Goal: Task Accomplishment & Management: Complete application form

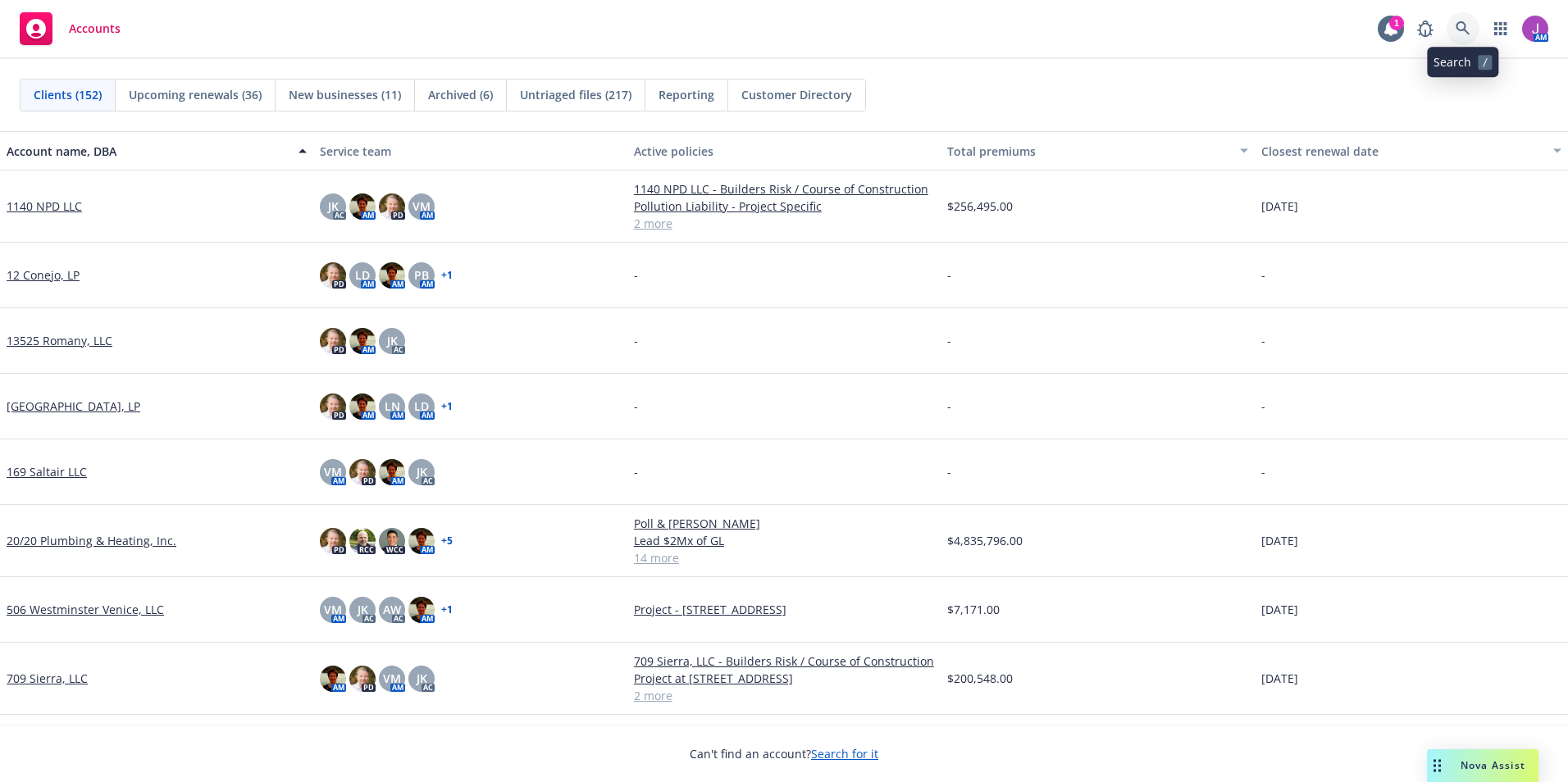
click at [1465, 35] on icon at bounding box center [1463, 28] width 15 height 15
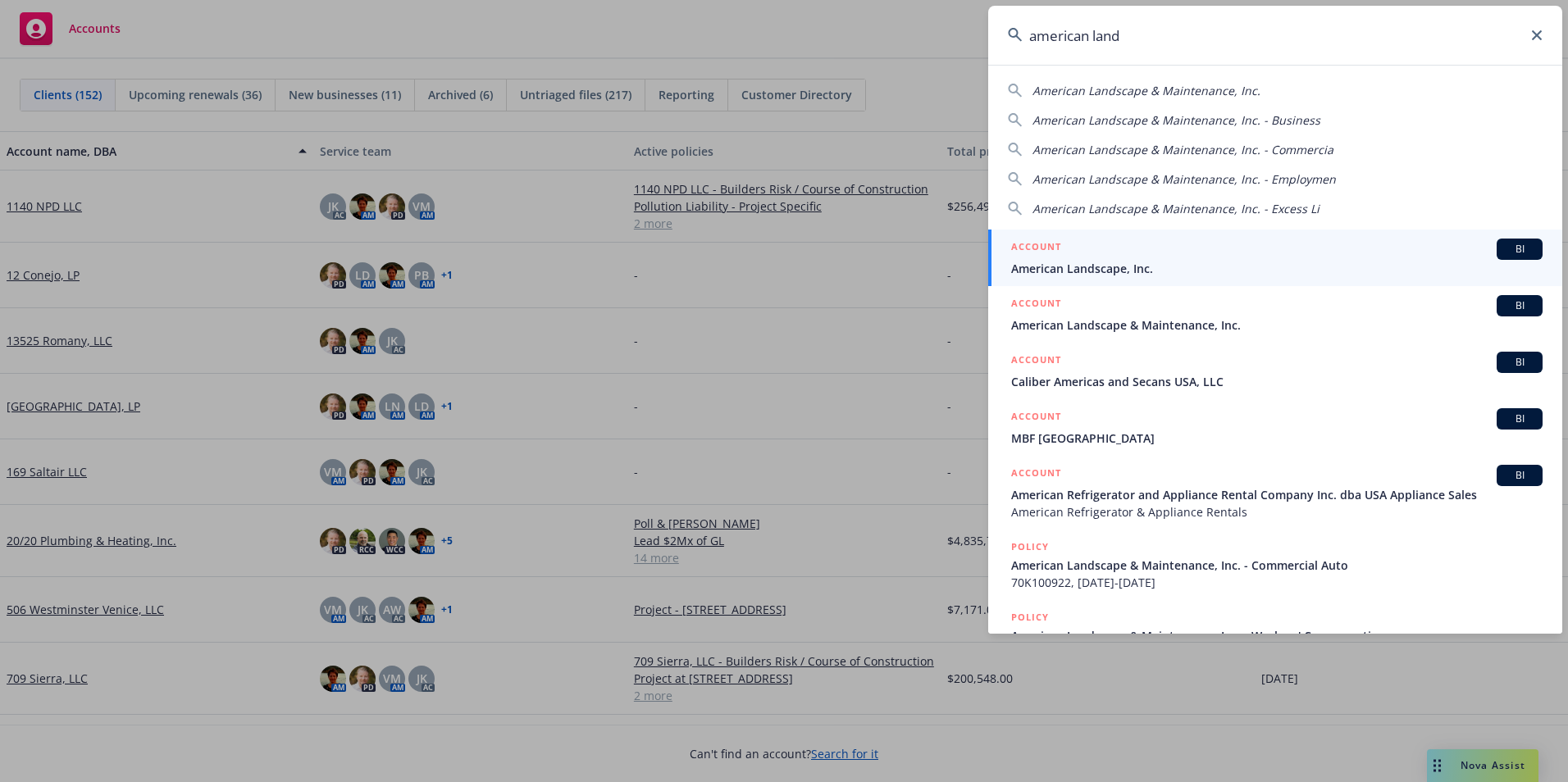
type input "american land"
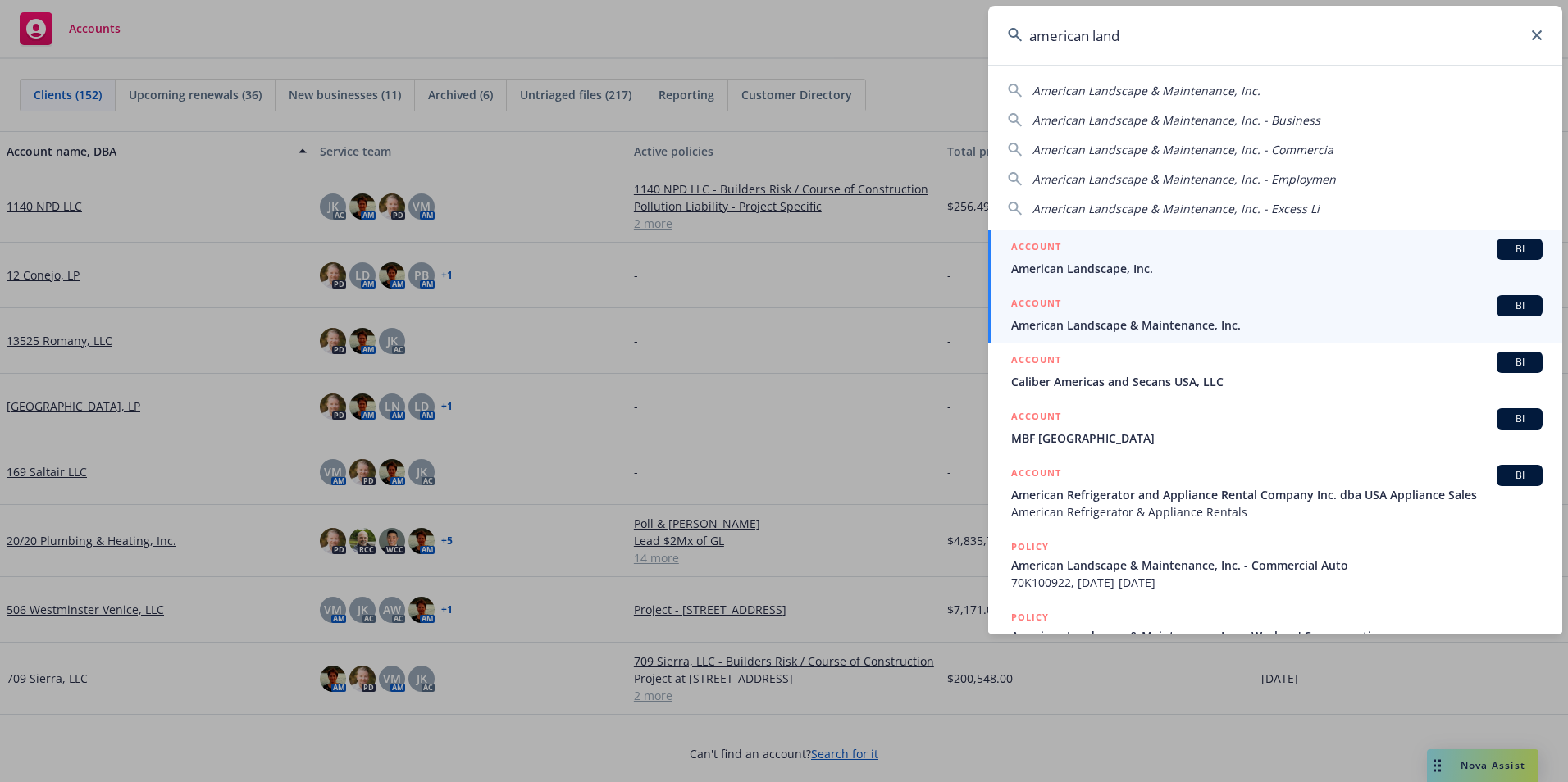
click at [1133, 329] on span "American Landscape & Maintenance, Inc." at bounding box center [1277, 325] width 532 height 18
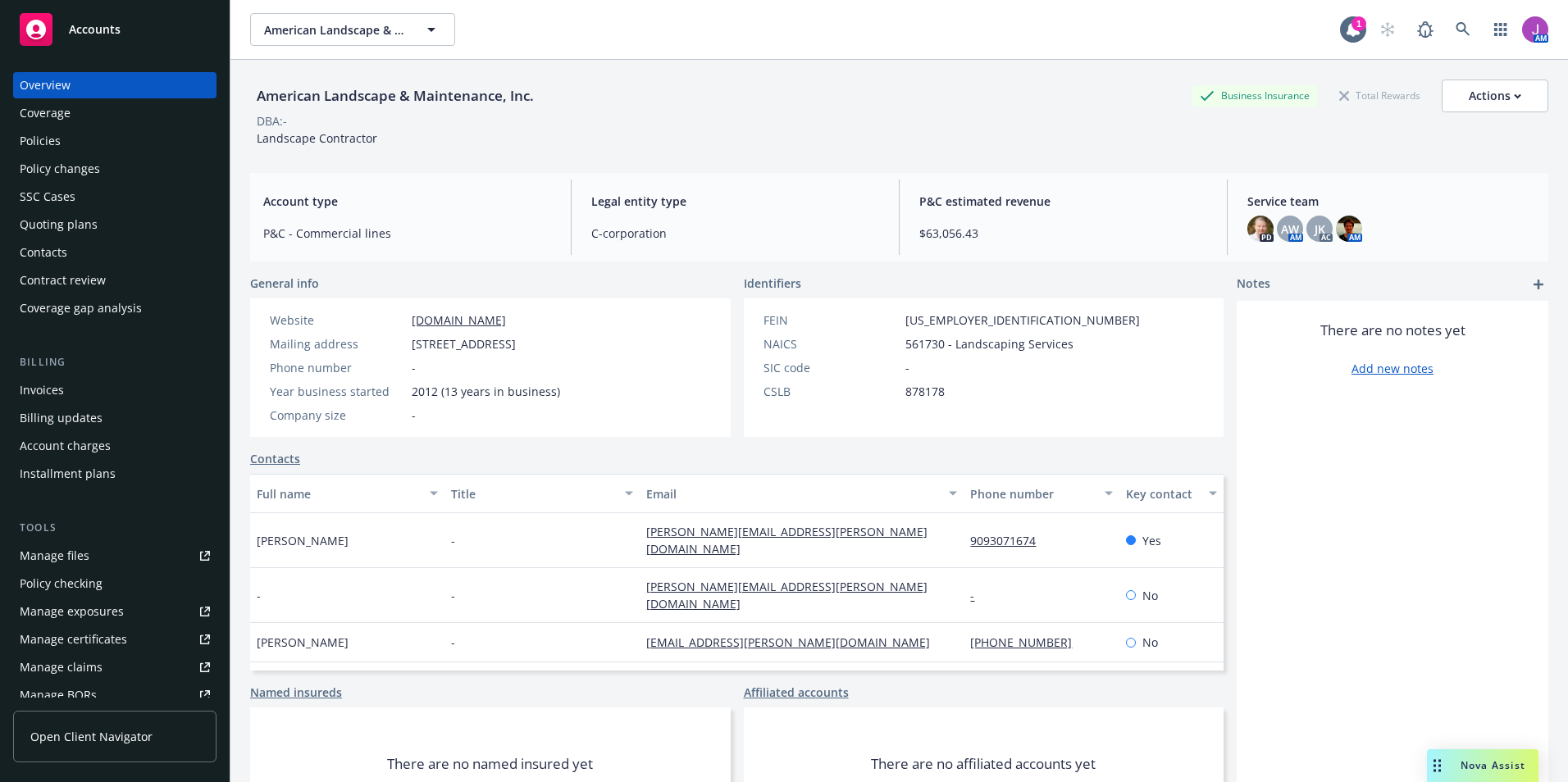
click at [62, 233] on div "Quoting plans" at bounding box center [58, 225] width 78 height 26
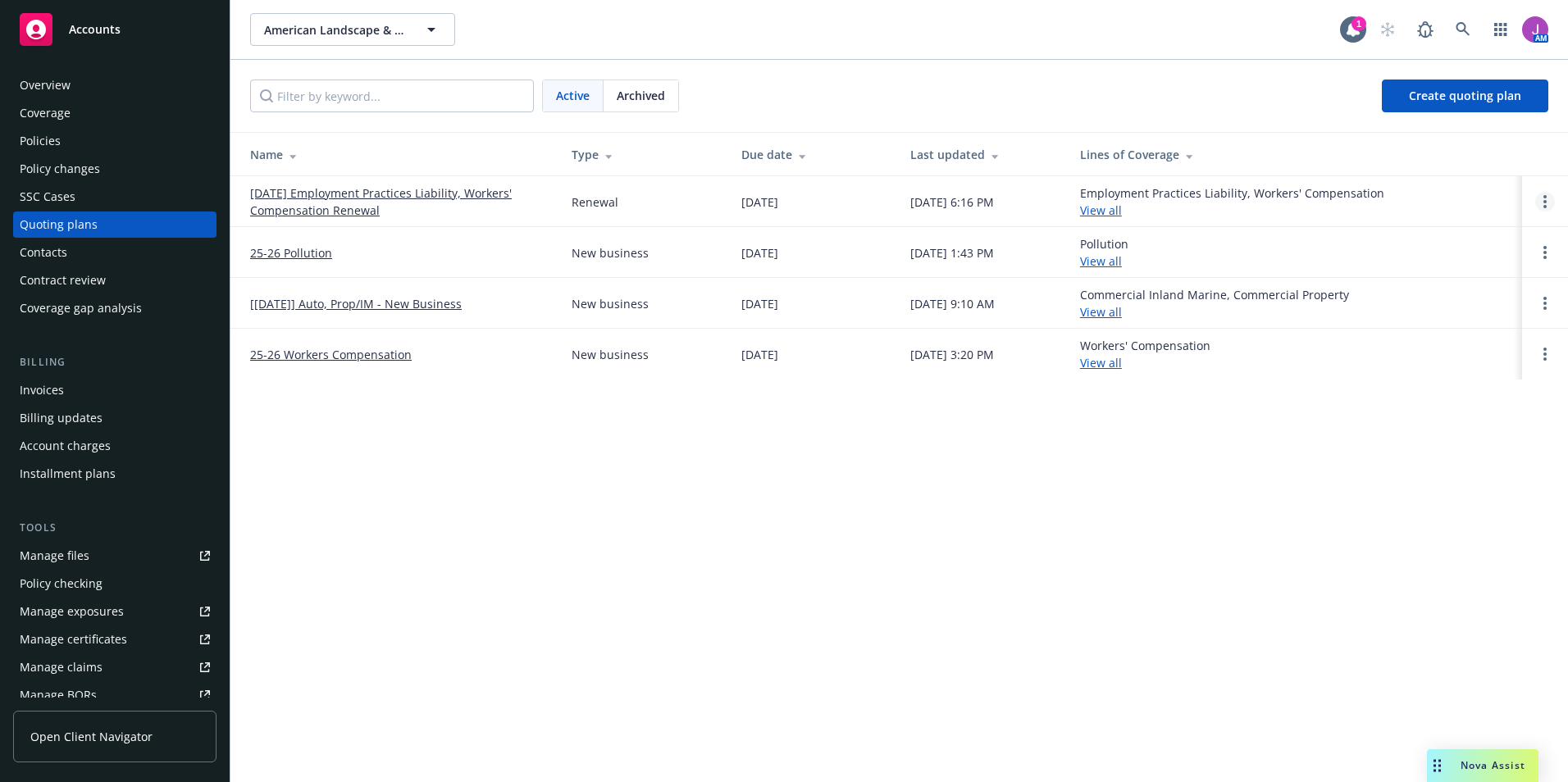
click at [1543, 198] on link "Open options" at bounding box center [1545, 201] width 19 height 19
click at [1443, 89] on span "Copy logging email" at bounding box center [1461, 91] width 143 height 16
click at [58, 148] on div "Policies" at bounding box center [40, 141] width 41 height 26
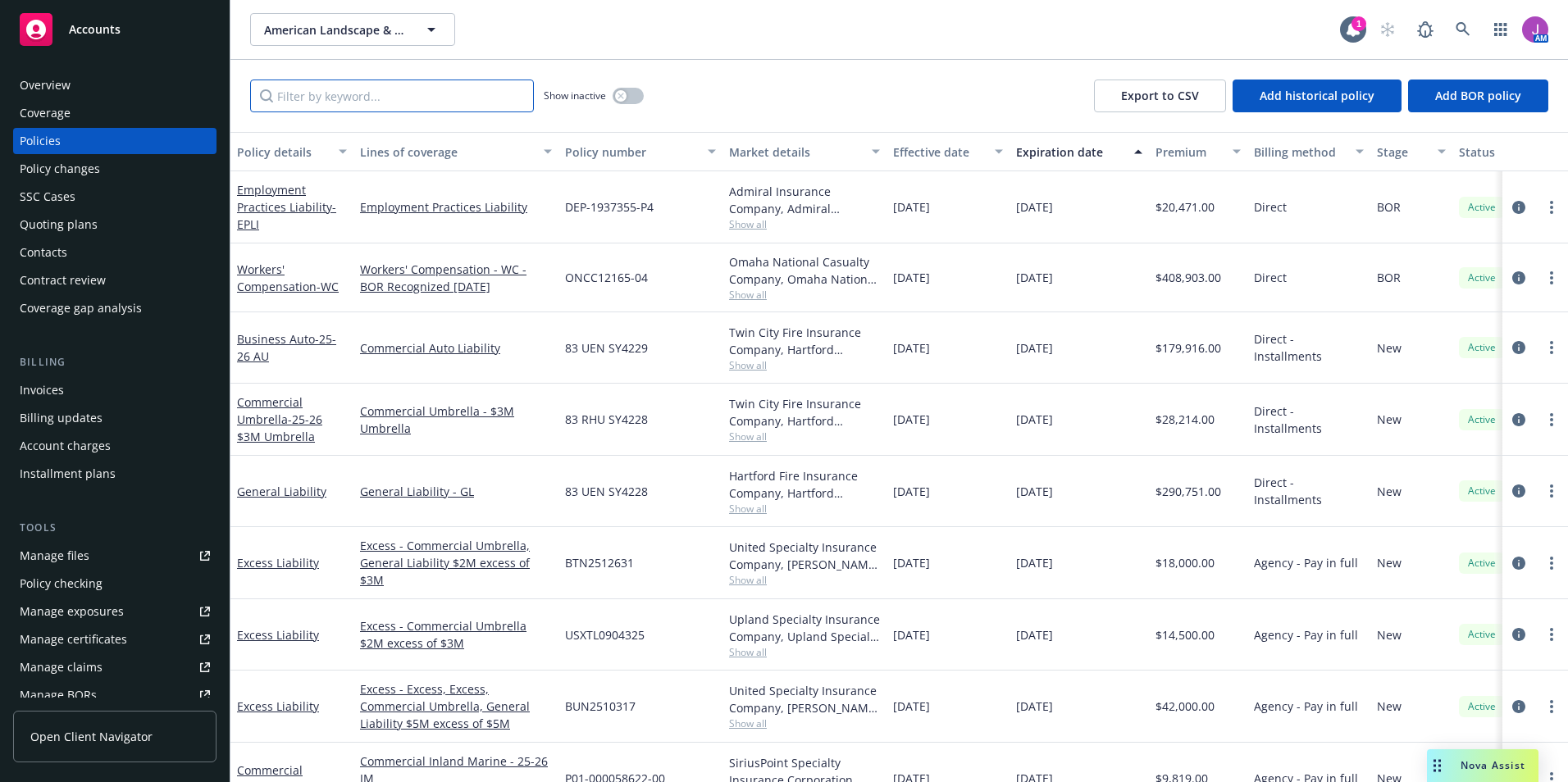
click at [357, 90] on input "Filter by keyword..." at bounding box center [392, 96] width 284 height 33
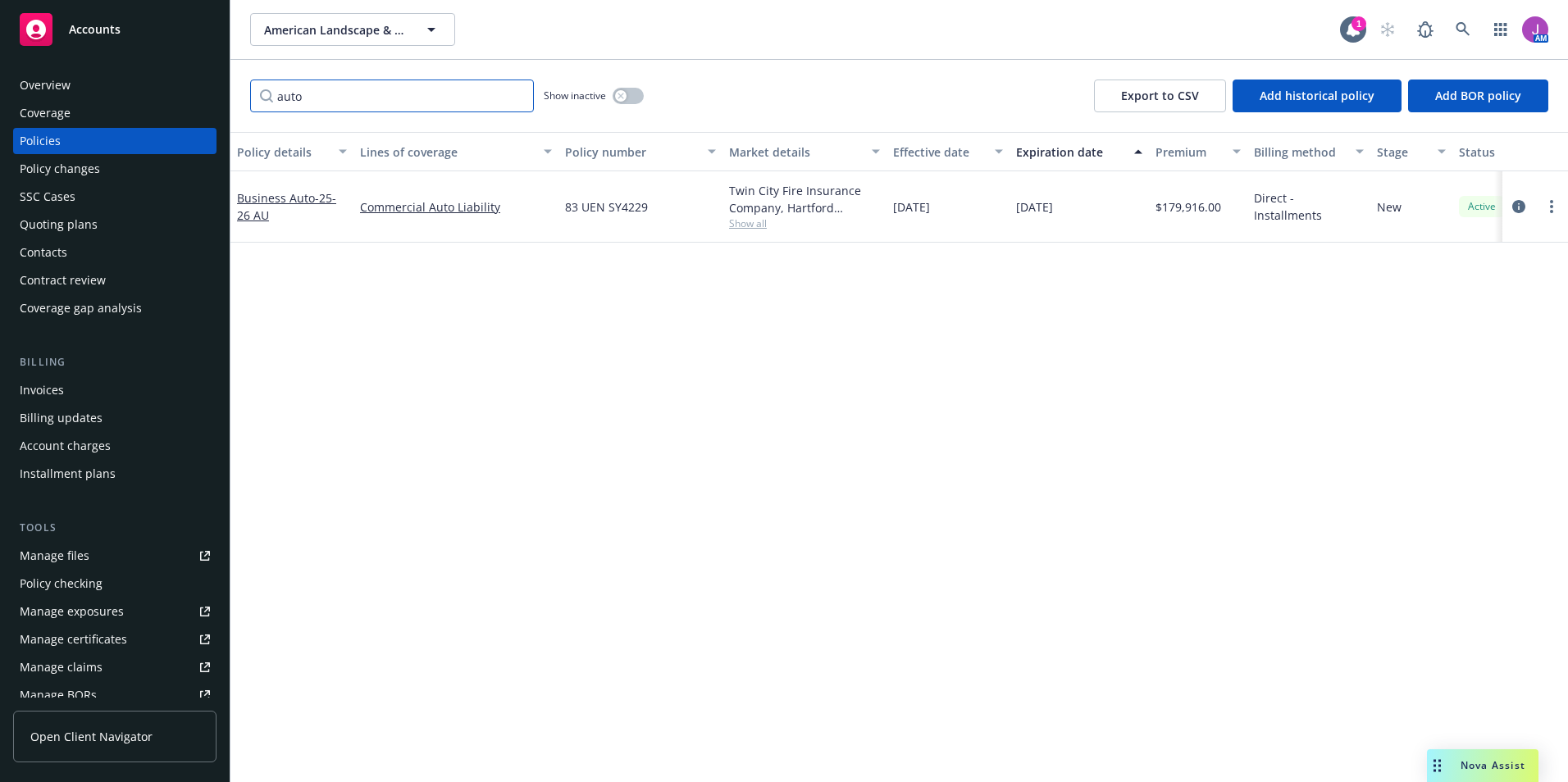
type input "auto"
click at [47, 168] on div "Policy changes" at bounding box center [59, 169] width 80 height 26
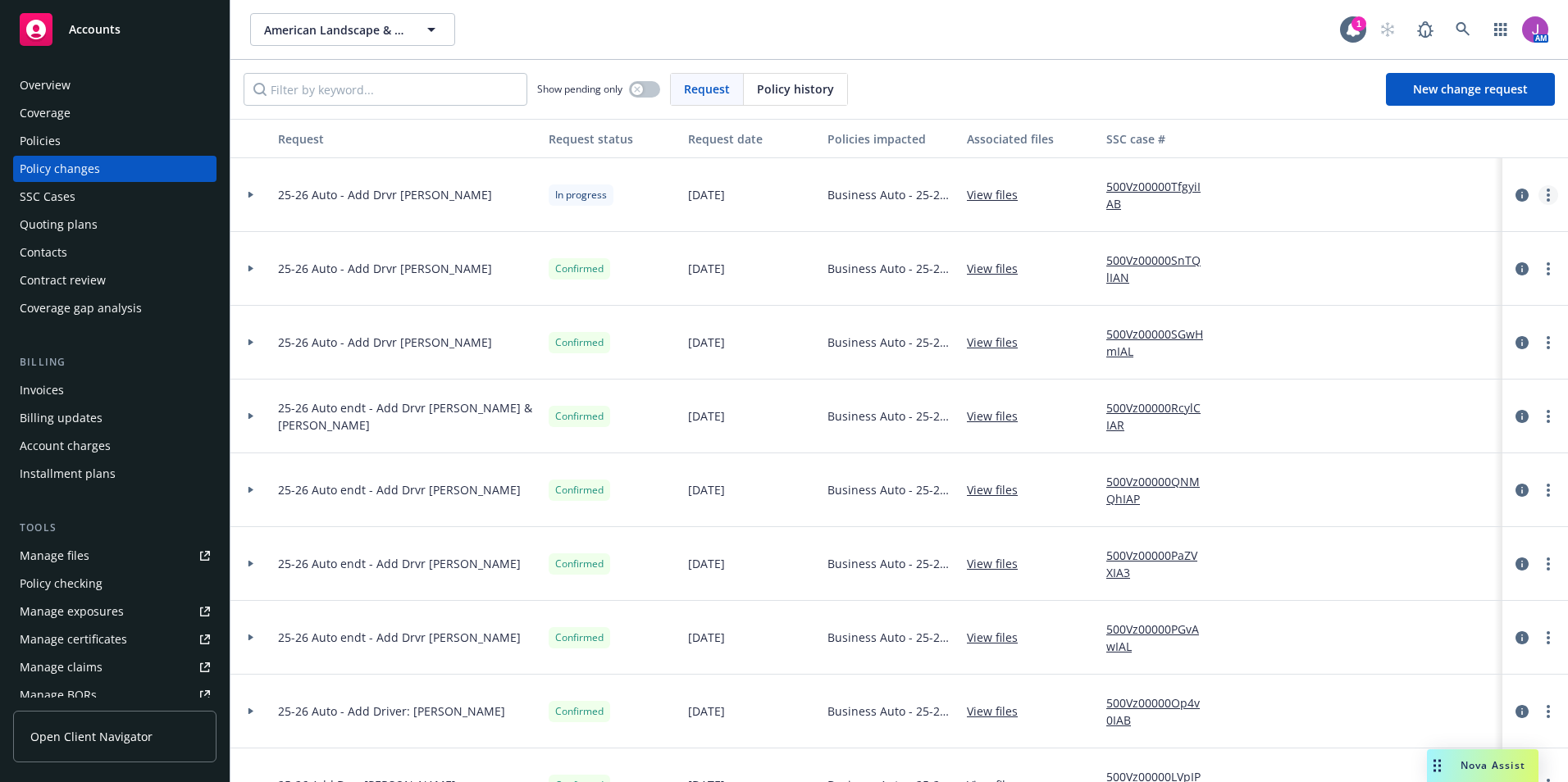
click at [1547, 198] on icon "more" at bounding box center [1549, 195] width 4 height 13
click at [1395, 319] on link "Resume workflow" at bounding box center [1405, 327] width 281 height 33
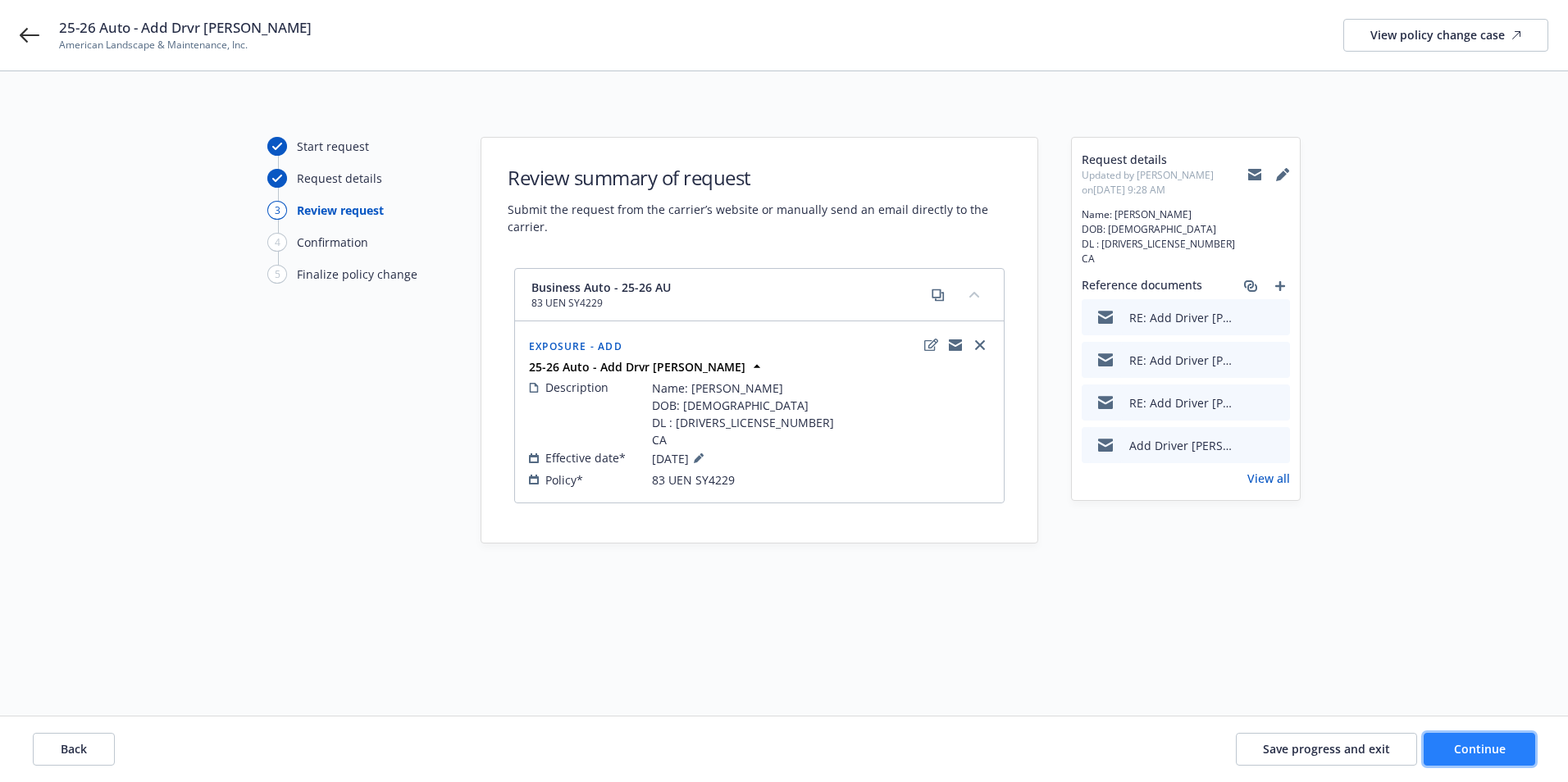
click at [1458, 756] on span "Continue" at bounding box center [1479, 749] width 52 height 16
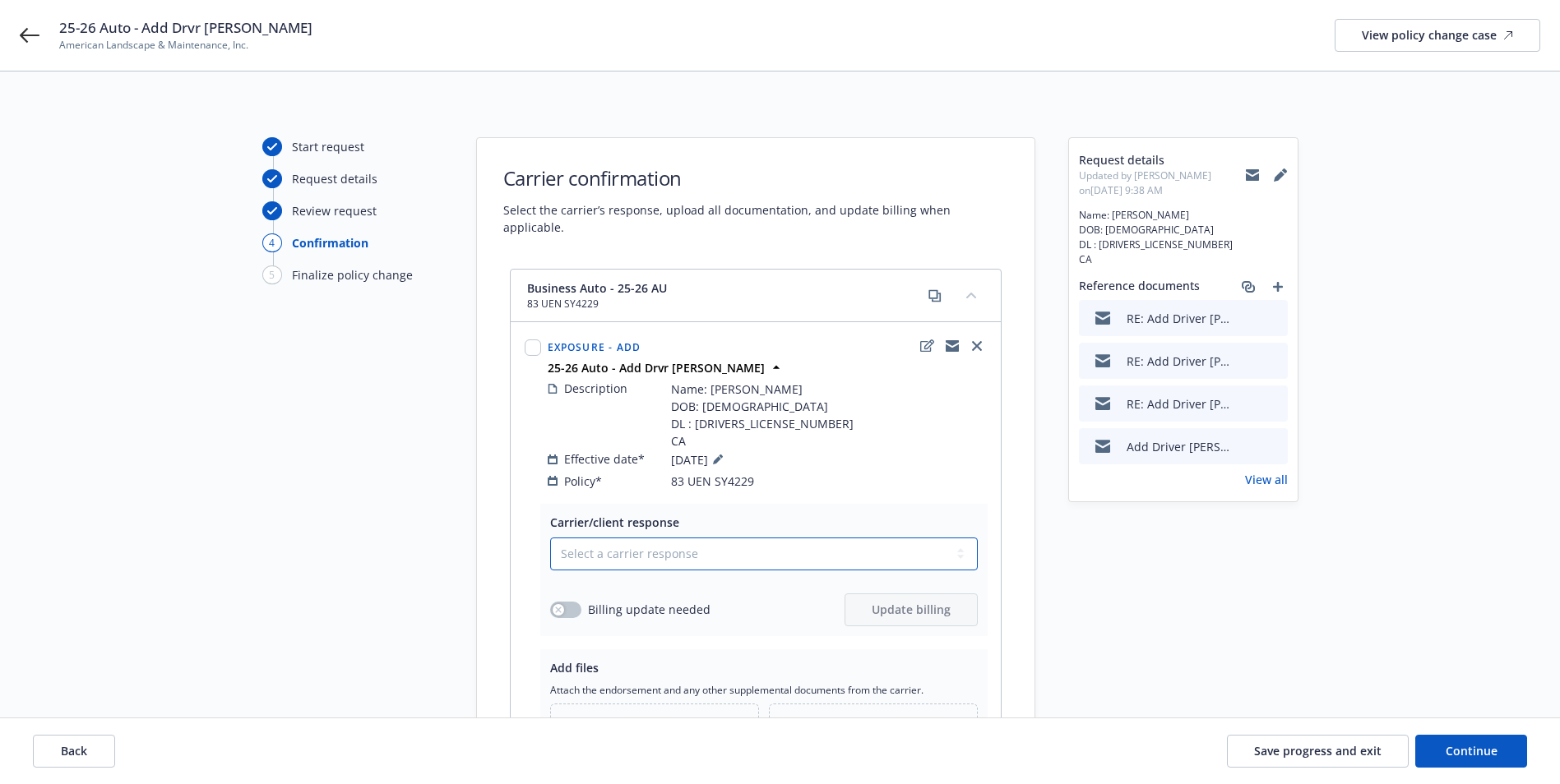
drag, startPoint x: 664, startPoint y: 544, endPoint x: 654, endPoint y: 554, distance: 14.1
click at [664, 544] on select "Select a carrier response Accepted Accepted with revision No endorsement needed…" at bounding box center [763, 553] width 427 height 33
click at [550, 537] on select "Select a carrier response Accepted Accepted with revision No endorsement needed…" at bounding box center [763, 553] width 427 height 33
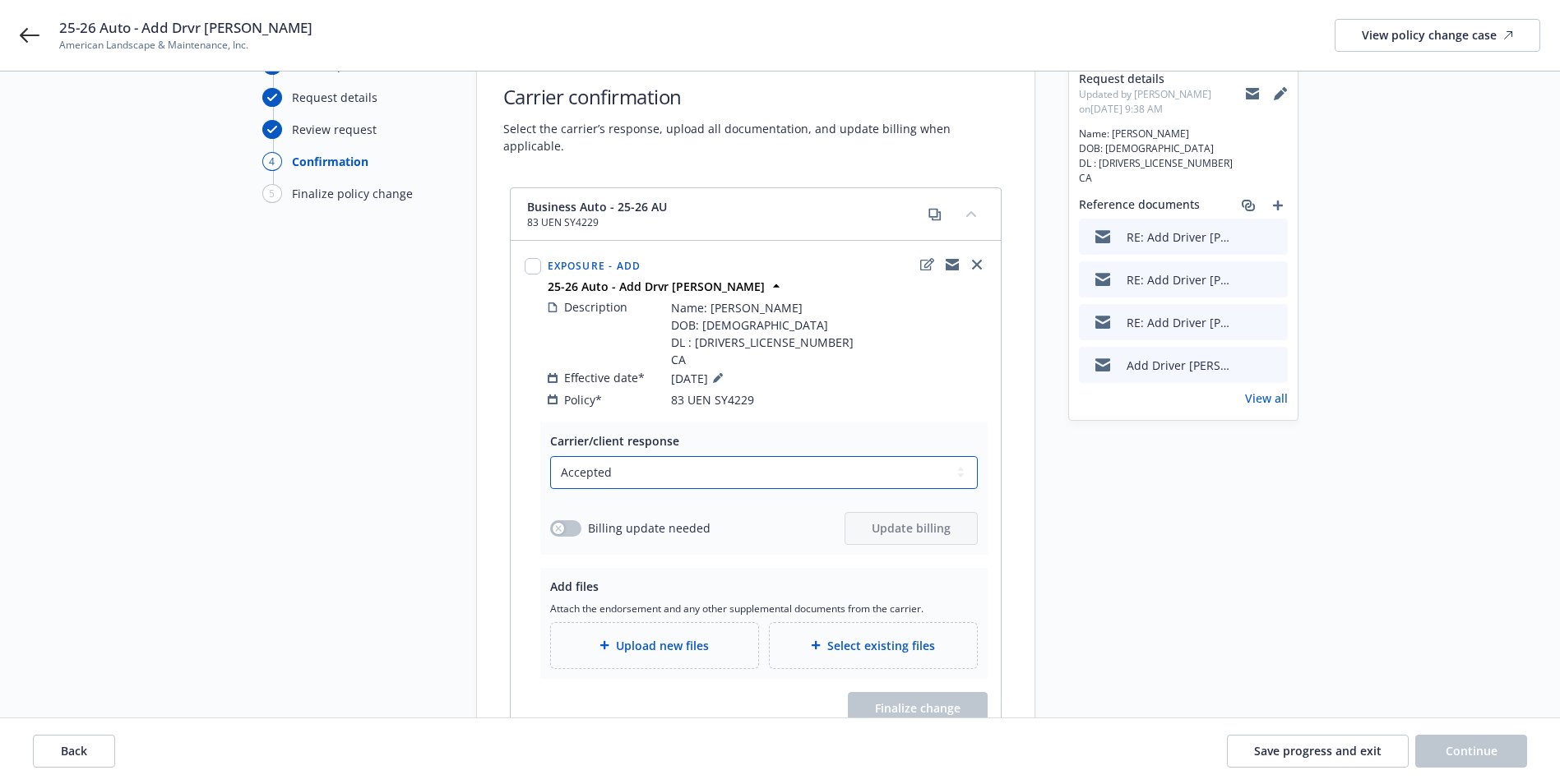
scroll to position [191, 0]
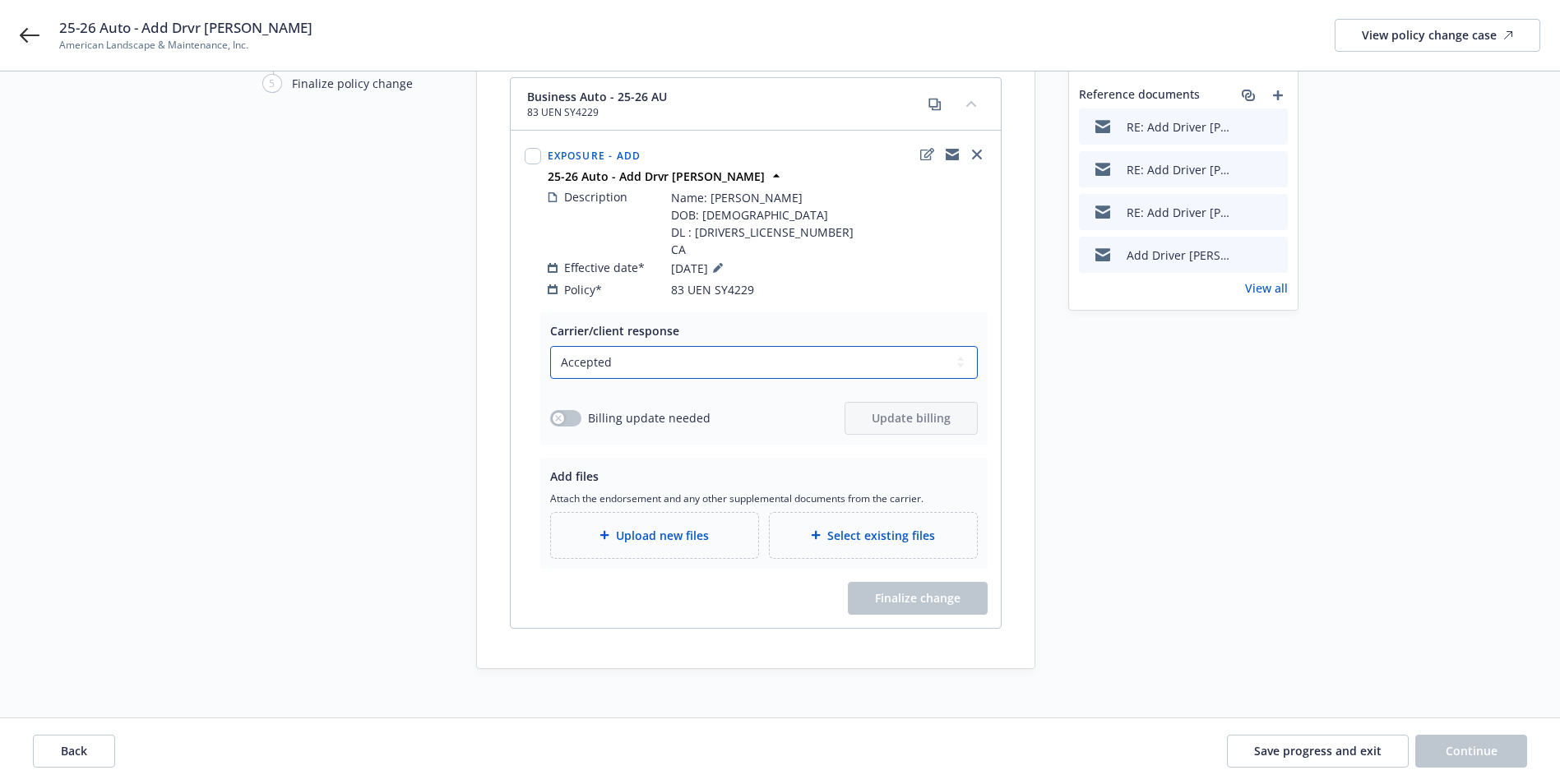
drag, startPoint x: 640, startPoint y: 349, endPoint x: 644, endPoint y: 359, distance: 10.8
click at [640, 349] on select "Select a carrier response Accepted Accepted with revision No endorsement needed…" at bounding box center [763, 362] width 427 height 33
select select "NO_ENDORSEMENT_NEEDED"
click at [550, 379] on select "Select a carrier response Accepted Accepted with revision No endorsement needed…" at bounding box center [763, 362] width 427 height 33
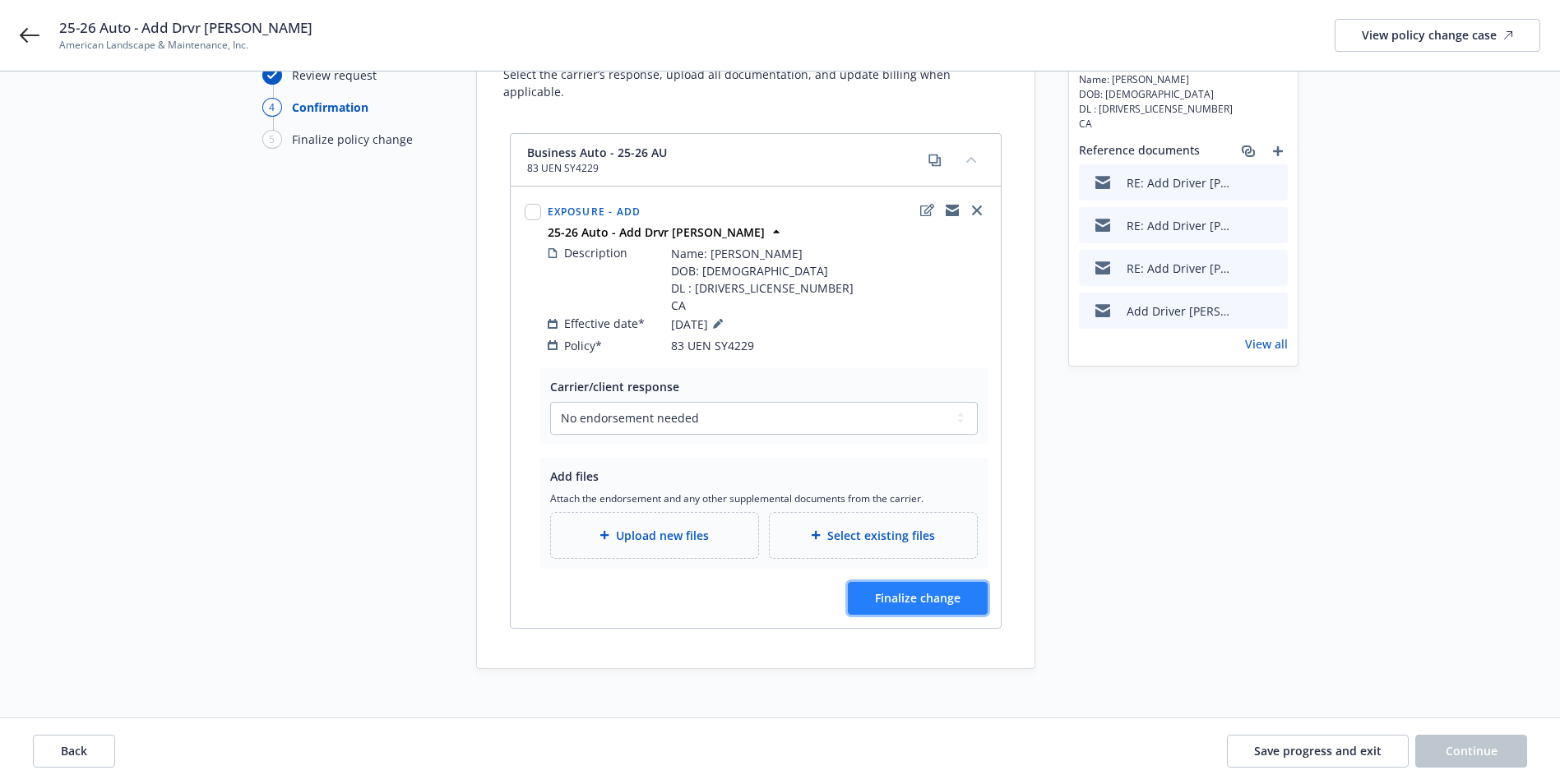
click at [909, 590] on span "Finalize change" at bounding box center [917, 598] width 85 height 16
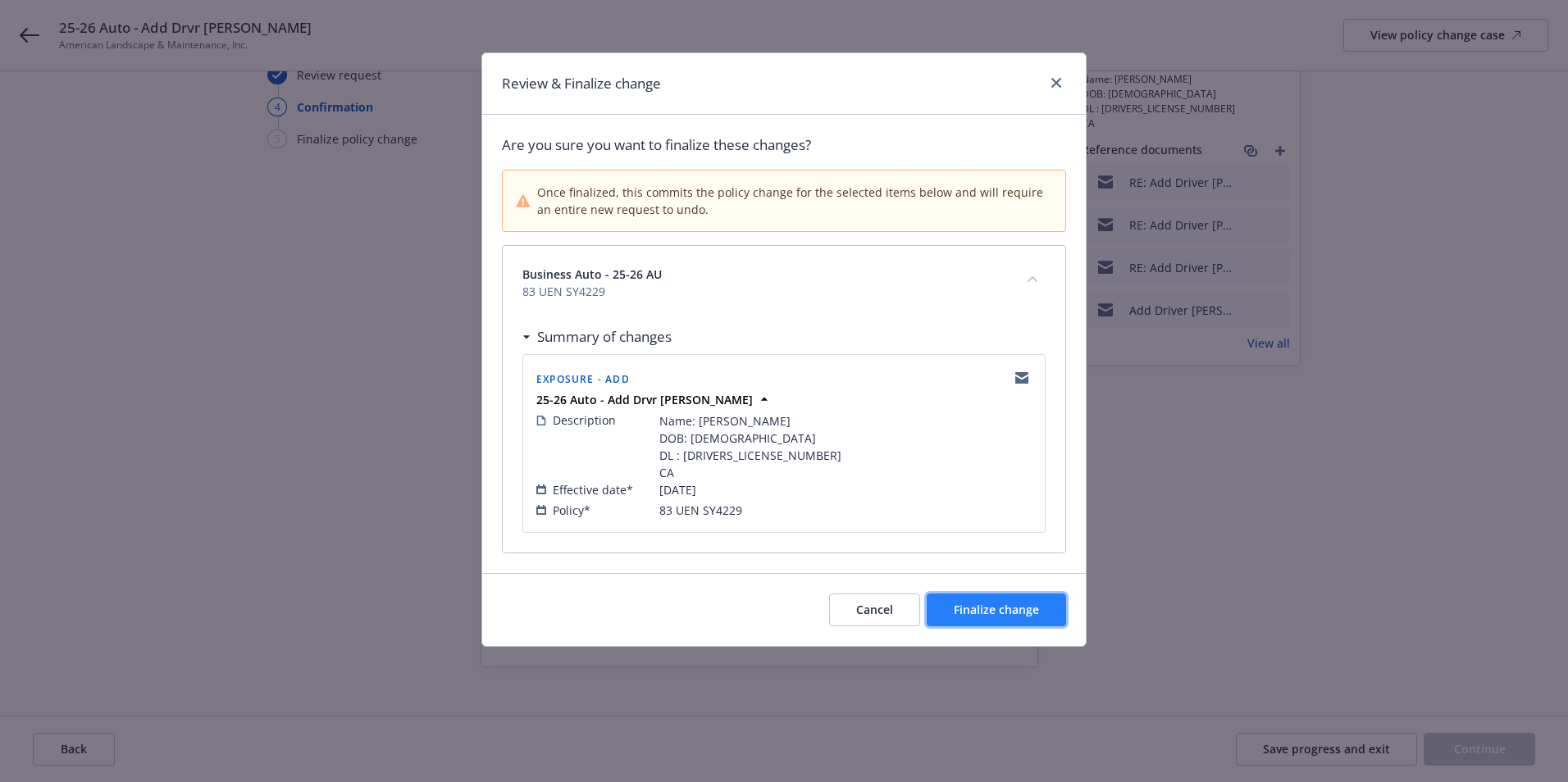
click at [992, 608] on span "Finalize change" at bounding box center [996, 610] width 85 height 16
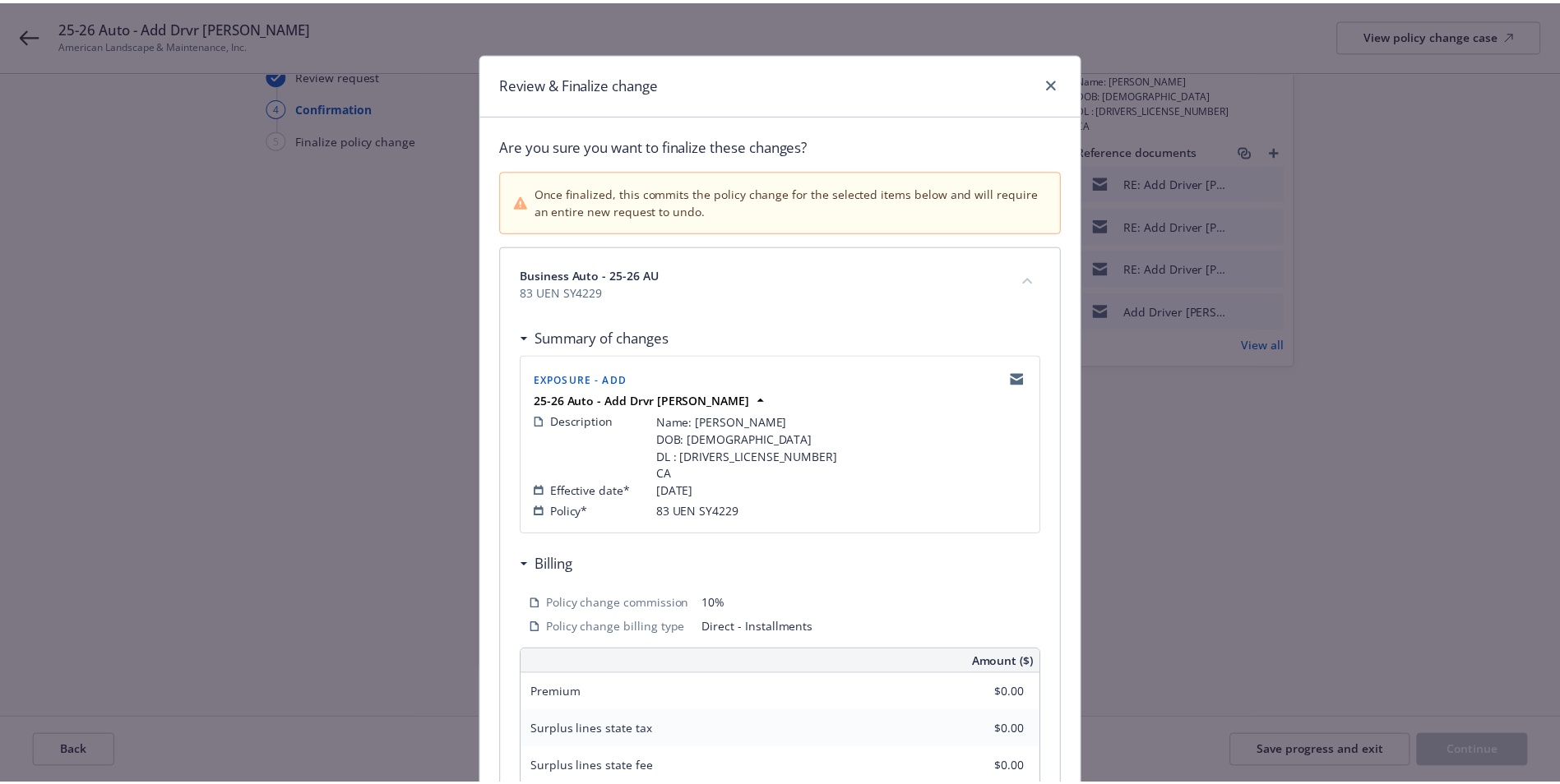
scroll to position [135, 0]
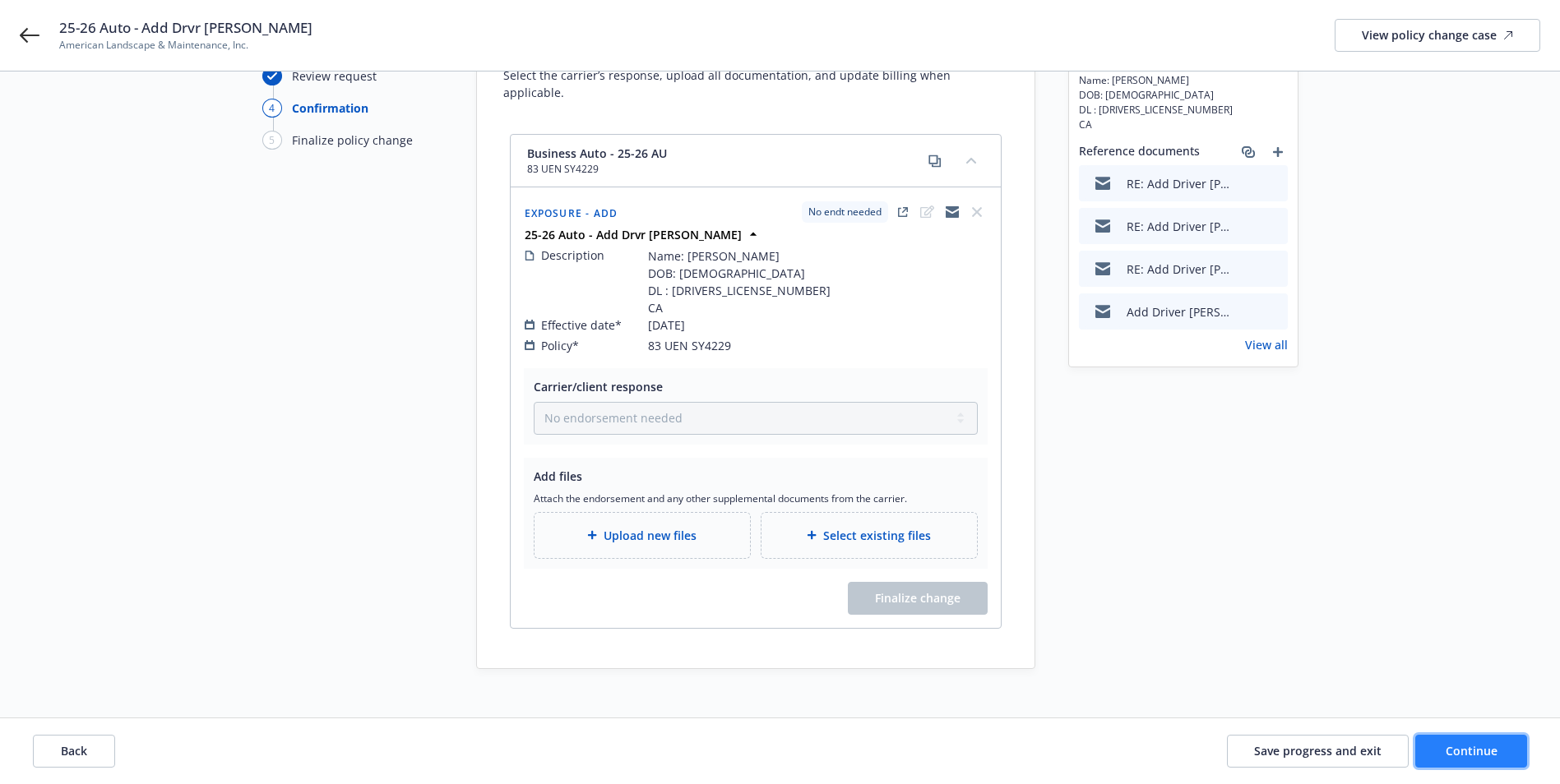
click at [1463, 742] on button "Continue" at bounding box center [1471, 751] width 112 height 33
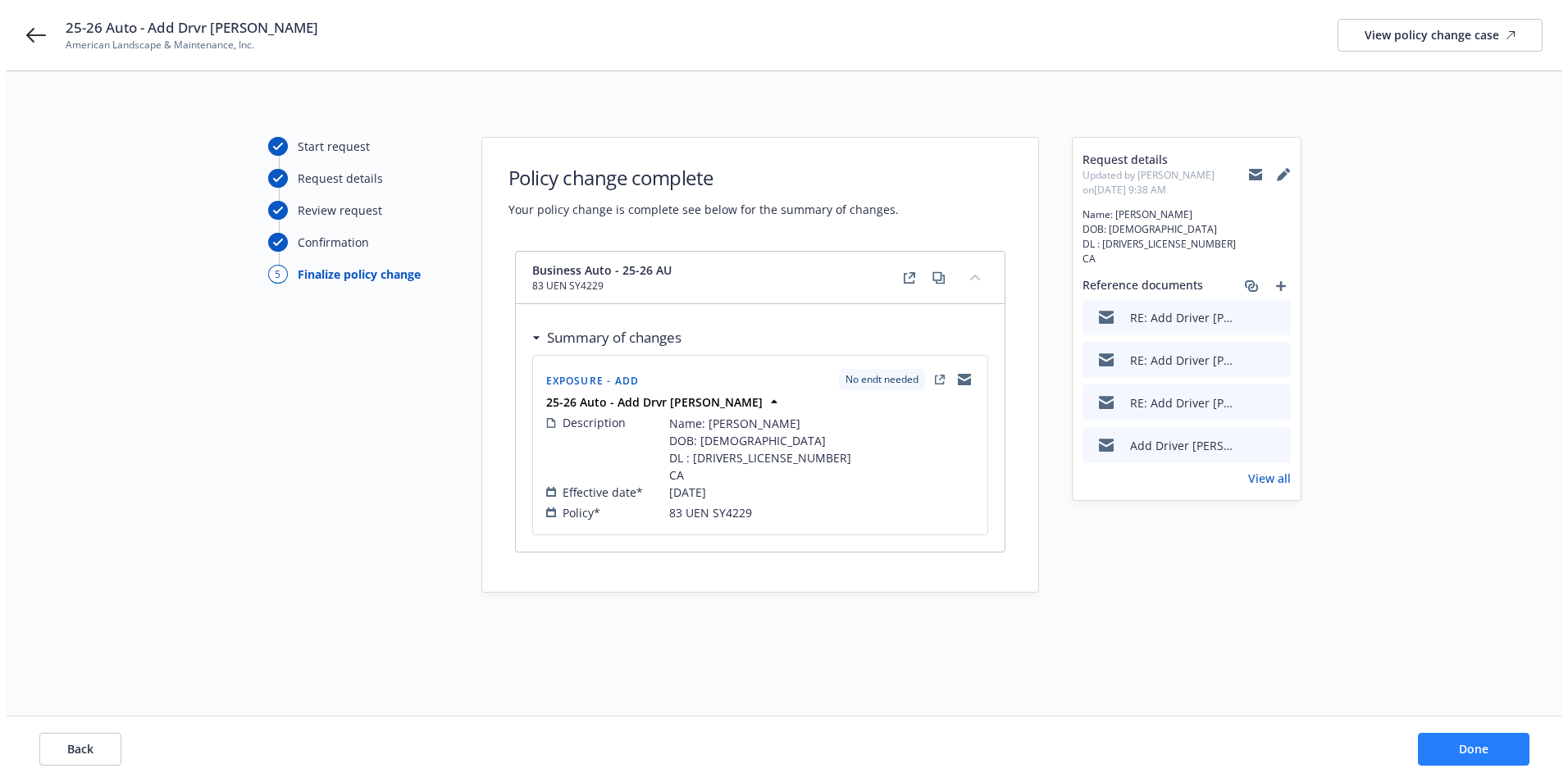
scroll to position [0, 0]
click at [1459, 740] on button "Done" at bounding box center [1479, 749] width 112 height 33
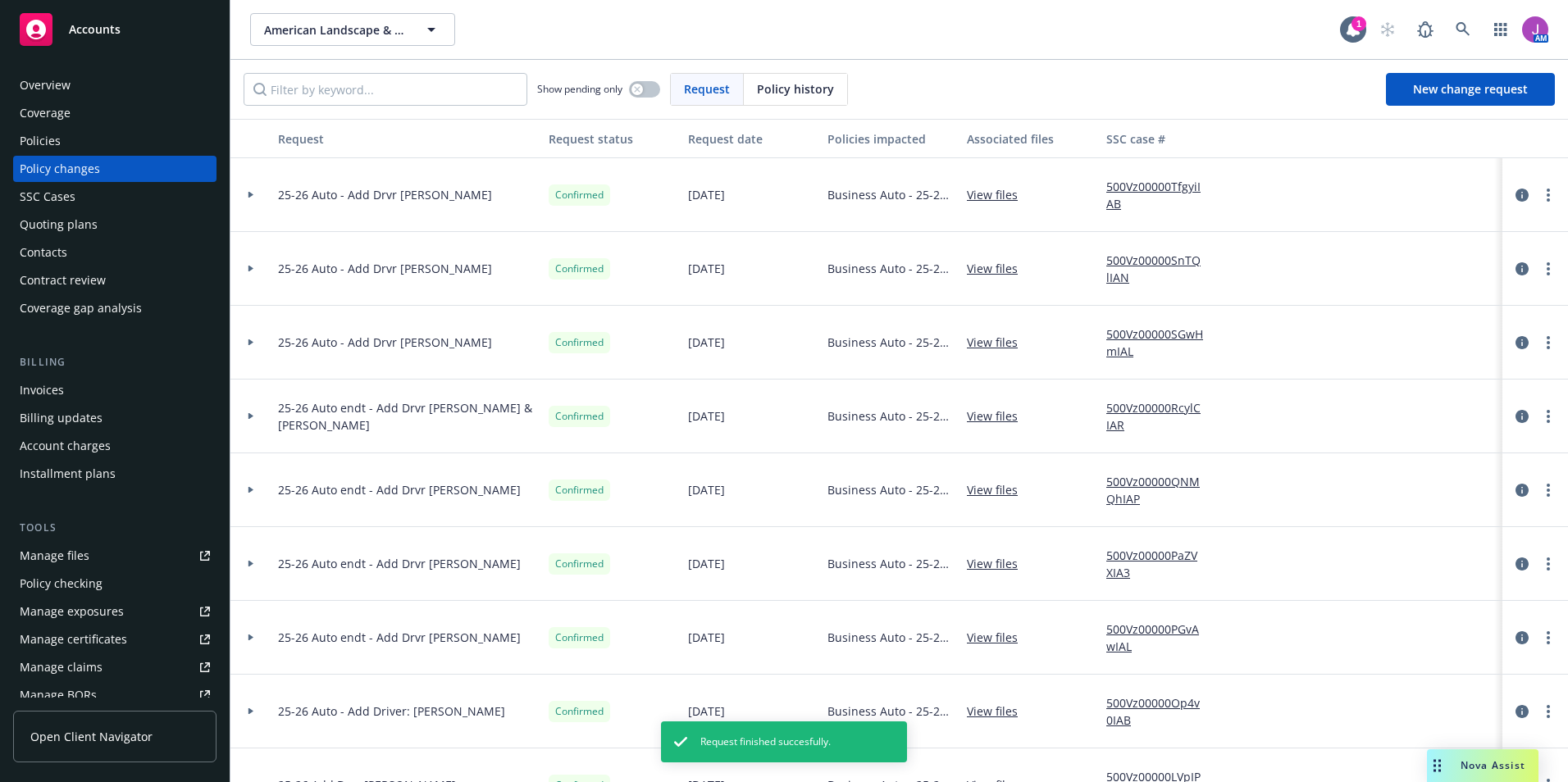
click at [998, 193] on link "View files" at bounding box center [998, 195] width 64 height 18
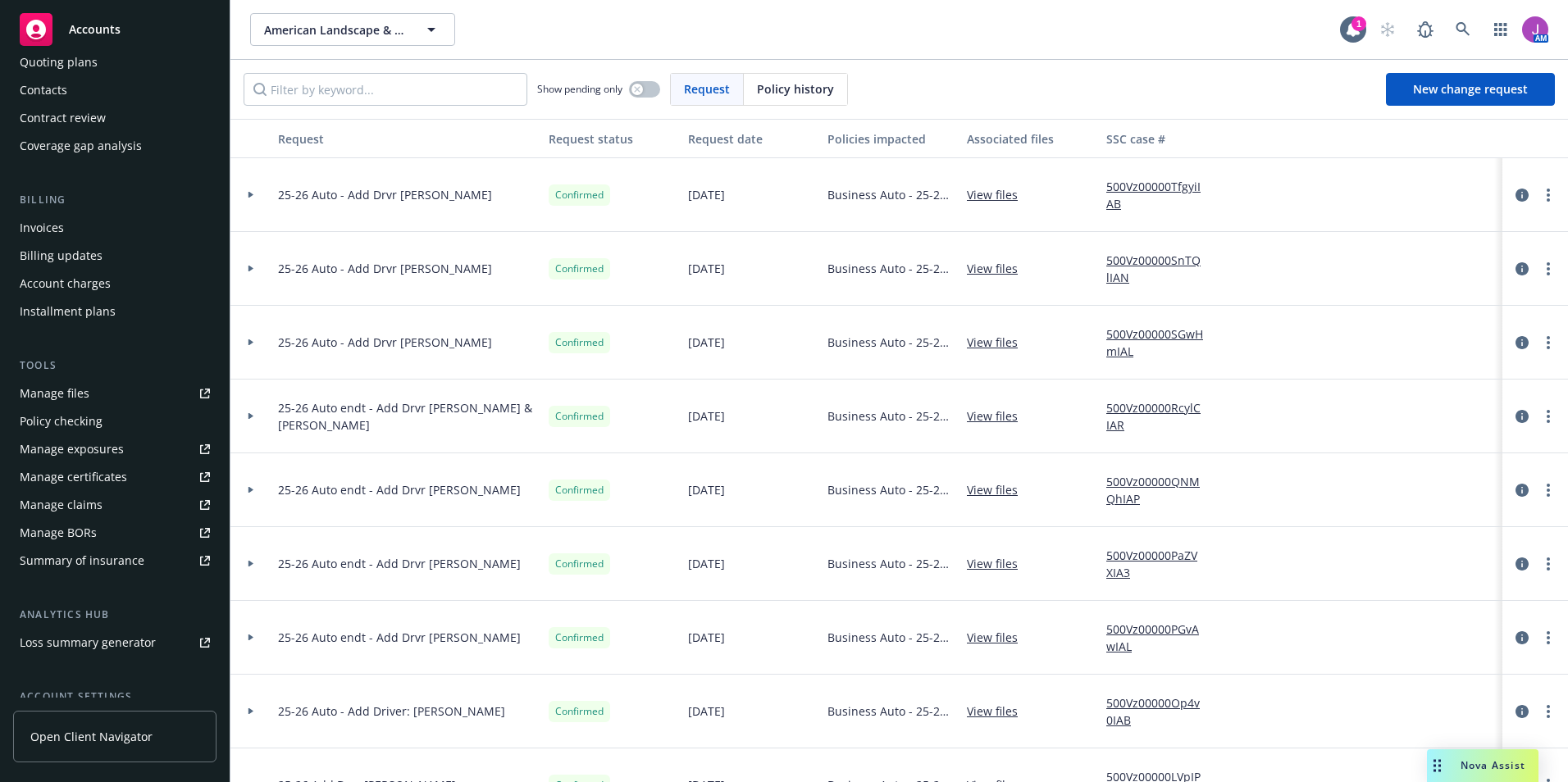
scroll to position [164, 0]
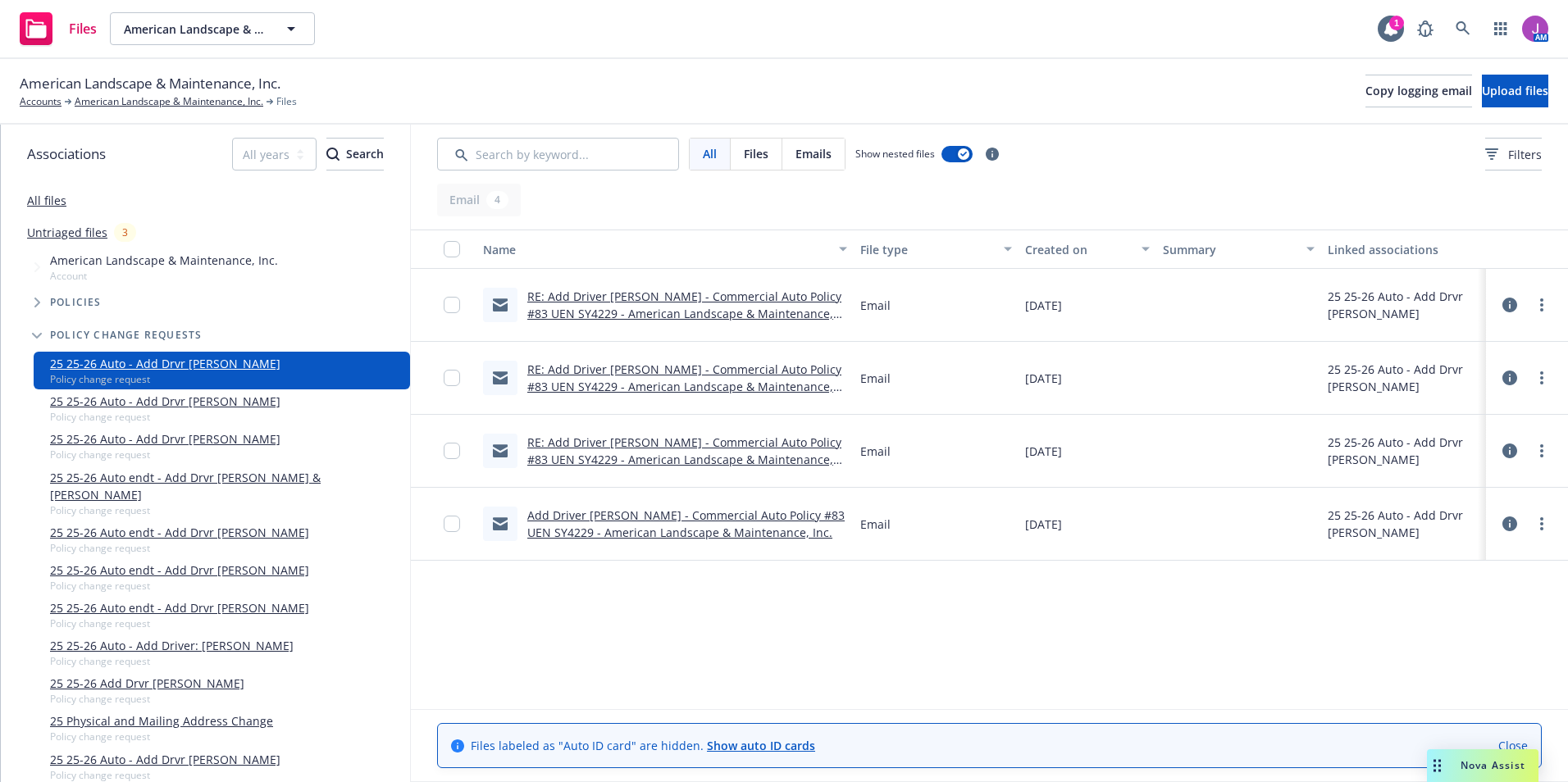
click at [583, 306] on link "RE: Add Driver [PERSON_NAME] - Commercial Auto Policy #83 UEN SY4229 - American…" at bounding box center [684, 313] width 314 height 50
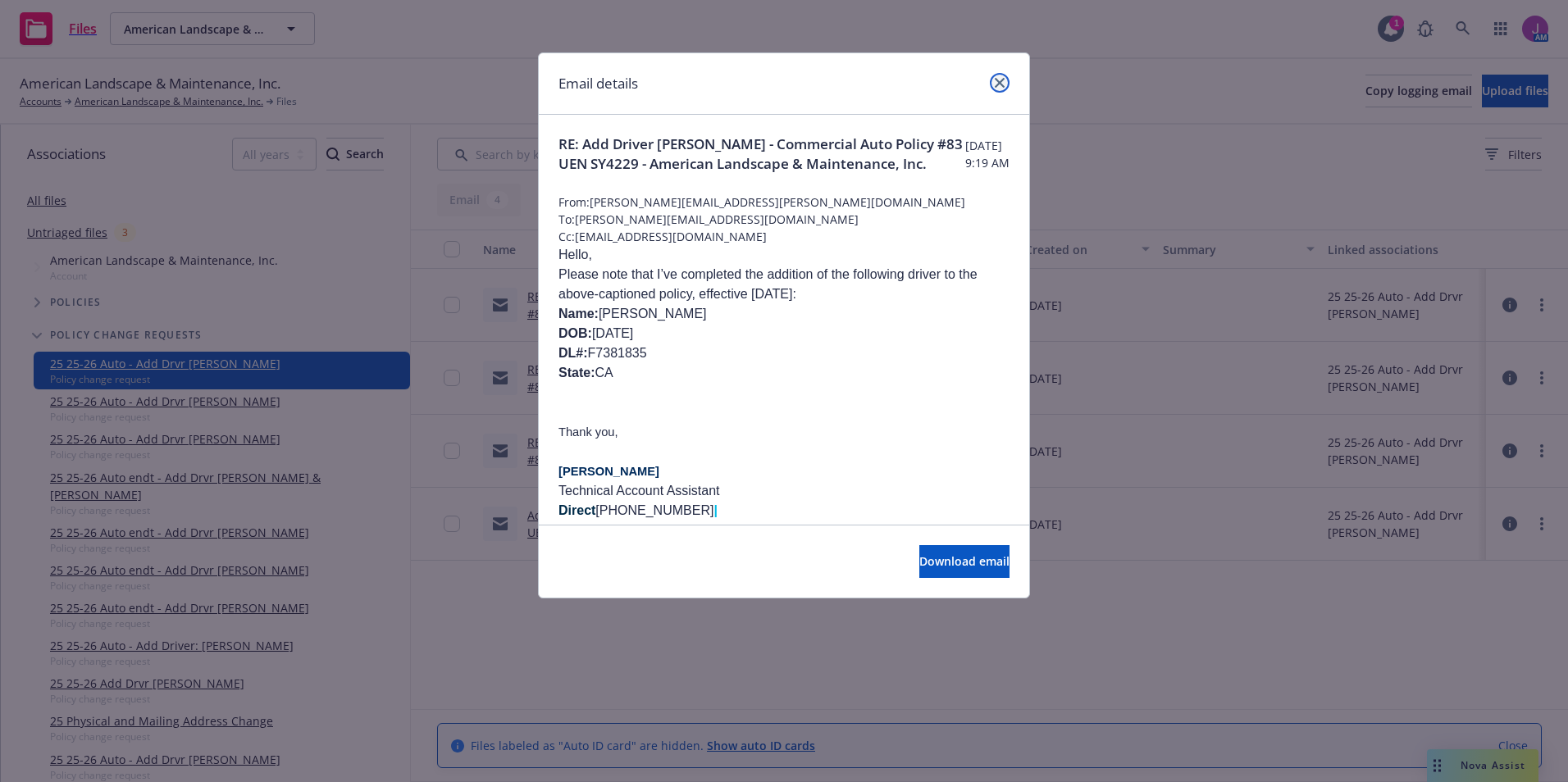
click at [999, 83] on icon "close" at bounding box center [999, 83] width 10 height 10
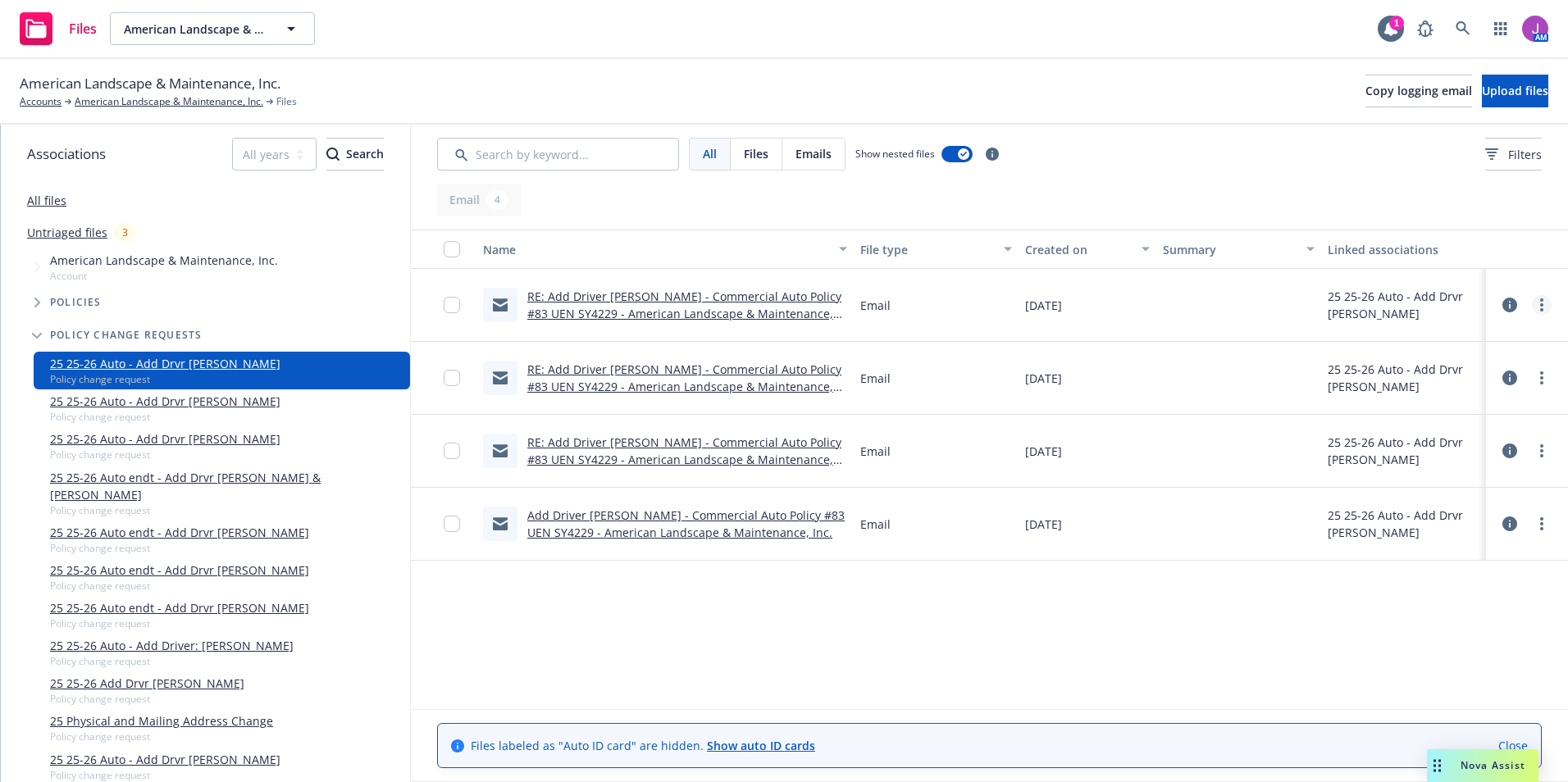
click at [1540, 303] on icon "more" at bounding box center [1542, 305] width 4 height 13
drag, startPoint x: 1428, startPoint y: 400, endPoint x: 1413, endPoint y: 395, distance: 15.8
click at [1428, 400] on link "Edit" at bounding box center [1470, 403] width 163 height 33
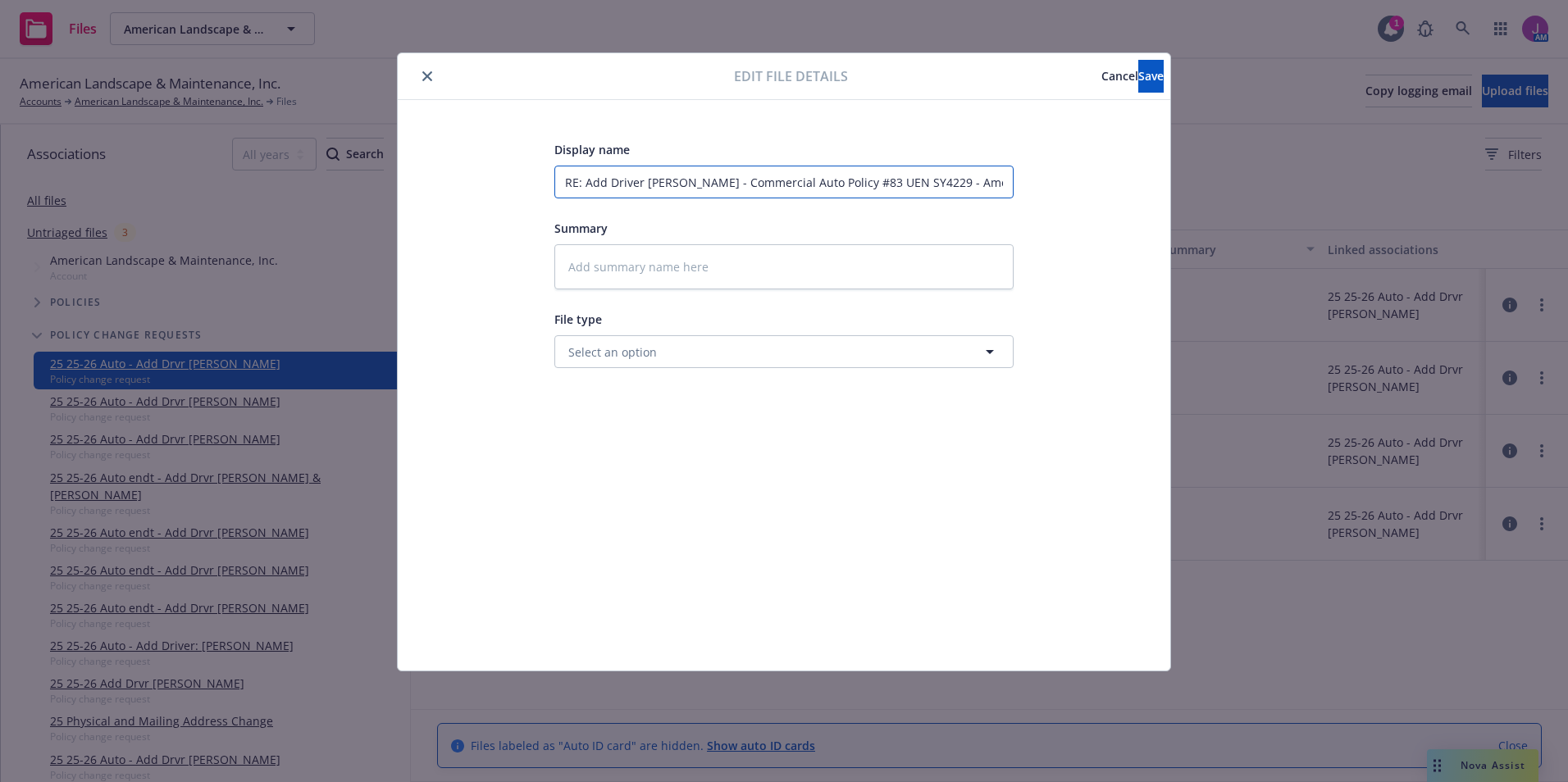
drag, startPoint x: 645, startPoint y: 184, endPoint x: 386, endPoint y: 161, distance: 260.0
click at [405, 158] on div "Display name RE: Add Driver [PERSON_NAME] - Commercial Auto Policy #83 UEN SY42…" at bounding box center [784, 385] width 773 height 570
type textarea "x"
type input "2Brian [PERSON_NAME] - Commercial Auto Policy #83 UEN SY4229 - American Landsca…"
type textarea "x"
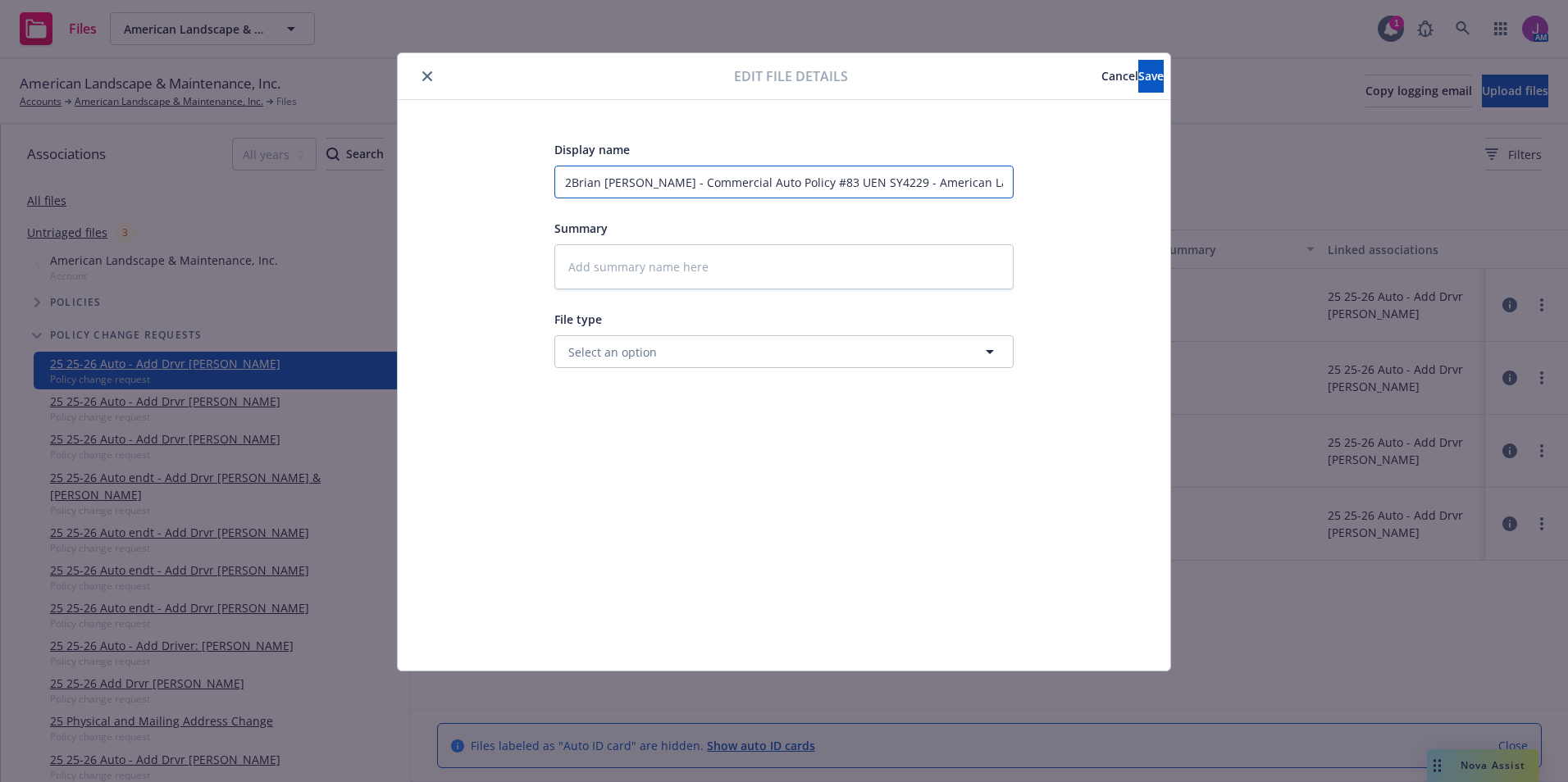
type input "25Brian [PERSON_NAME] - Commercial Auto Policy #83 UEN SY4229 - American Landsc…"
type textarea "x"
type input "25-[PERSON_NAME] - Commercial Auto Policy #83 UEN SY4229 - American Landscape &…"
type textarea "x"
type input "25-2Brian [PERSON_NAME] - Commercial Auto Policy #83 UEN SY4229 - American Land…"
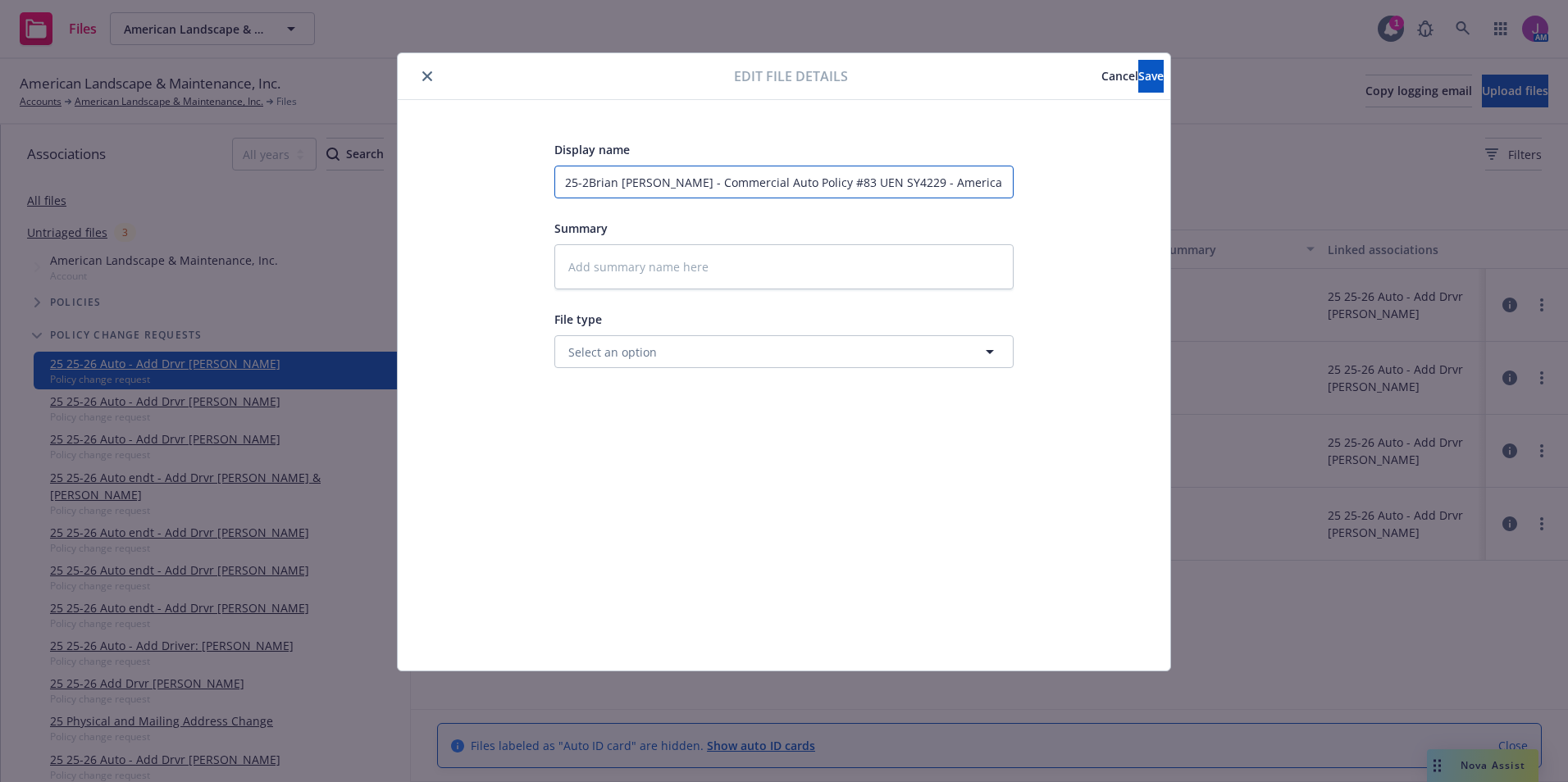
type textarea "x"
type input "25-26Brian [PERSON_NAME] - Commercial Auto Policy #83 UEN SY4229 - American Lan…"
type textarea "x"
type input "25-26 [PERSON_NAME] - Commercial Auto Policy #83 UEN SY4229 - American Landscap…"
type textarea "x"
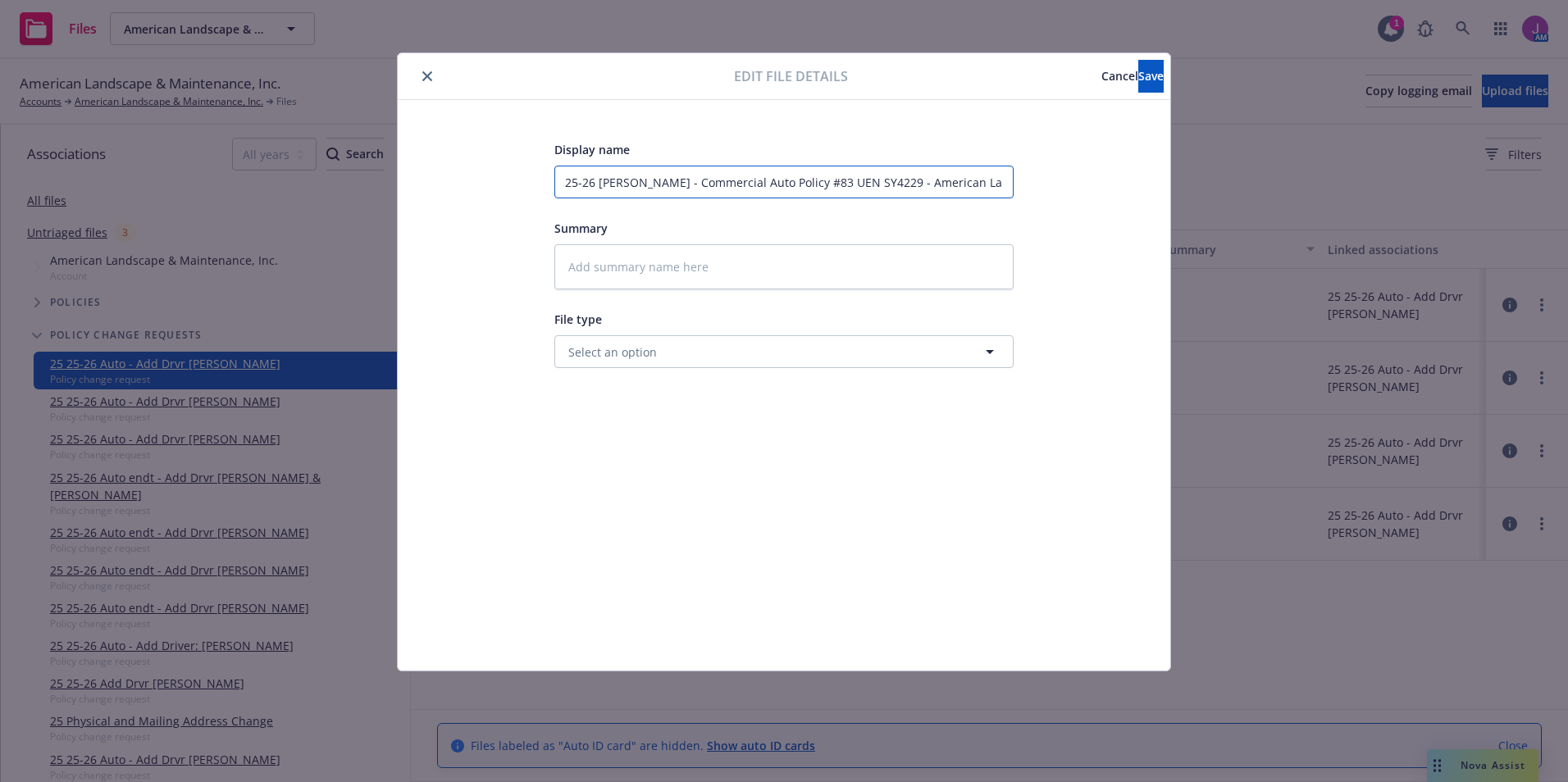
type input "25-26 [PERSON_NAME] - Commercial Auto Policy #83 UEN SY4229 - American Landscap…"
type textarea "x"
type input "25-26 AuBrian [PERSON_NAME] - Commercial Auto Policy #83 UEN SY4229 - American …"
type textarea "x"
type input "25-26 AutBrian [PERSON_NAME] - Commercial Auto Policy #83 UEN SY4229 - American…"
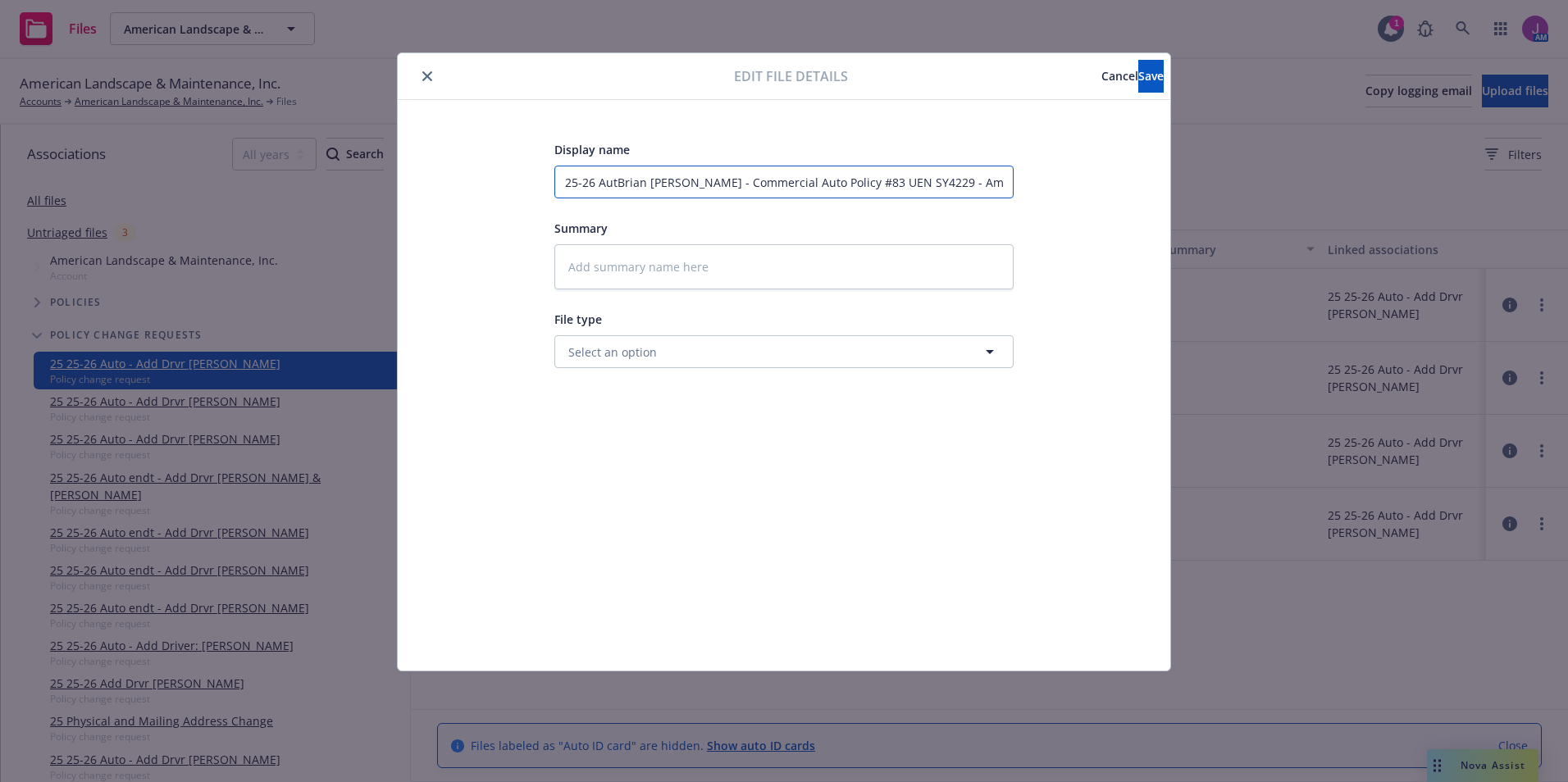
type textarea "x"
type input "25-26 AutoBrian [PERSON_NAME] - Commercial Auto Policy #83 UEN SY4229 - America…"
type textarea "x"
type input "25-26 Auto [PERSON_NAME] - Commercial Auto Policy #83 UEN SY4229 - American Lan…"
type textarea "x"
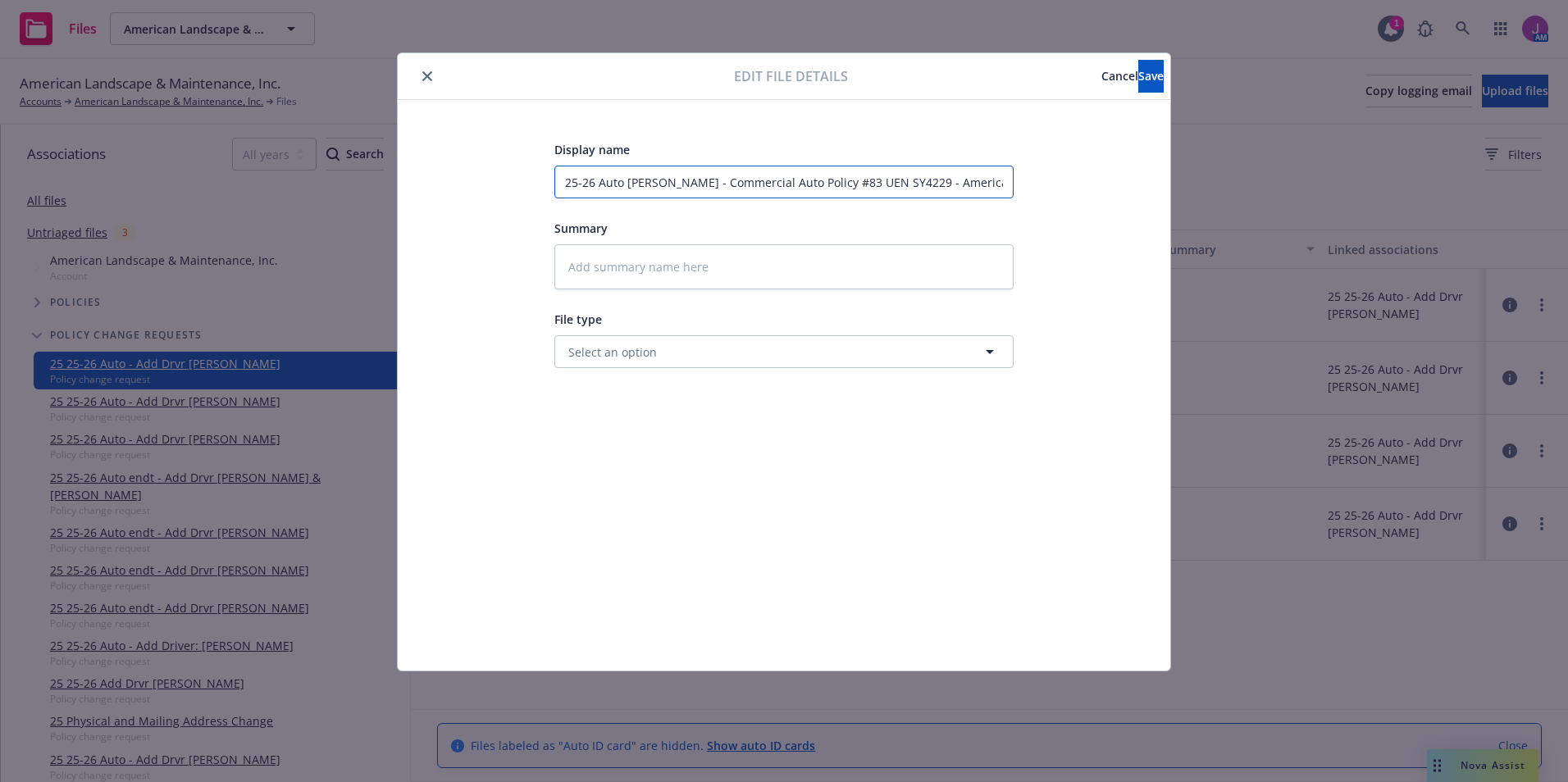
type input "25-26 Auto [PERSON_NAME] - Commercial Auto Policy #83 UEN SY4229 - American Lan…"
type textarea "x"
type input "25-26 Auto AdBrian [PERSON_NAME] - Commercial Auto Policy #83 UEN SY4229 - Amer…"
type textarea "x"
type input "25-26 Auto AddBrian [PERSON_NAME] - Commercial Auto Policy #83 UEN SY4229 - Ame…"
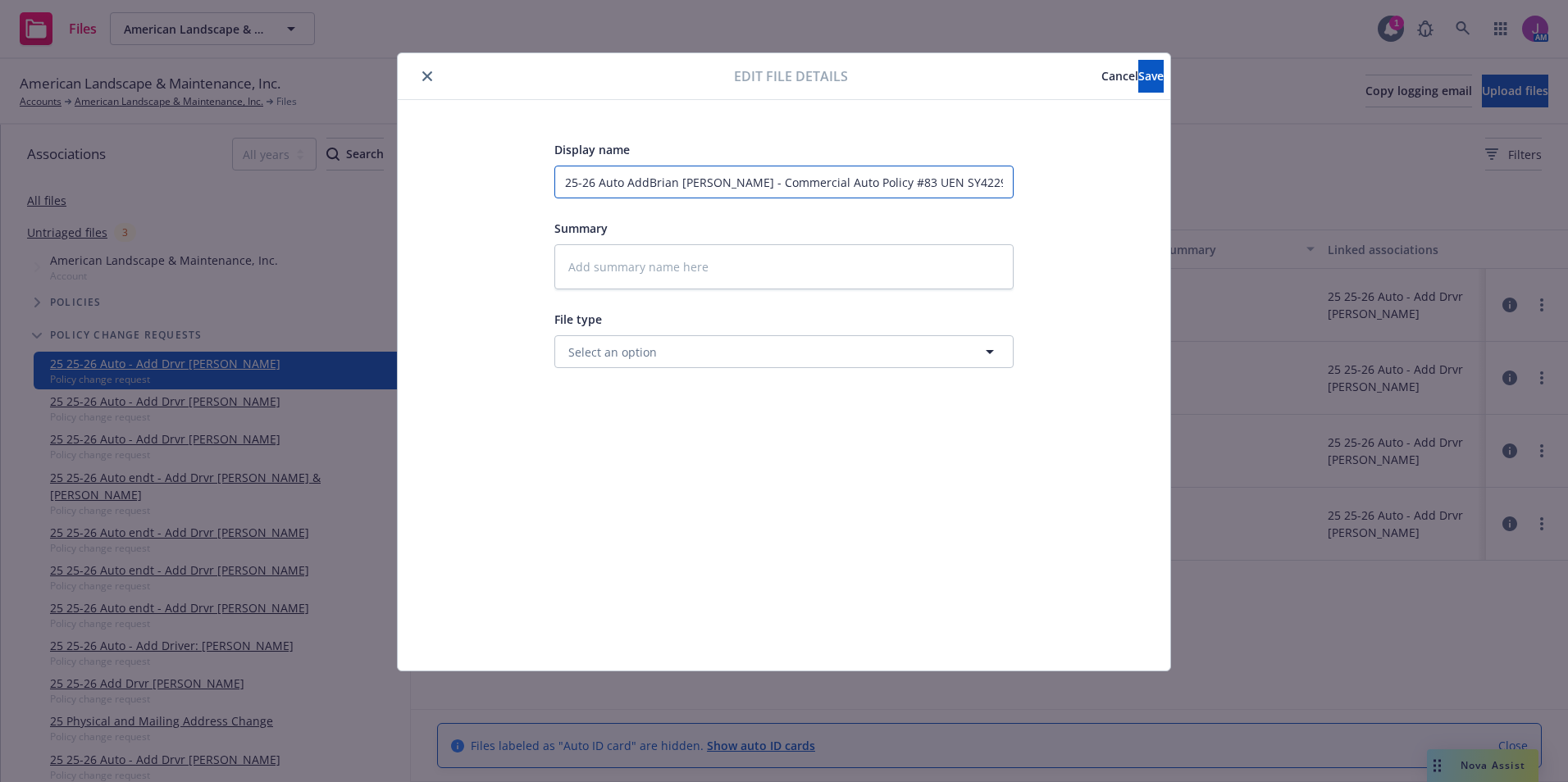
type textarea "x"
type input "25-26 Auto Add [PERSON_NAME] - Commercial Auto Policy #83 UEN SY4229 - American…"
type textarea "x"
type input "25-26 Auto Add DBrian [PERSON_NAME] - Commercial Auto Policy #83 UEN SY4229 - A…"
type textarea "x"
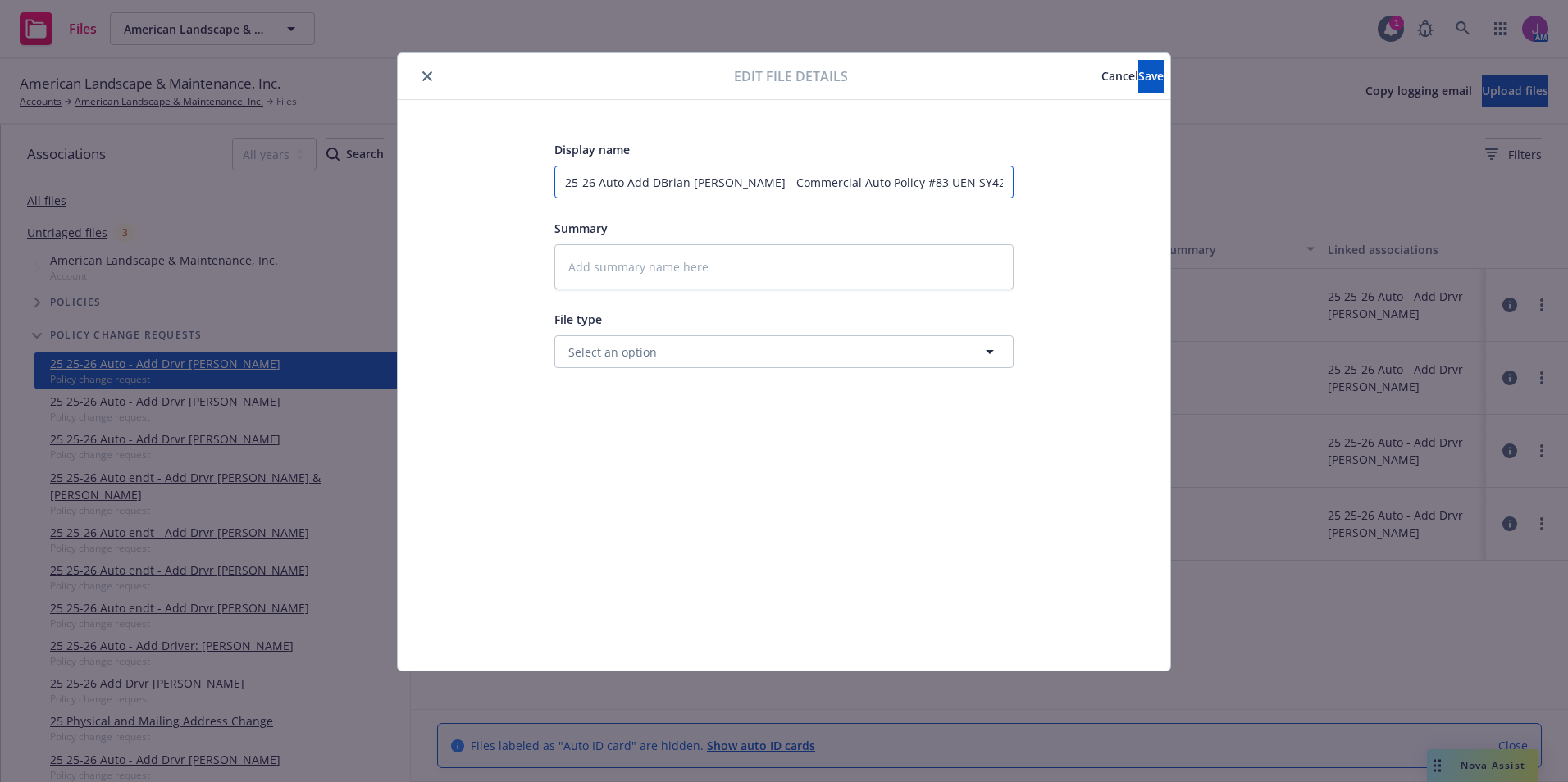
type input "25-26 Auto Add [PERSON_NAME] - Commercial Auto Policy #83 UEN SY4229 - American…"
type textarea "x"
type input "25-26 Auto Add DrvBrian [PERSON_NAME] - Commercial Auto Policy #83 UEN SY4229 -…"
type textarea "x"
type input "25-26 Auto Add DrvrBrian [PERSON_NAME] - Commercial Auto Policy #83 UEN SY4229 …"
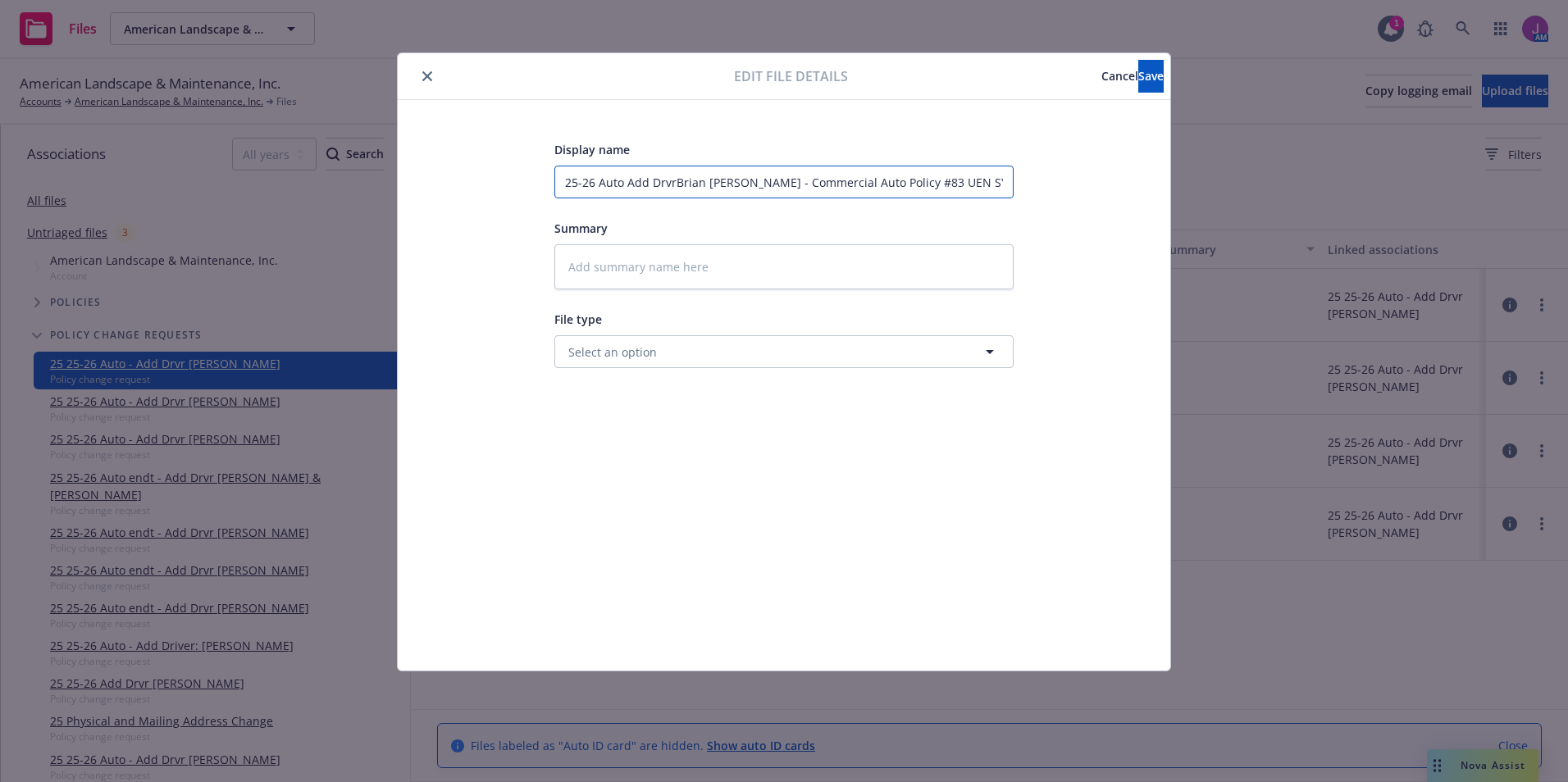
type textarea "x"
type input "25-26 Auto Add Drvr [PERSON_NAME] - Commercial Auto Policy #83 UEN SY4229 - Ame…"
click at [762, 184] on input "25-26 Auto Add Drvr [PERSON_NAME] - Commercial Auto Policy #83 UEN SY4229 - Ame…" at bounding box center [784, 181] width 460 height 33
drag, startPoint x: 757, startPoint y: 182, endPoint x: 1108, endPoint y: 177, distance: 351.0
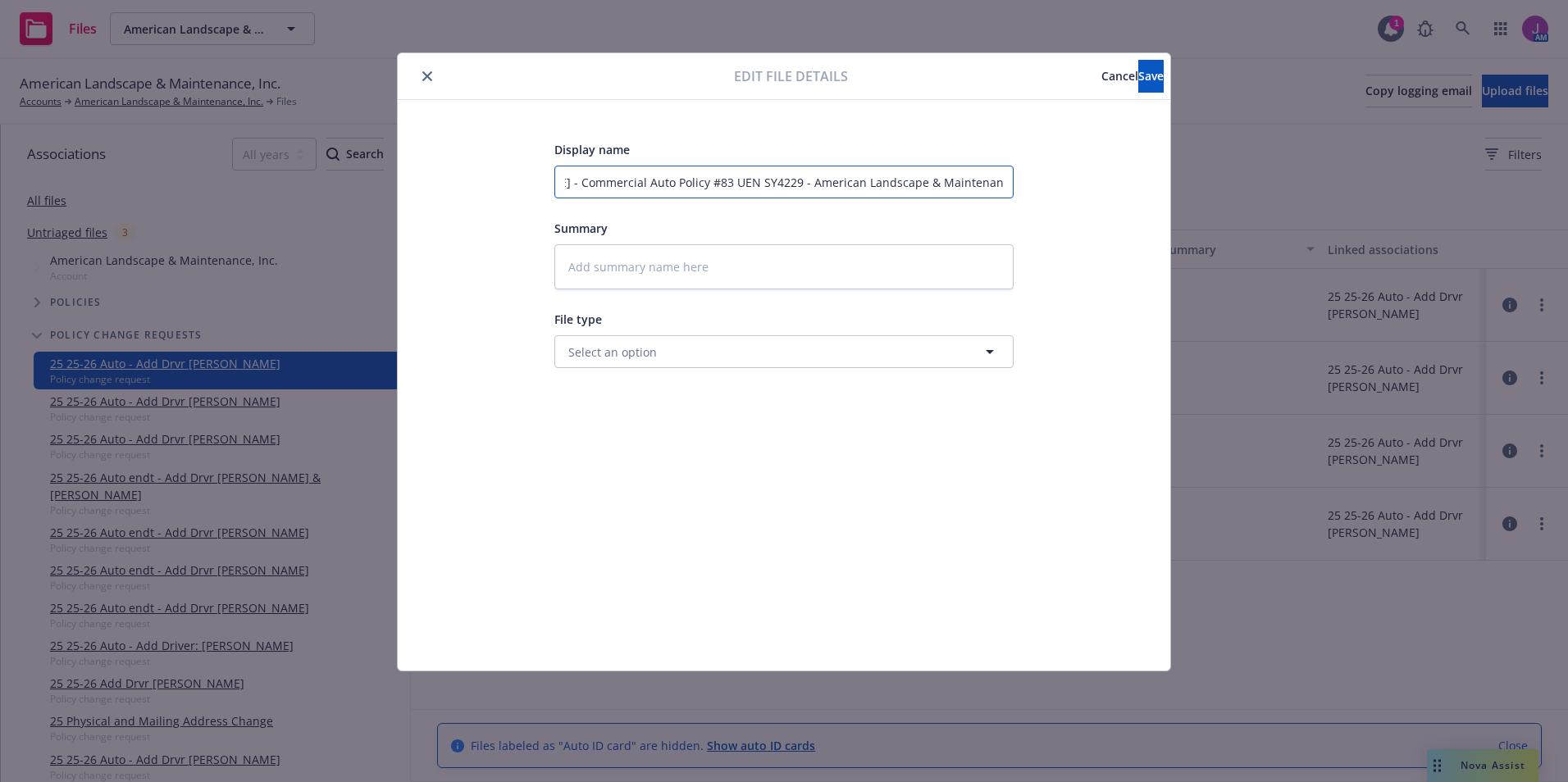
click at [1146, 188] on div "Display name 25-26 Auto Add Drvr [PERSON_NAME] - Commercial Auto Policy #83 UEN…" at bounding box center [784, 385] width 773 height 570
type textarea "x"
type input "25-26 Auto Add Drvr [PERSON_NAME] -"
type textarea "x"
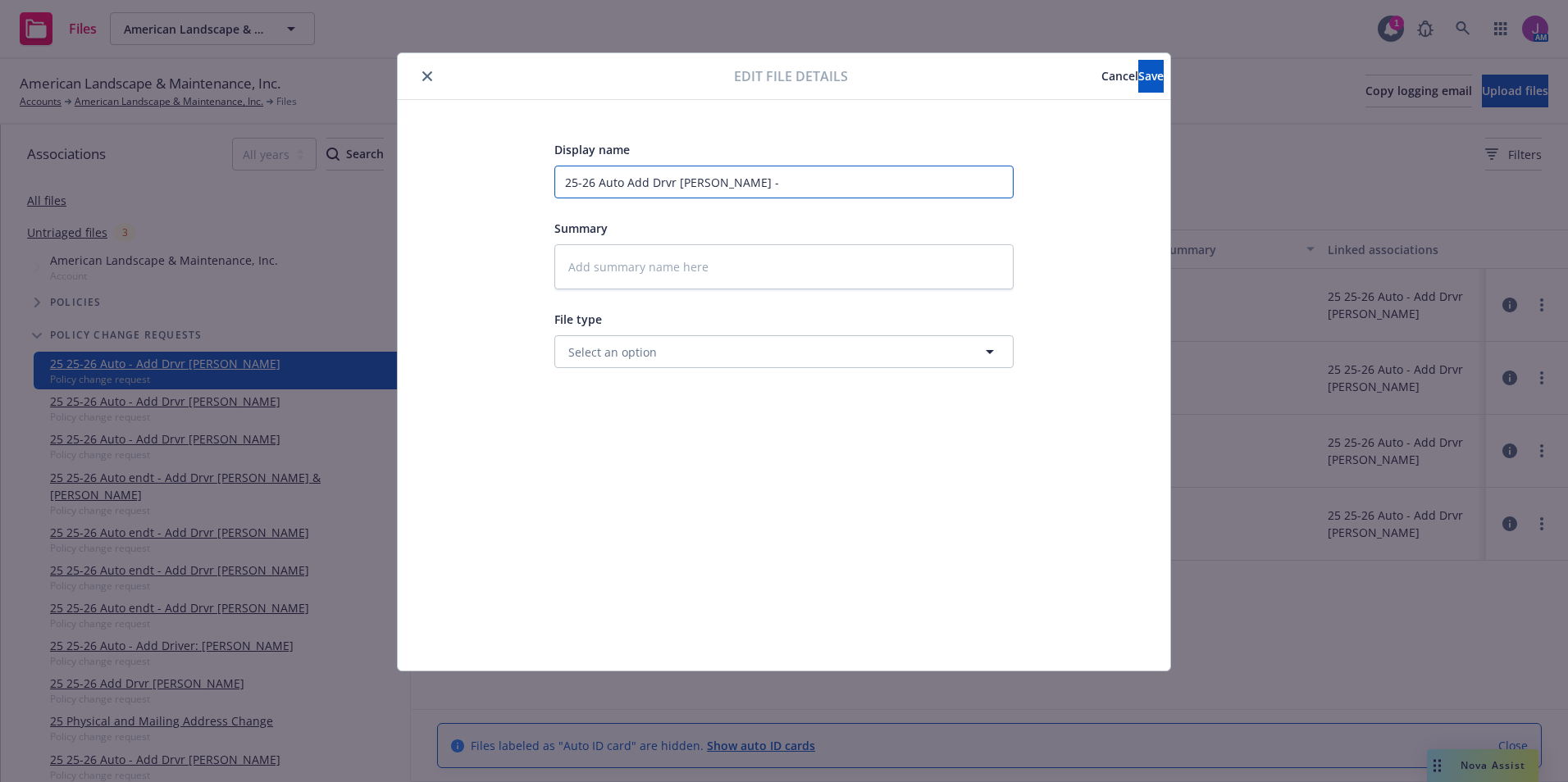
type input "25-26 Auto Add Drvr [PERSON_NAME] - C"
type textarea "x"
type input "25-26 Auto Add Drvr [PERSON_NAME] - Co"
type textarea "x"
type input "25-26 Auto Add Drvr [PERSON_NAME] - Con"
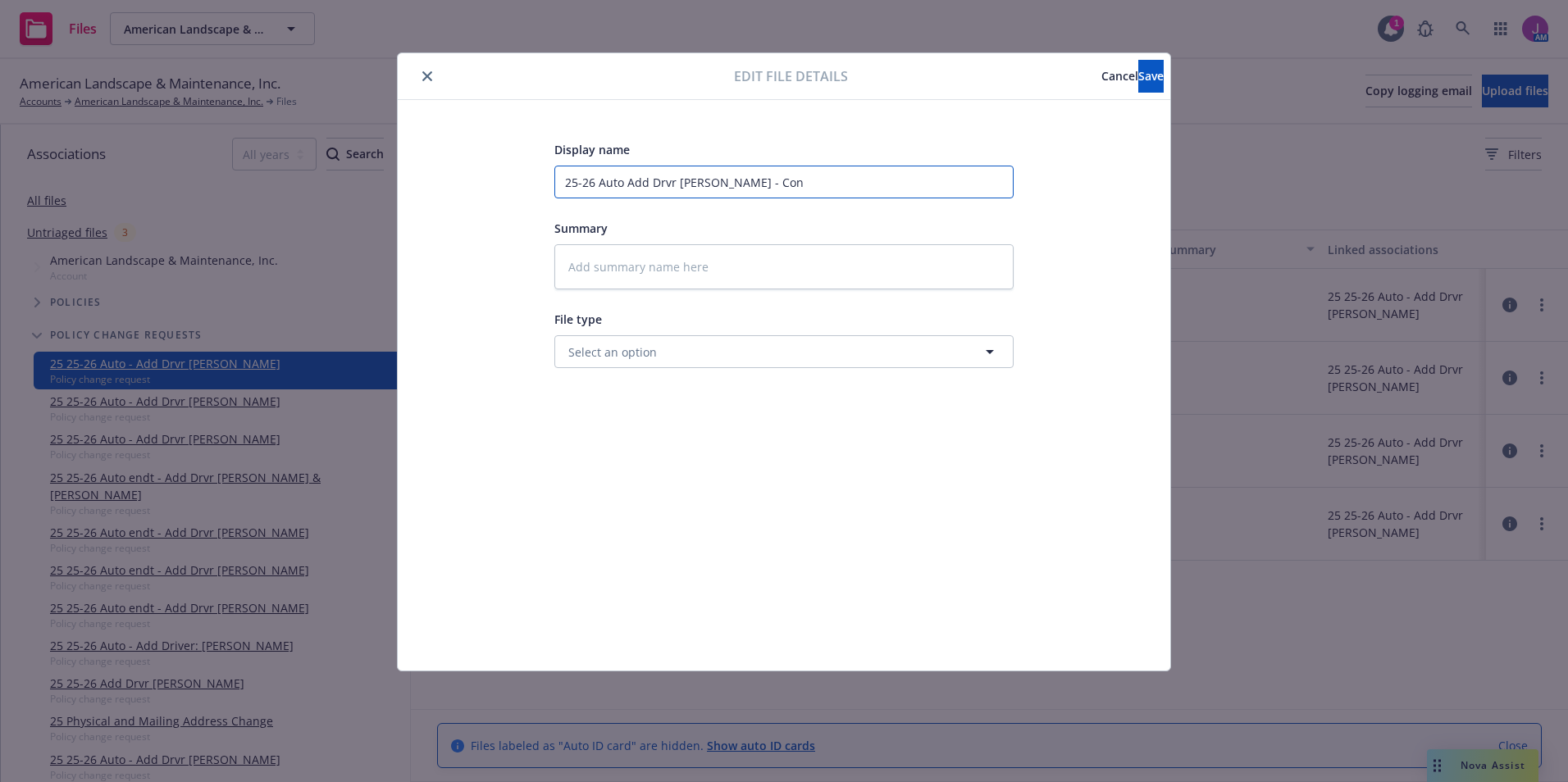
type textarea "x"
type input "25-26 Auto Add Drvr [PERSON_NAME] - Conf"
type textarea "x"
type input "25-26 Auto Add Drvr [PERSON_NAME] - Confr"
type textarea "x"
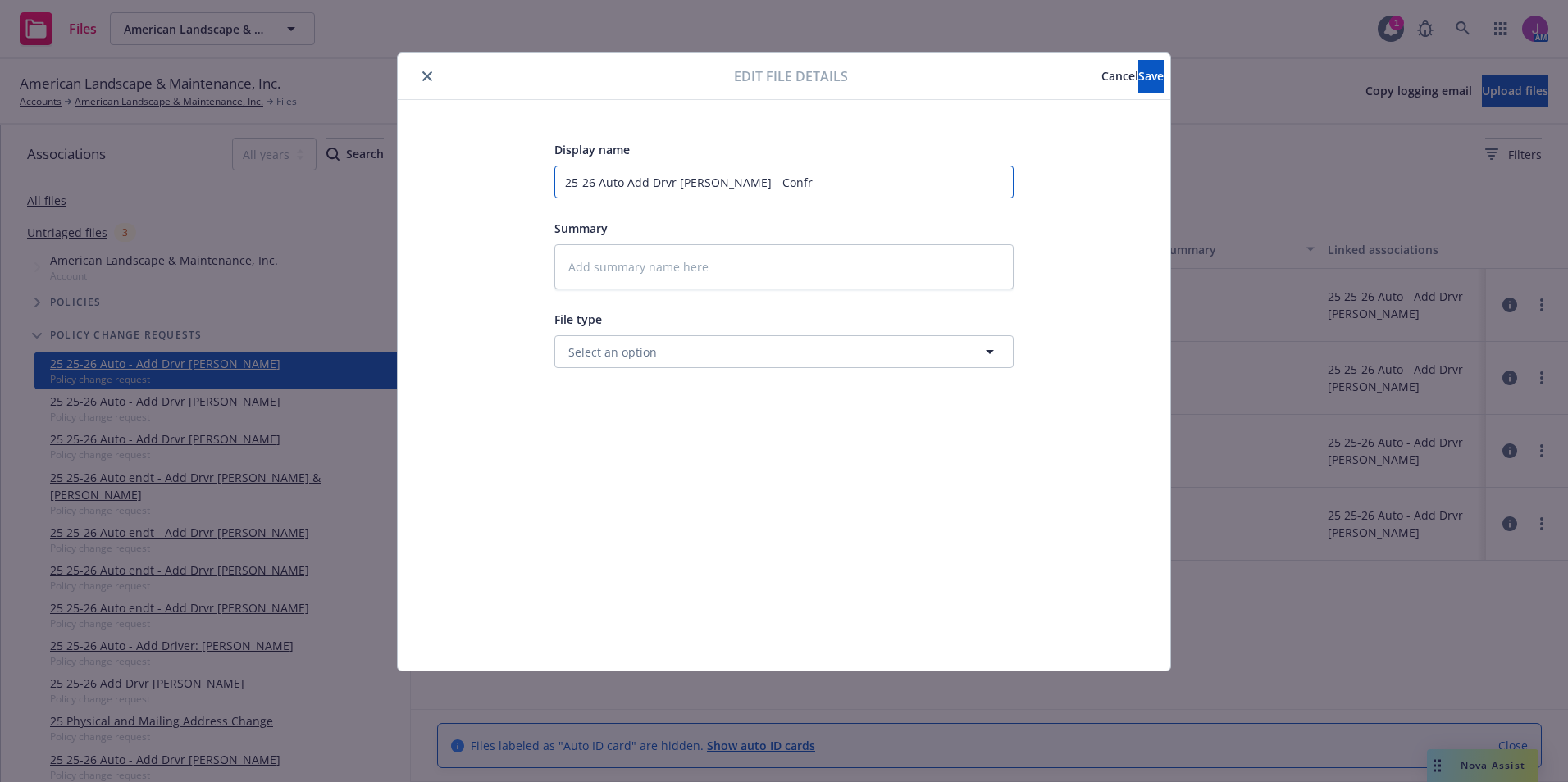
type input "25-26 Auto Add Drvr [PERSON_NAME] - Confrm"
type textarea "x"
type input "25-26 Auto Add Drvr [PERSON_NAME] - Confrma"
type textarea "x"
type input "25-26 Auto Add Drvr [PERSON_NAME] - Confrmat"
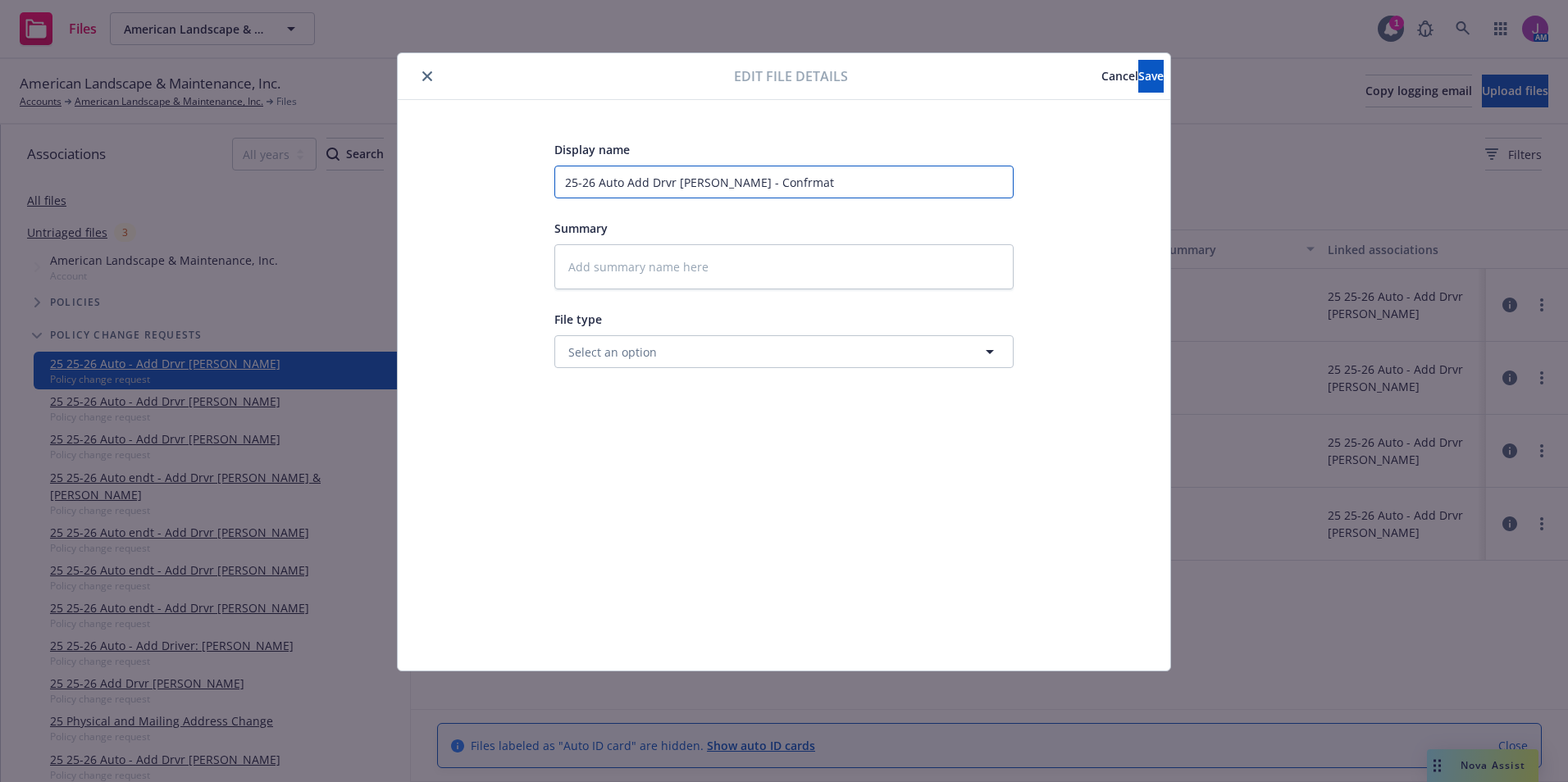
type textarea "x"
type input "25-26 Auto Add Drvr [PERSON_NAME] - Confrmati"
type textarea "x"
type input "25-26 Auto Add Drvr [PERSON_NAME] - Confrmatio"
type textarea "x"
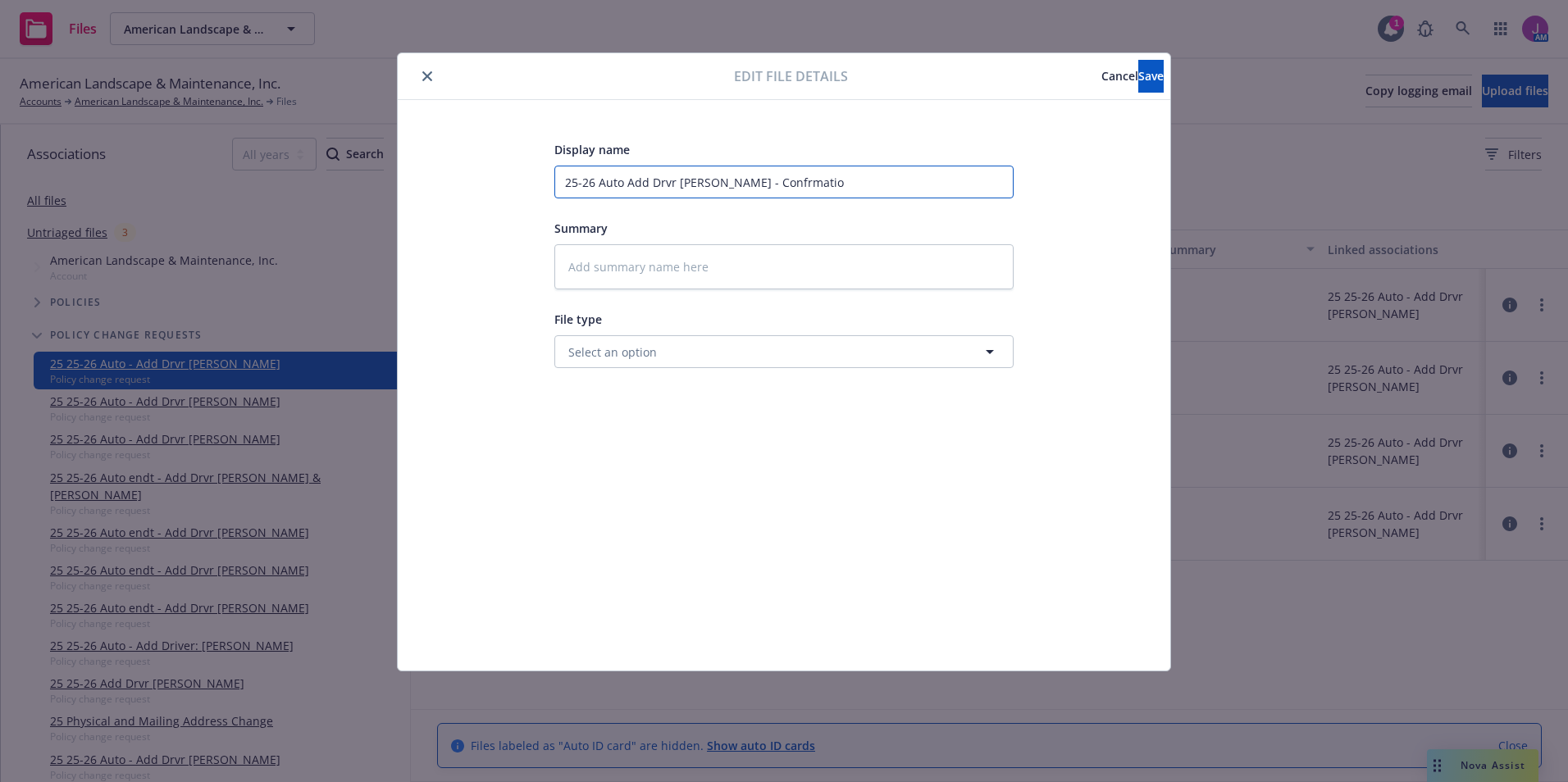
type input "25-26 Auto Add Drvr [PERSON_NAME] - Confrmation"
type textarea "x"
type input "25-26 Auto Add Drvr [PERSON_NAME] - Confrmation"
type textarea "x"
type input "25-26 Auto Add Drvr [PERSON_NAME] - Confrmation"
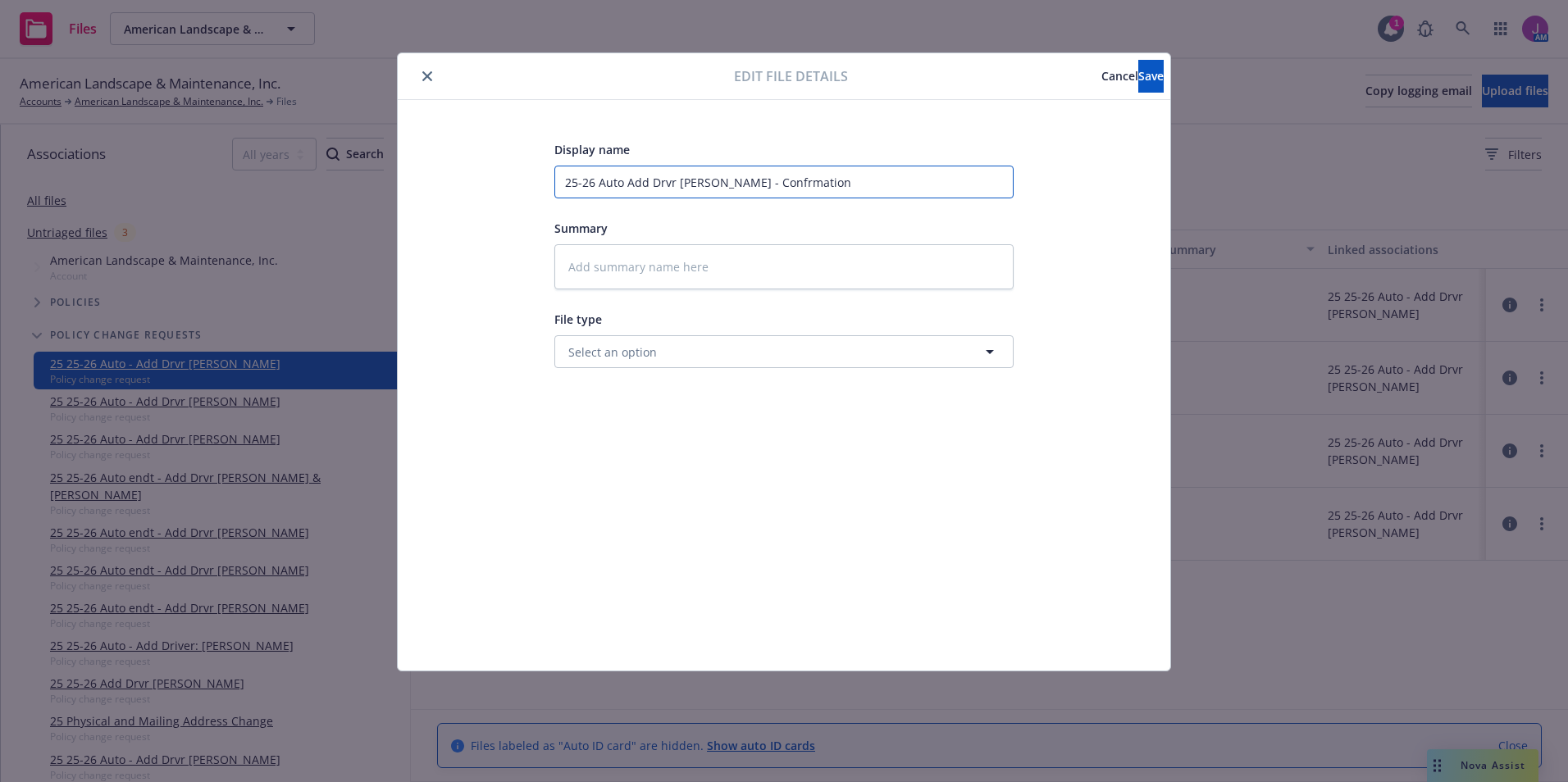
type textarea "x"
type input "25-26 Auto Add Drvr [PERSON_NAME] - Confrmatio"
type textarea "x"
type input "25-26 Auto Add Drvr [PERSON_NAME] - Confrmati"
type textarea "x"
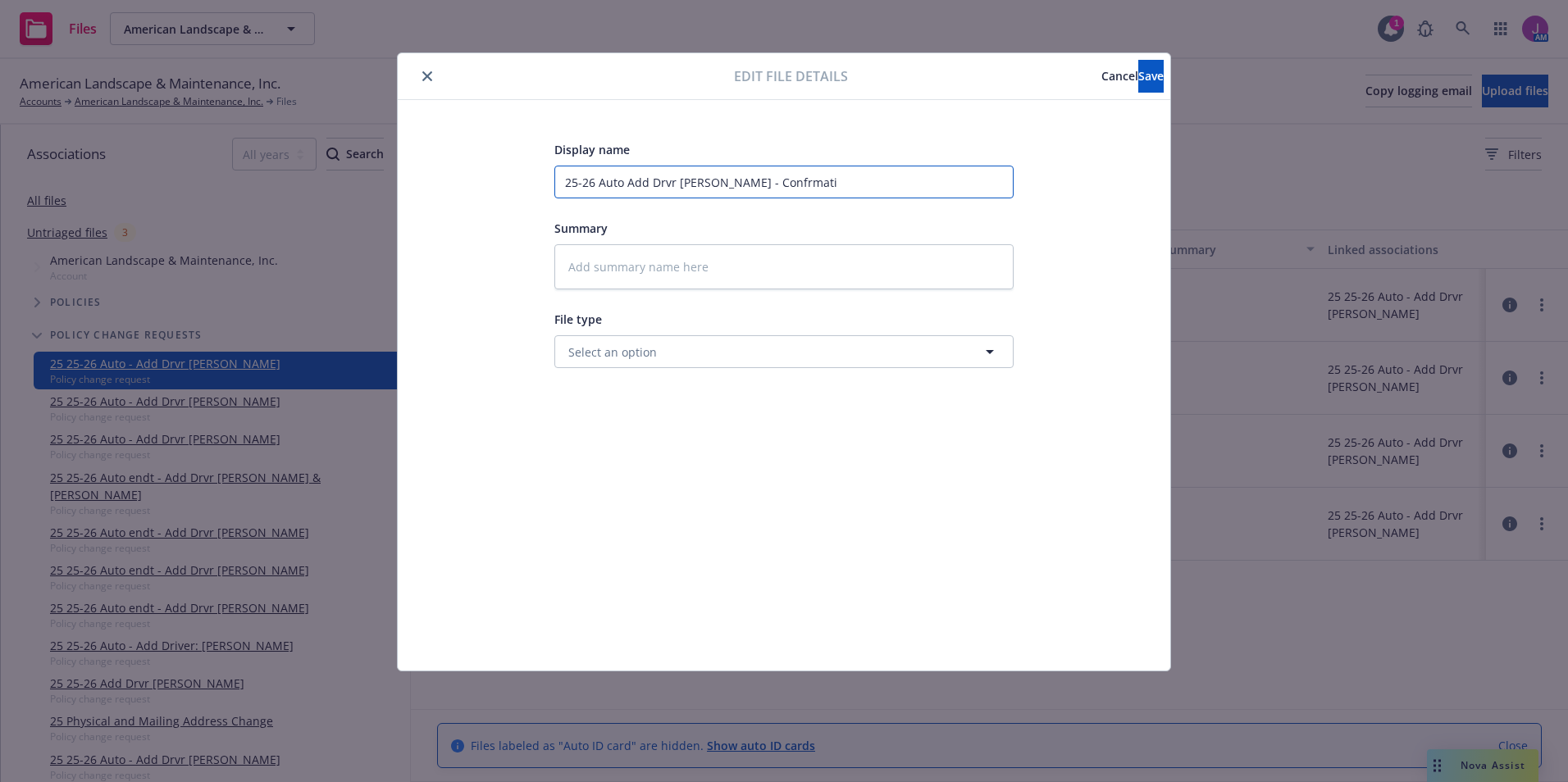
type input "25-26 Auto Add Drvr [PERSON_NAME] - Confrmat"
type textarea "x"
type input "25-26 Auto Add Drvr [PERSON_NAME] - Confrma"
type textarea "x"
type input "25-26 Auto Add Drvr [PERSON_NAME] - Confrm"
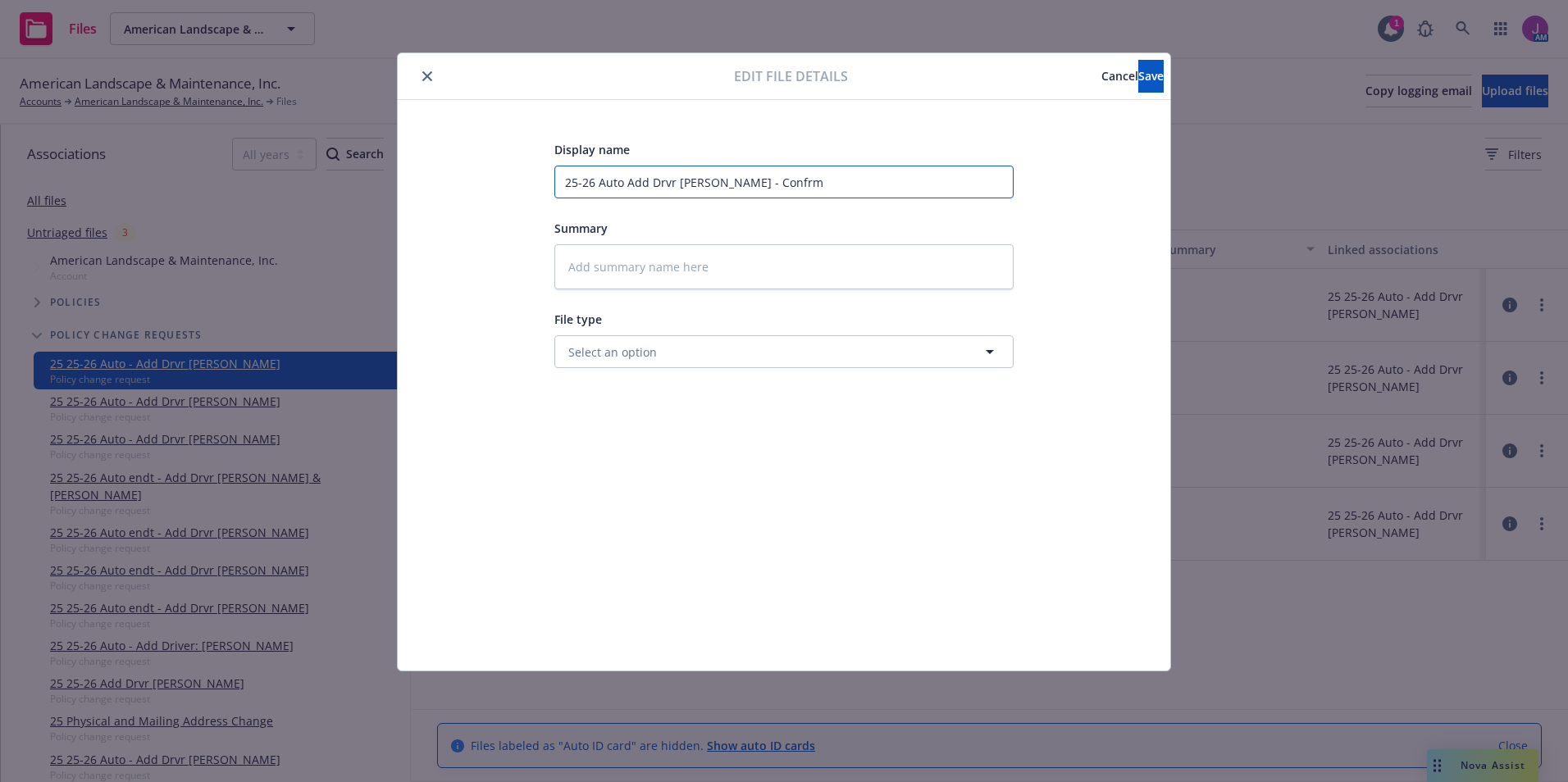
type textarea "x"
type input "25-26 Auto Add Drvr [PERSON_NAME] - Confrmt"
type textarea "x"
type input "25-26 Auto Add Drvr [PERSON_NAME] - Confrmti"
type textarea "x"
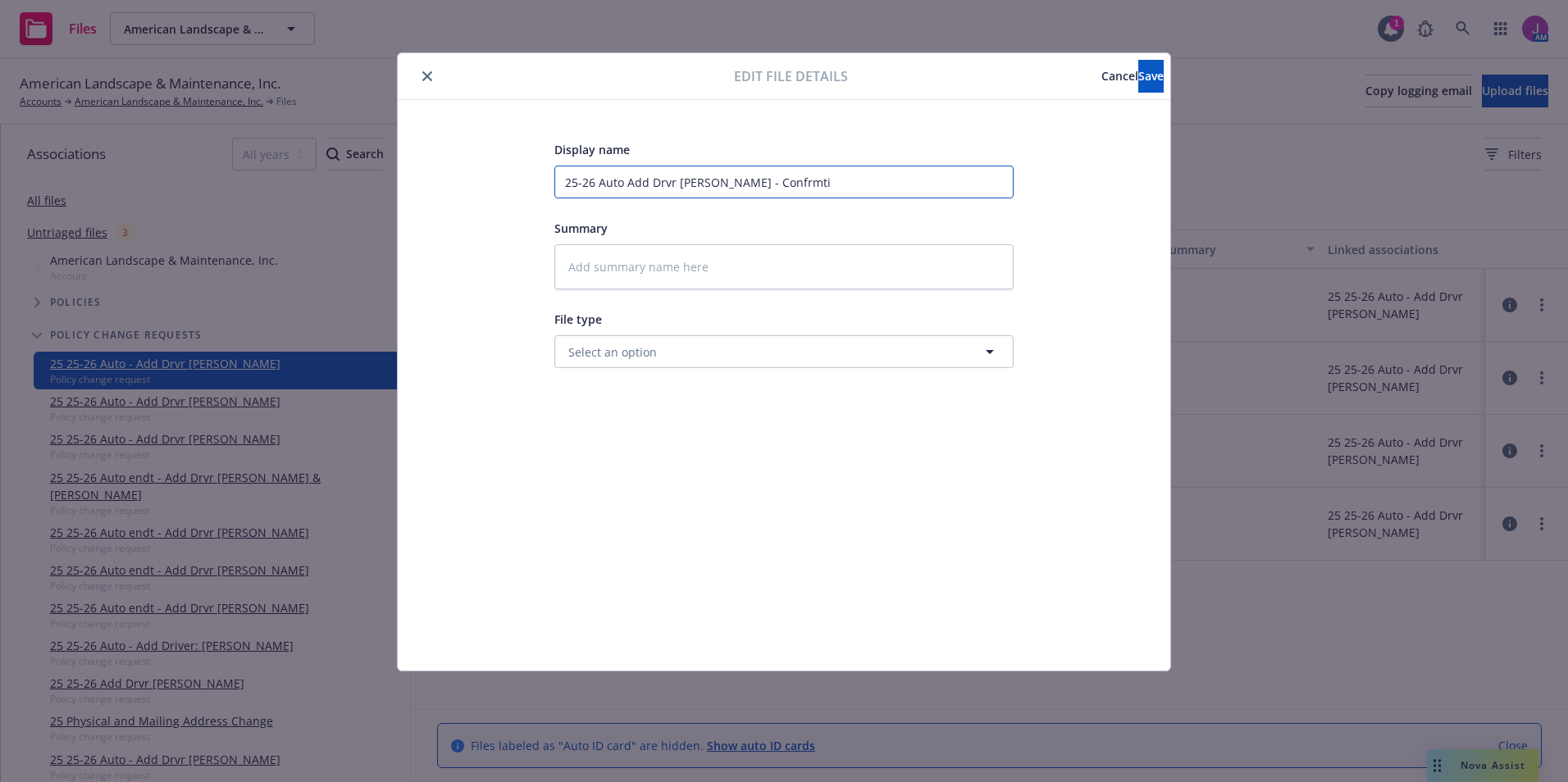
type input "25-26 Auto Add Drvr [PERSON_NAME] - Confrmtio"
type textarea "x"
type input "25-26 Auto Add Drvr [PERSON_NAME] - Confrmtion"
type textarea "x"
type input "25-26 Auto Add Drvr [PERSON_NAME] - Confrmtion"
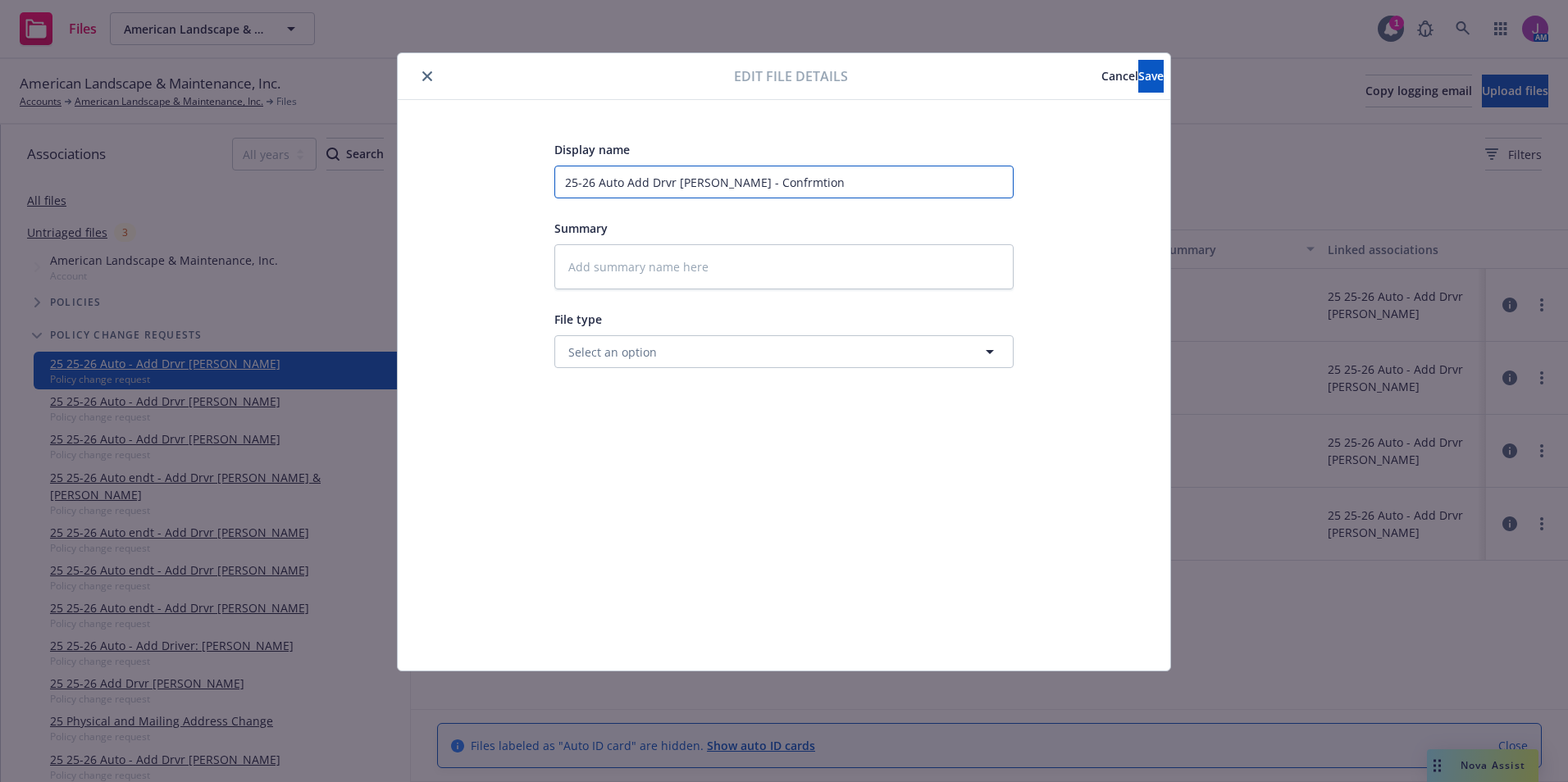
type textarea "x"
type input "25-26 Auto Add Drvr [PERSON_NAME] - Confrmtion f"
type textarea "x"
type input "25-26 Auto Add Drvr [PERSON_NAME] - Confrmtion fr"
type textarea "x"
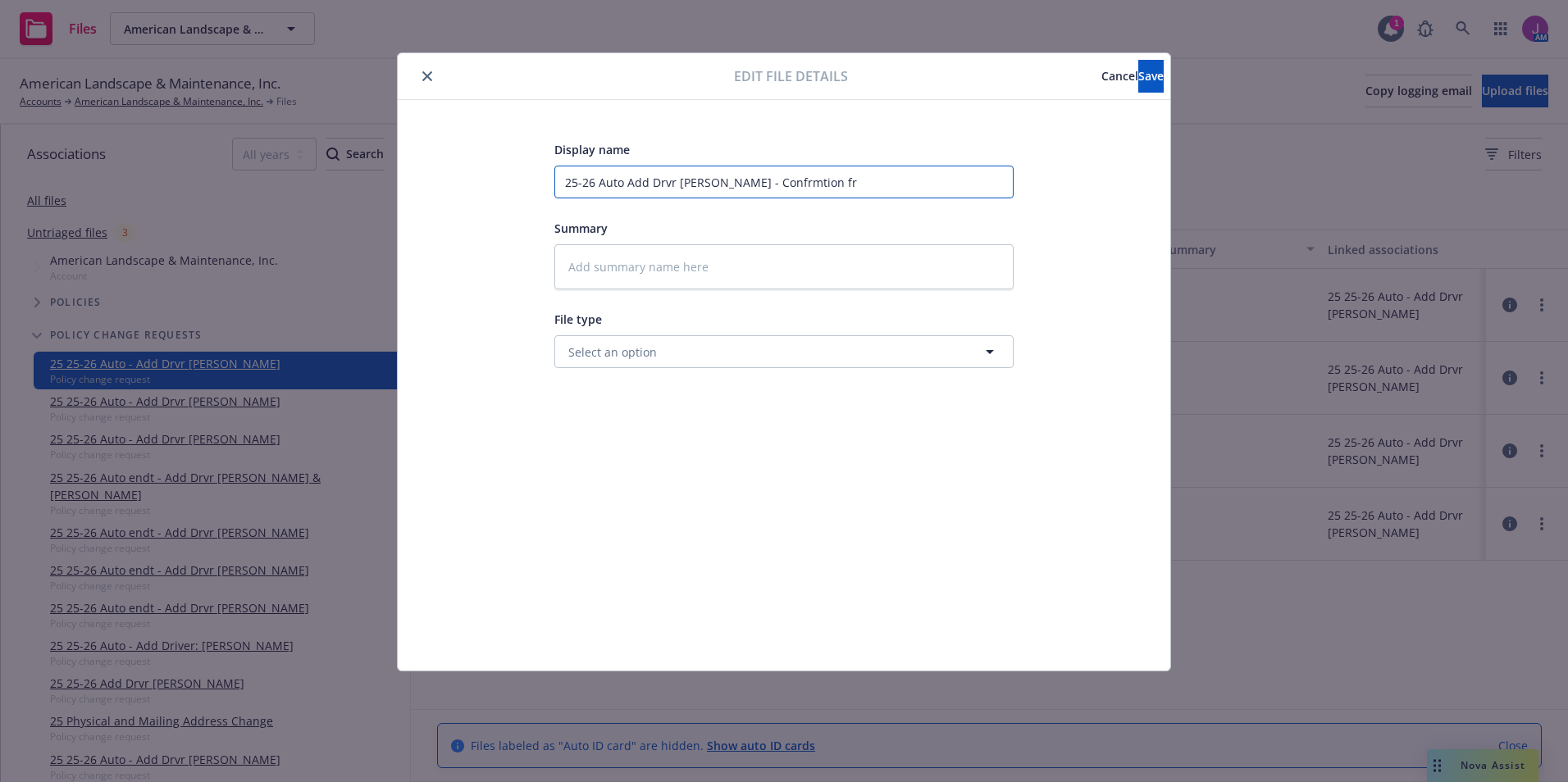
type input "25-26 Auto Add Drvr [PERSON_NAME] - Confrmtion frm"
type textarea "x"
type input "25-26 Auto Add Drvr [PERSON_NAME] - Confrmtion frm"
type textarea "x"
type input "25-26 Auto Add Drvr [PERSON_NAME] - Confrmtion frm c"
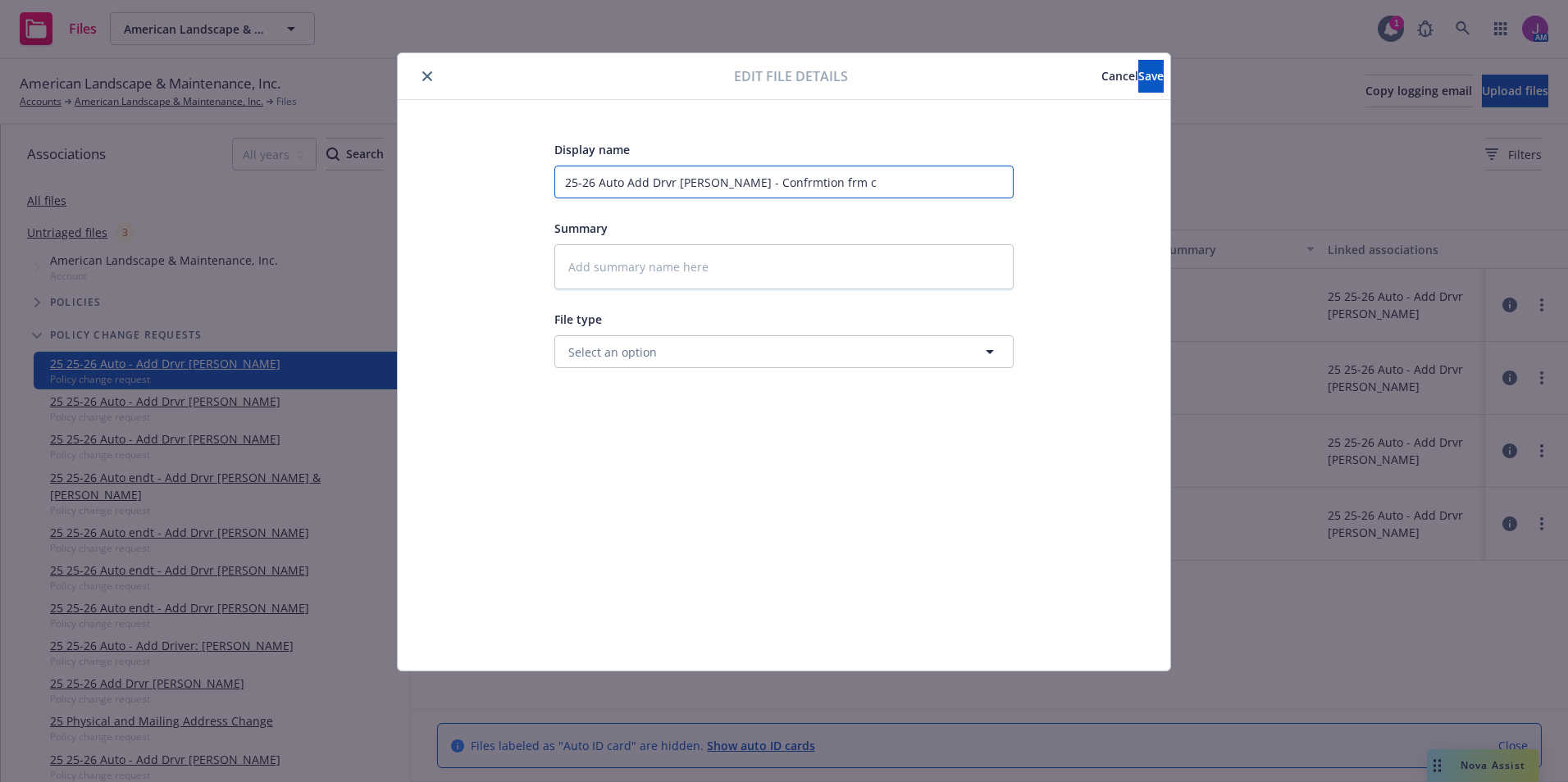
type textarea "x"
type input "25-26 Auto Add Drvr [PERSON_NAME] - Confrmtion frm ca"
type textarea "x"
type input "25-26 Auto Add Drvr [PERSON_NAME] - Confrmtion frm car"
type textarea "x"
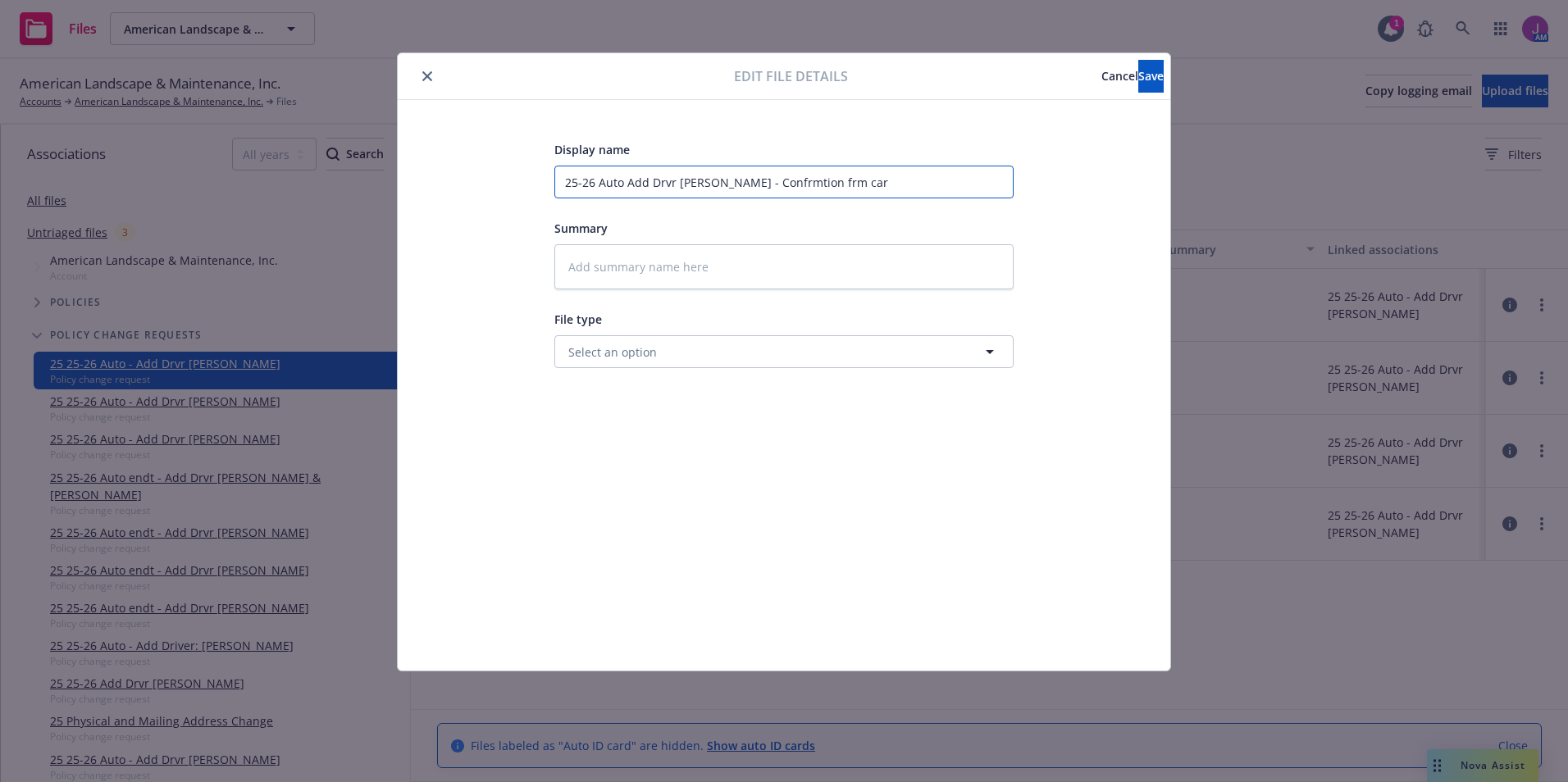
type input "25-26 Auto Add Drvr [PERSON_NAME] - Confrmtion frm [PERSON_NAME]"
type textarea "x"
type input "25-26 Auto Add Drvr [PERSON_NAME] - Confrmtion frm [PERSON_NAME]"
type textarea "x"
type input "25-26 Auto Add Drvr [PERSON_NAME] - Confrmtion frm [PERSON_NAME]"
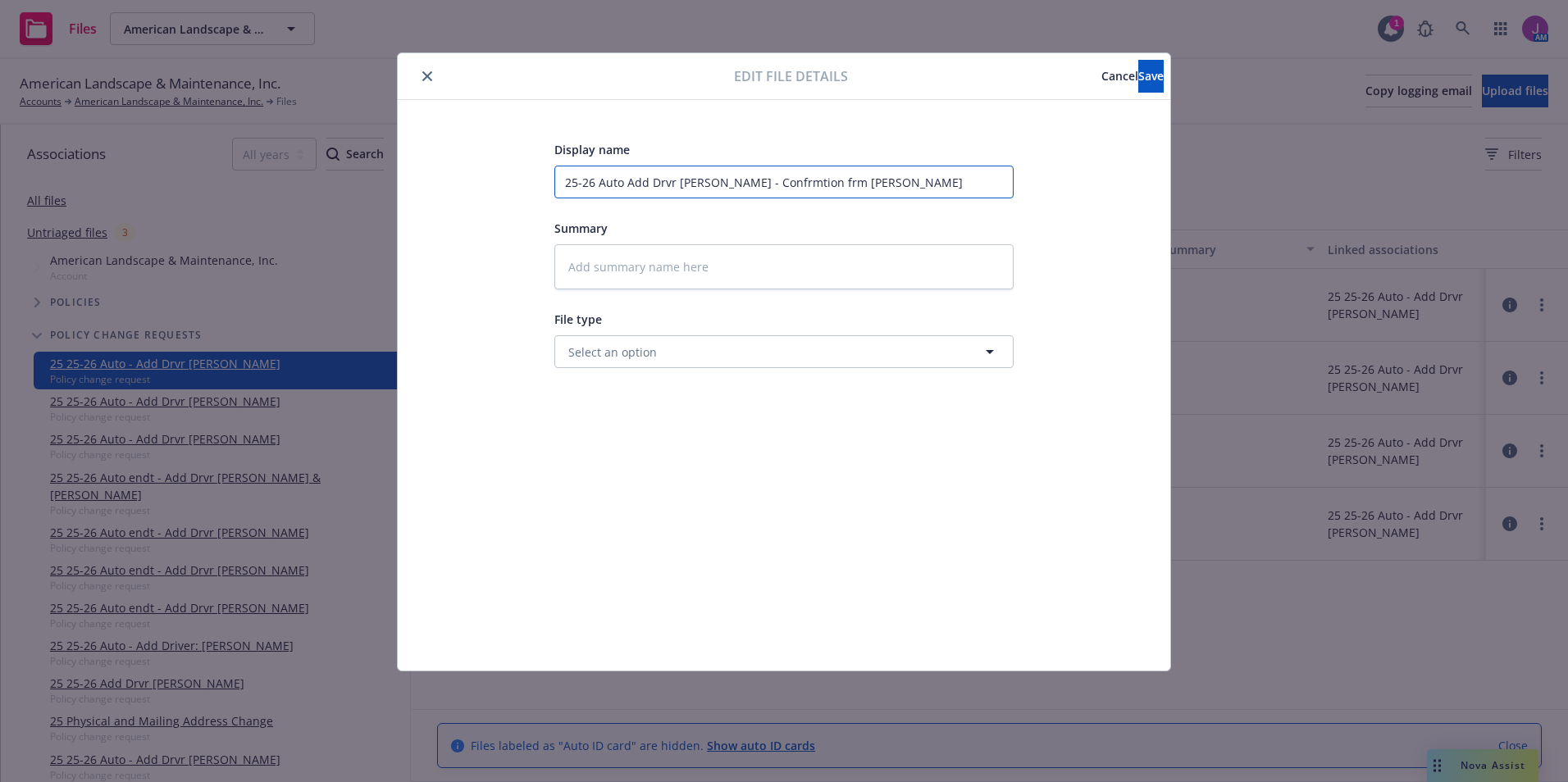
type textarea "x"
type input "25-26 Auto Add Drvr [PERSON_NAME] - Confrmtion frm carrier"
type textarea "x"
type input "25-26 Auto Add Drvr [PERSON_NAME] - Confrmtion frm carrier"
type textarea "x"
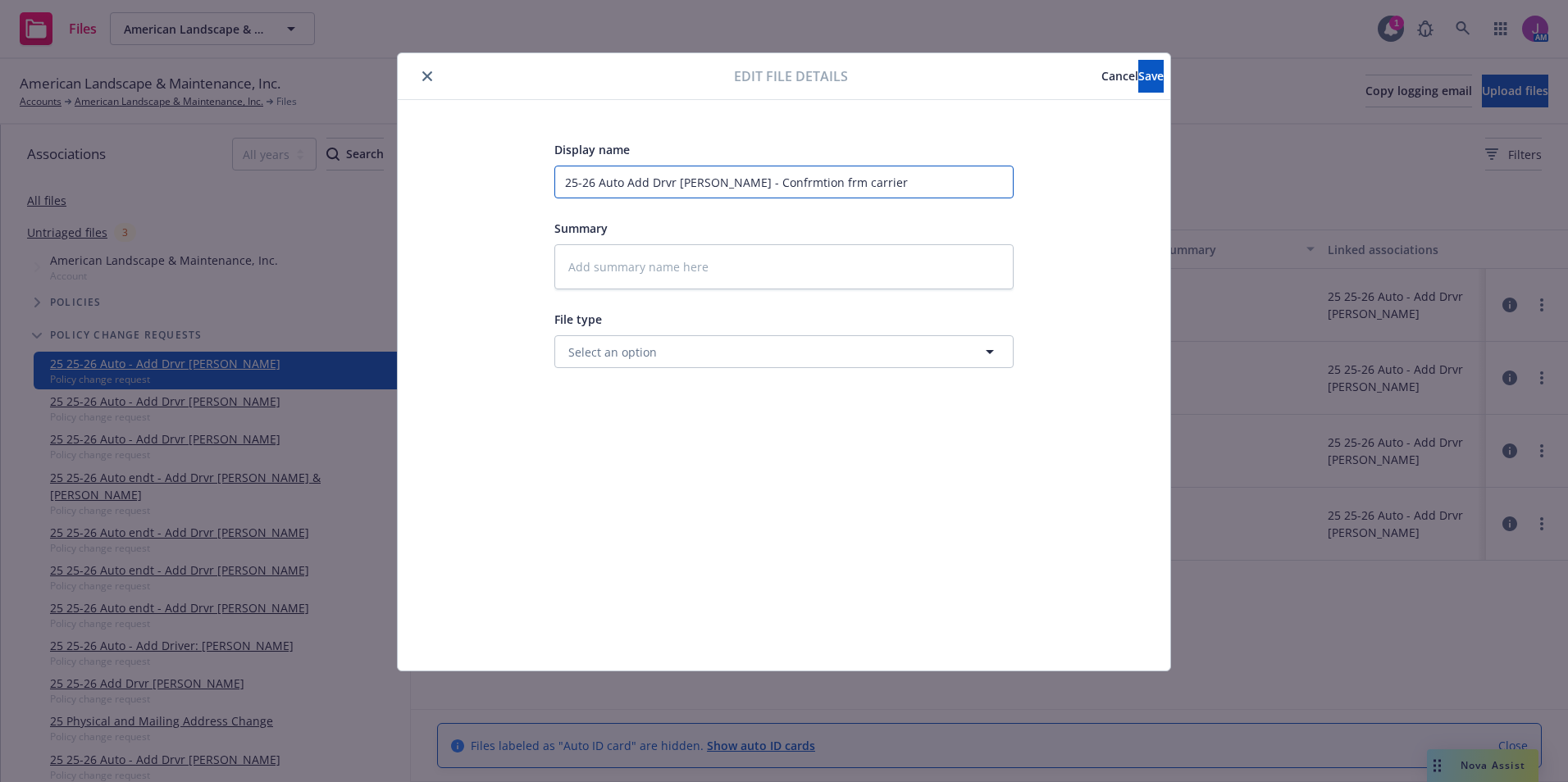
type input "25-26 Auto Add Drvr [PERSON_NAME] - Confrmtion frm carrier o"
type textarea "x"
type input "25-26 Auto Add Drvr [PERSON_NAME] - Confrmtion frm carrier on"
type textarea "x"
type input "25-26 Auto Add Drvr [PERSON_NAME] - Confrmtion frm carrier on"
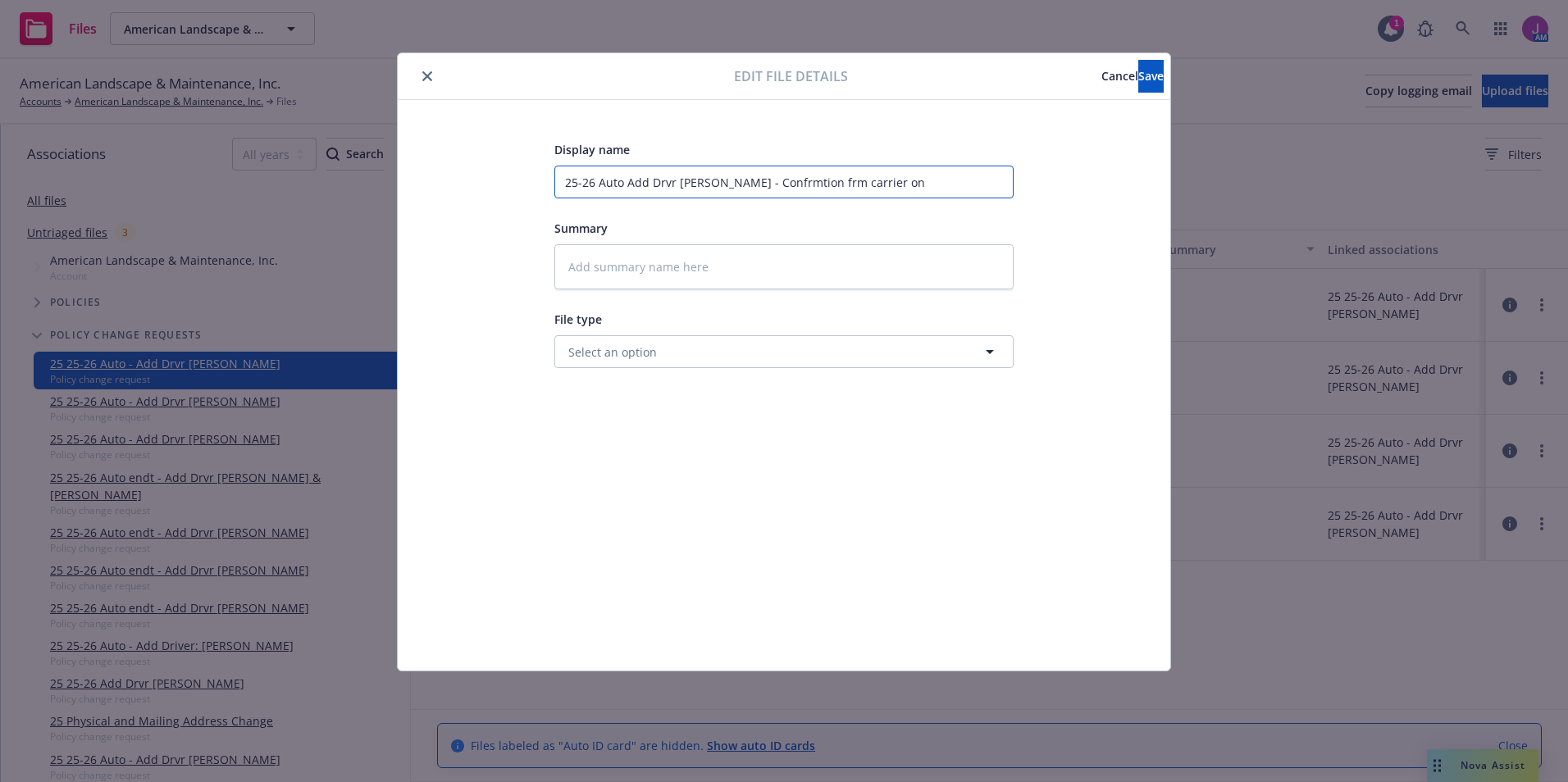
type textarea "x"
type input "25-26 Auto Add Drvr [PERSON_NAME] - Confrmtion frm carrier on d"
type textarea "x"
type input "25-26 Auto Add Drvr [PERSON_NAME] - Confrmtion frm carrier on dr"
type textarea "x"
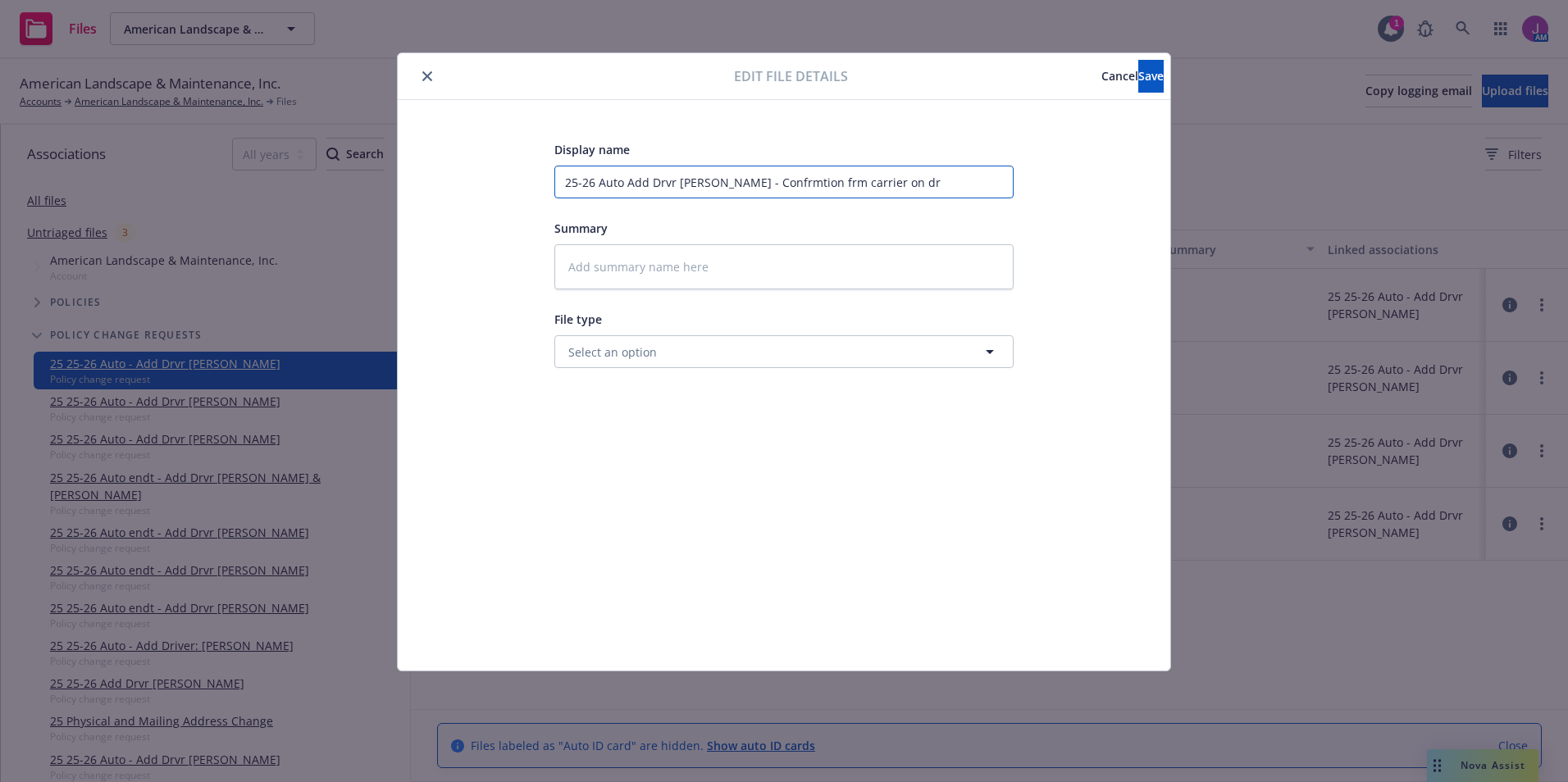
type input "25-26 Auto Add Drvr [PERSON_NAME] - Confrmtion frm carrier on drv"
type textarea "x"
type input "25-26 Auto Add Drvr [PERSON_NAME] - Confrmtion frm carrier on drvr"
type textarea "x"
type input "25-26 Auto Add Drvr [PERSON_NAME] - Confrmtion frm carrier on drvr"
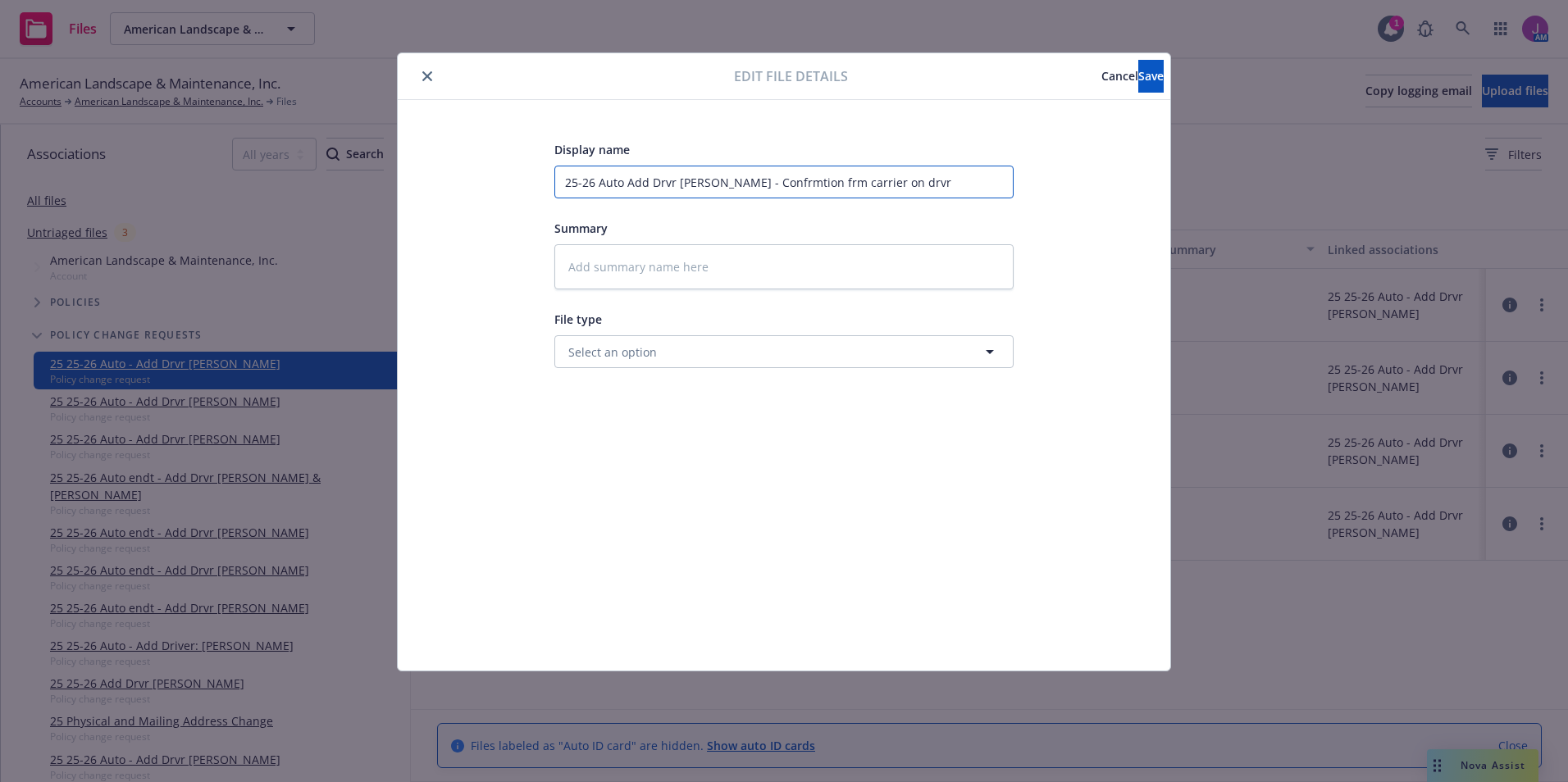
type textarea "x"
type input "25-26 Auto Add Drvr [PERSON_NAME] - Confrmtion frm carrier on drvr a"
type textarea "x"
type input "25-26 Auto Add Drvr [PERSON_NAME] - Confrmtion frm carrier on drvr ad"
type textarea "x"
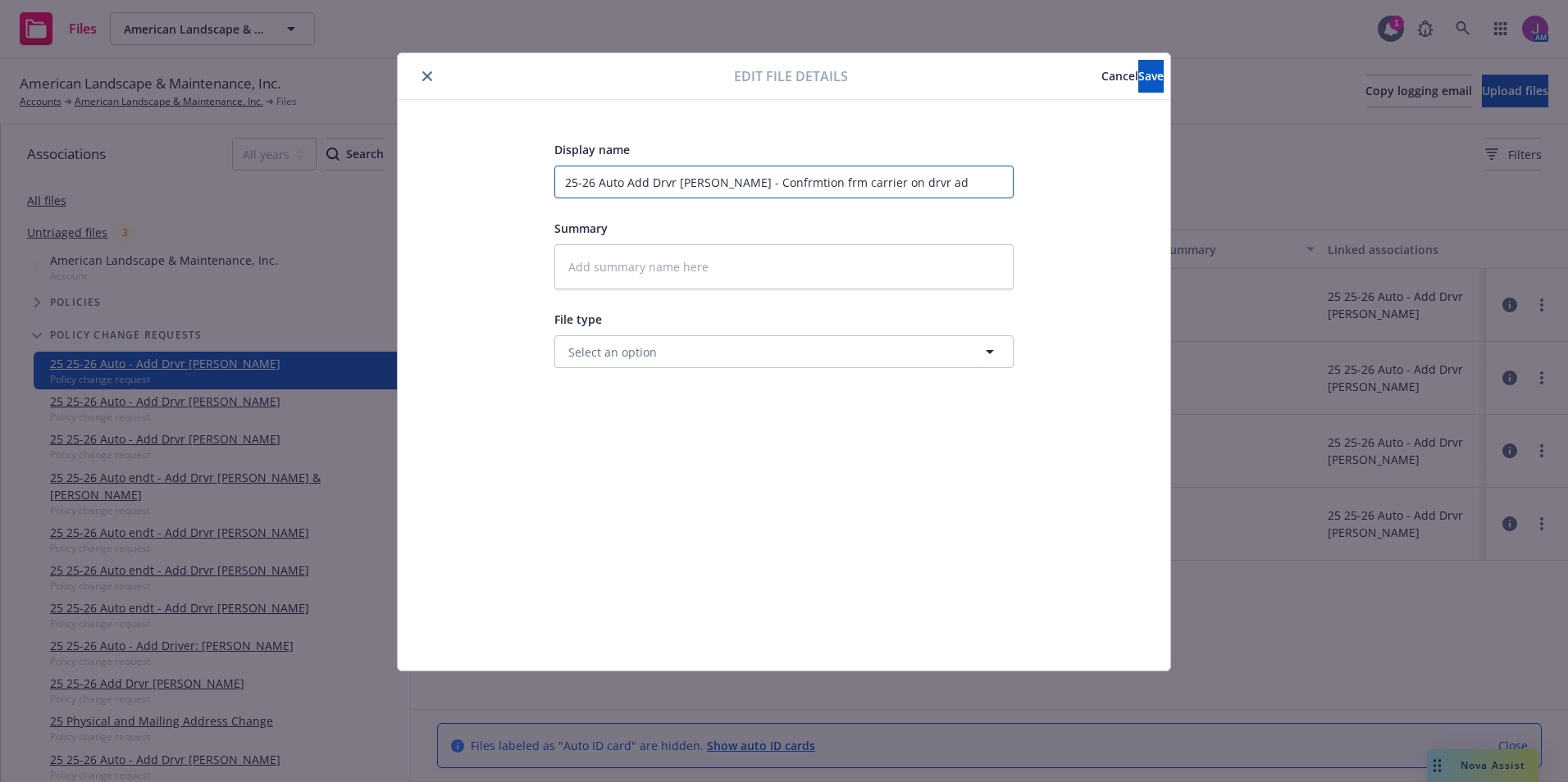
type input "25-26 Auto Add Drvr [PERSON_NAME] - Confrmtion frm carrier on drvr add"
type textarea "x"
type input "25-26 Auto Add Drvr [PERSON_NAME] - Confrmtion frm carrier on drvr adde"
type textarea "x"
type input "25-26 Auto Add Drvr [PERSON_NAME] - Confrmtion frm carrier on drvr added"
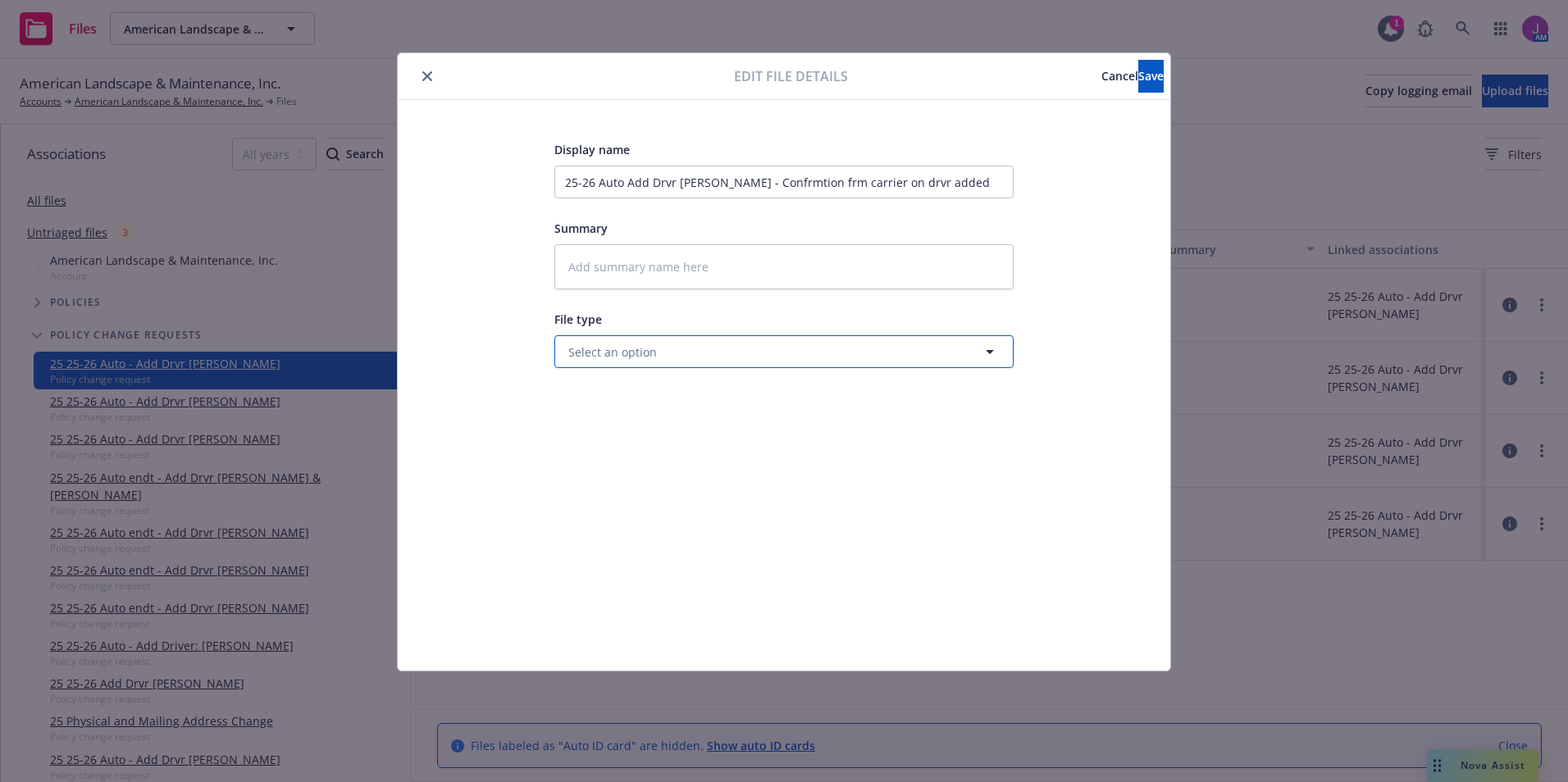
click at [691, 337] on button "Select an option" at bounding box center [784, 351] width 460 height 33
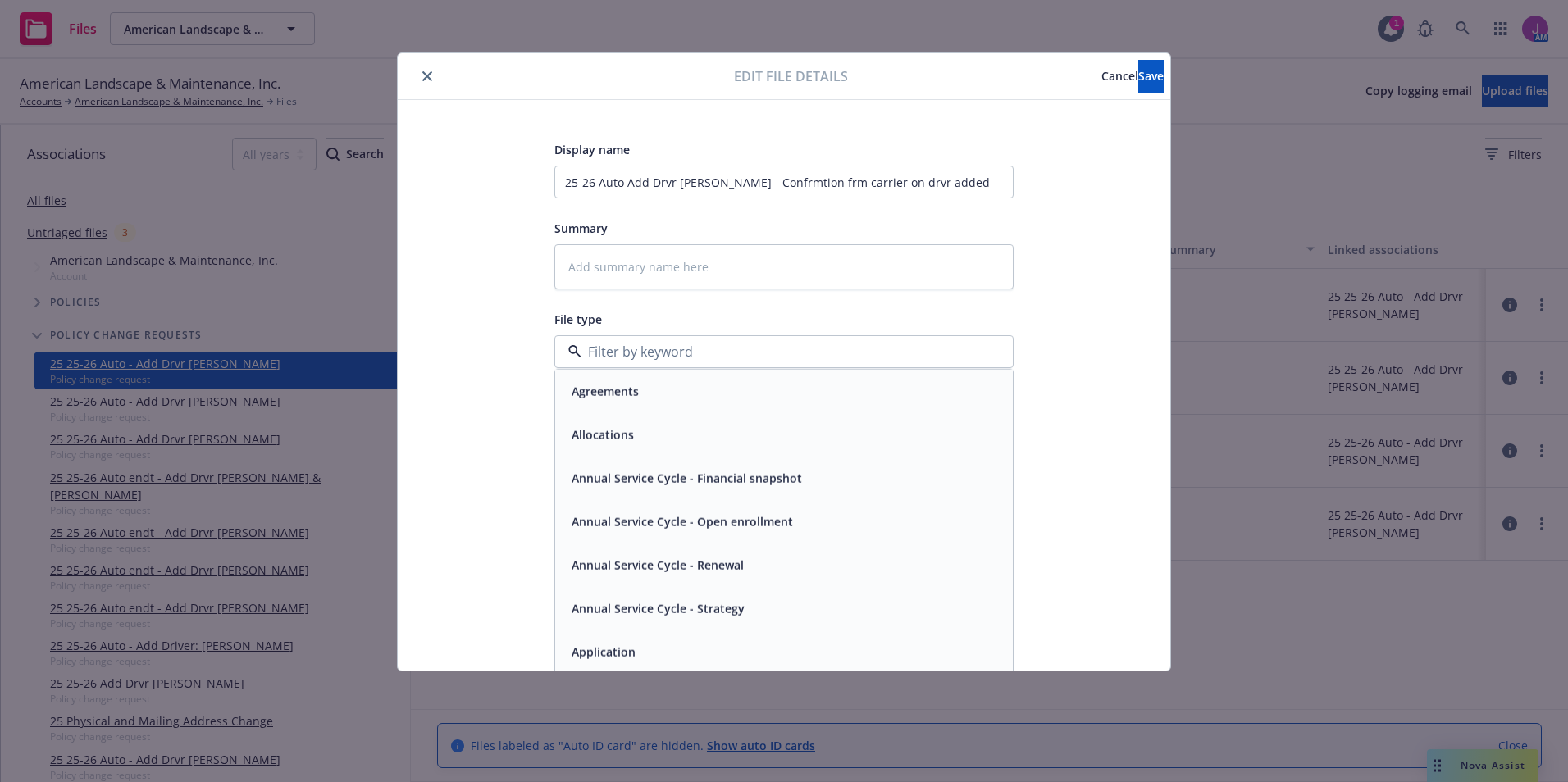
click at [700, 357] on input at bounding box center [780, 351] width 398 height 19
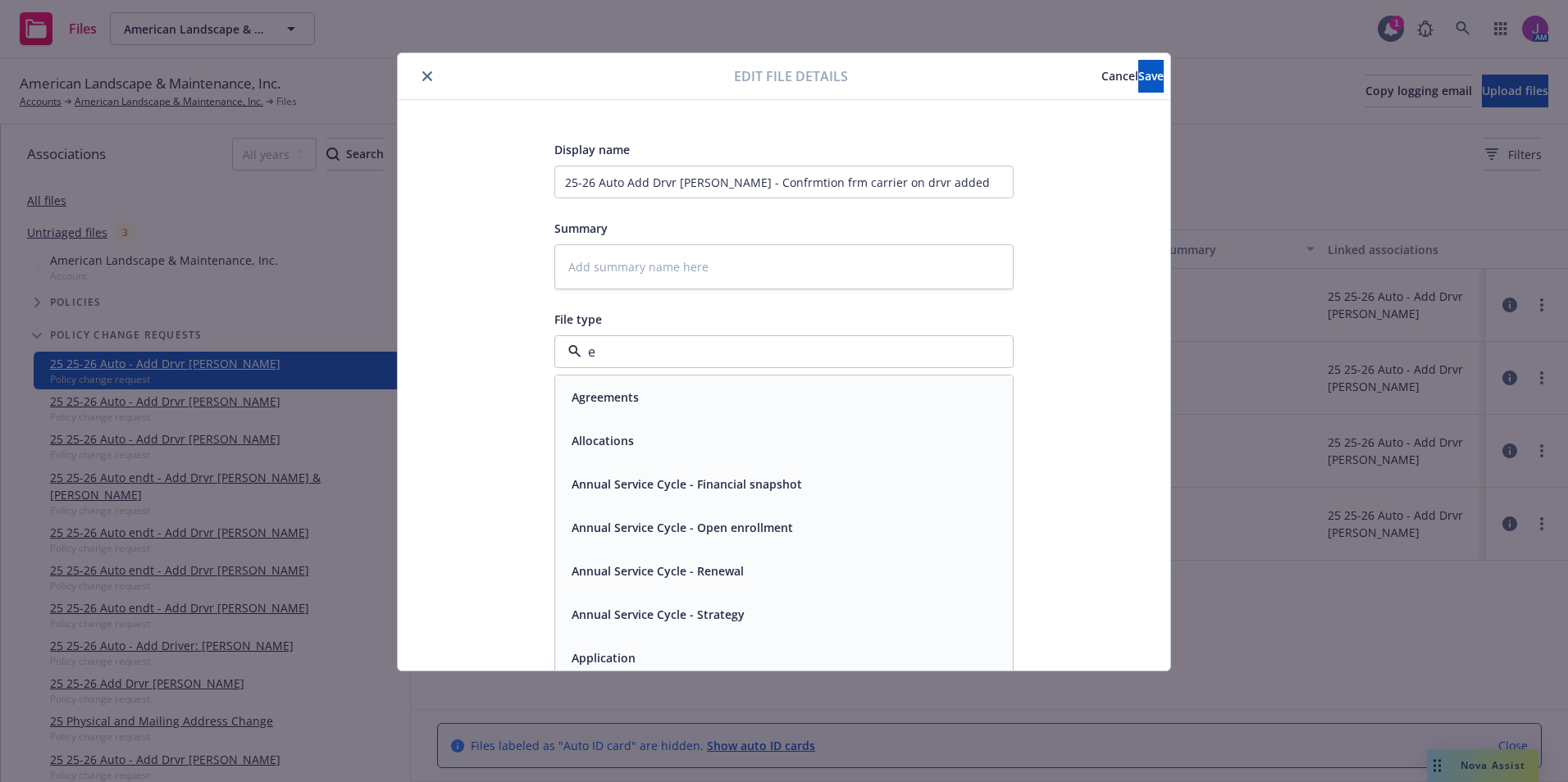
type input "em"
click at [597, 440] on span "Email" at bounding box center [586, 441] width 31 height 18
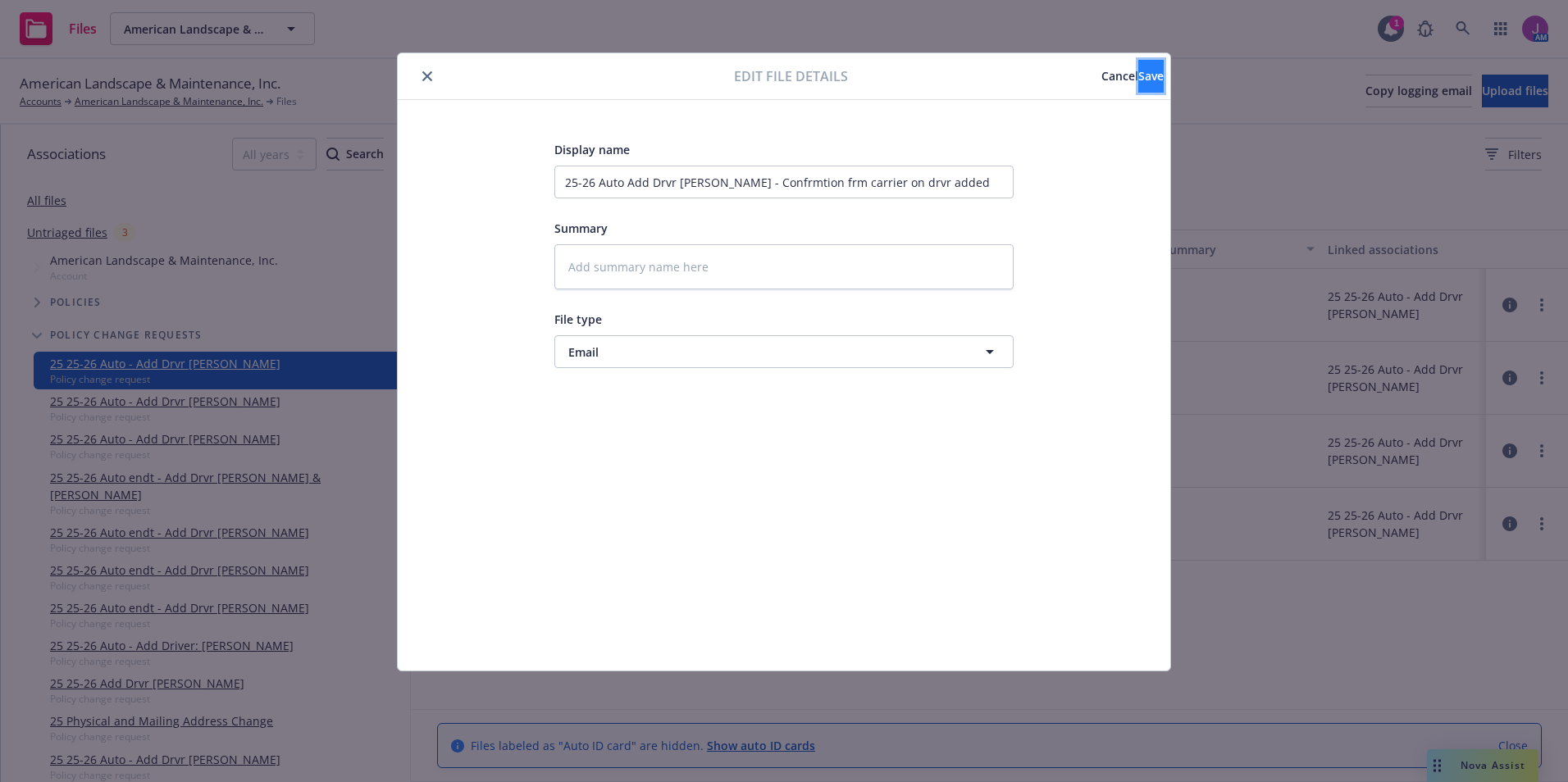
click at [1138, 76] on span "Save" at bounding box center [1151, 76] width 25 height 16
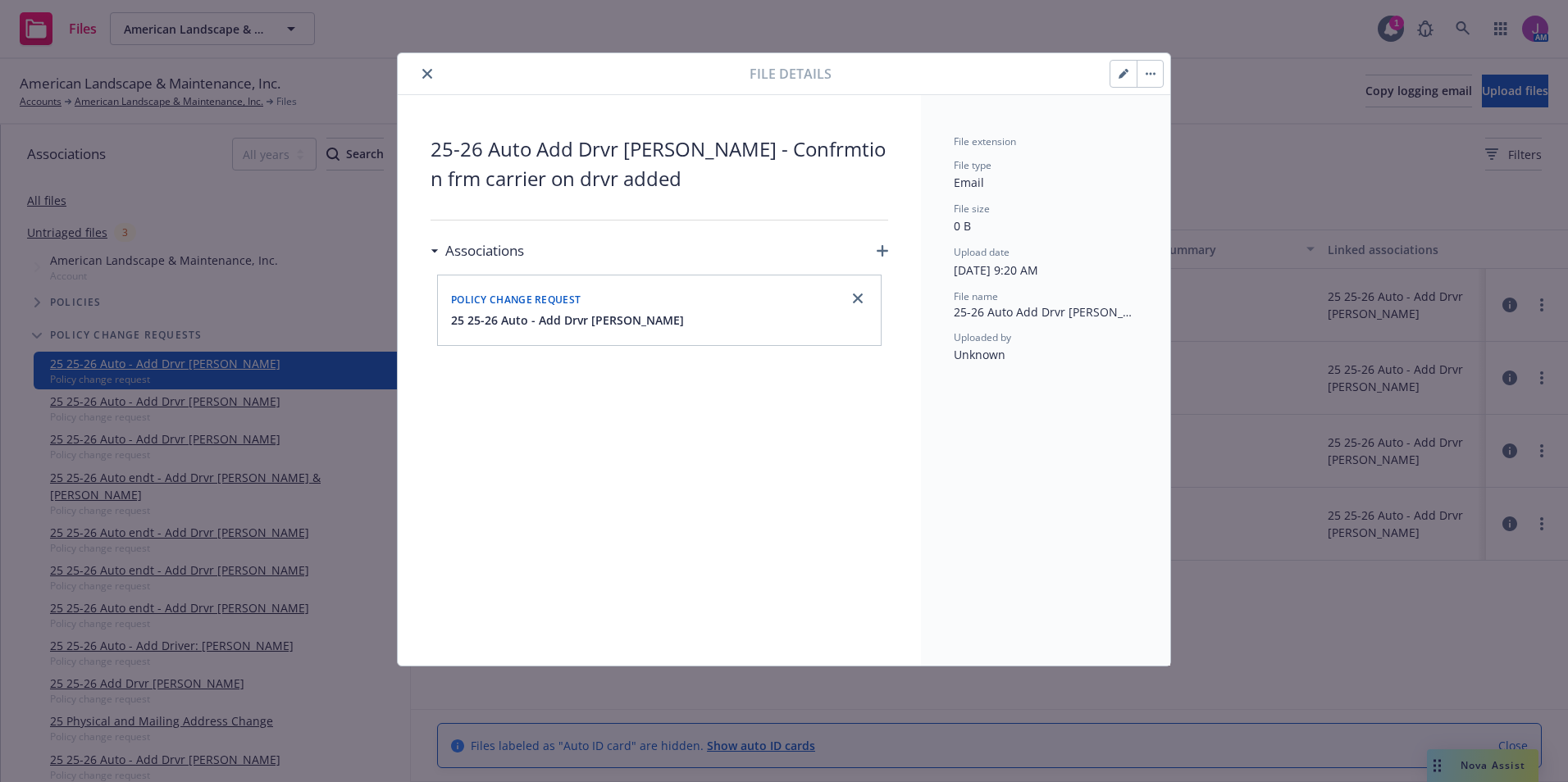
click at [432, 72] on button "close" at bounding box center [427, 74] width 19 height 19
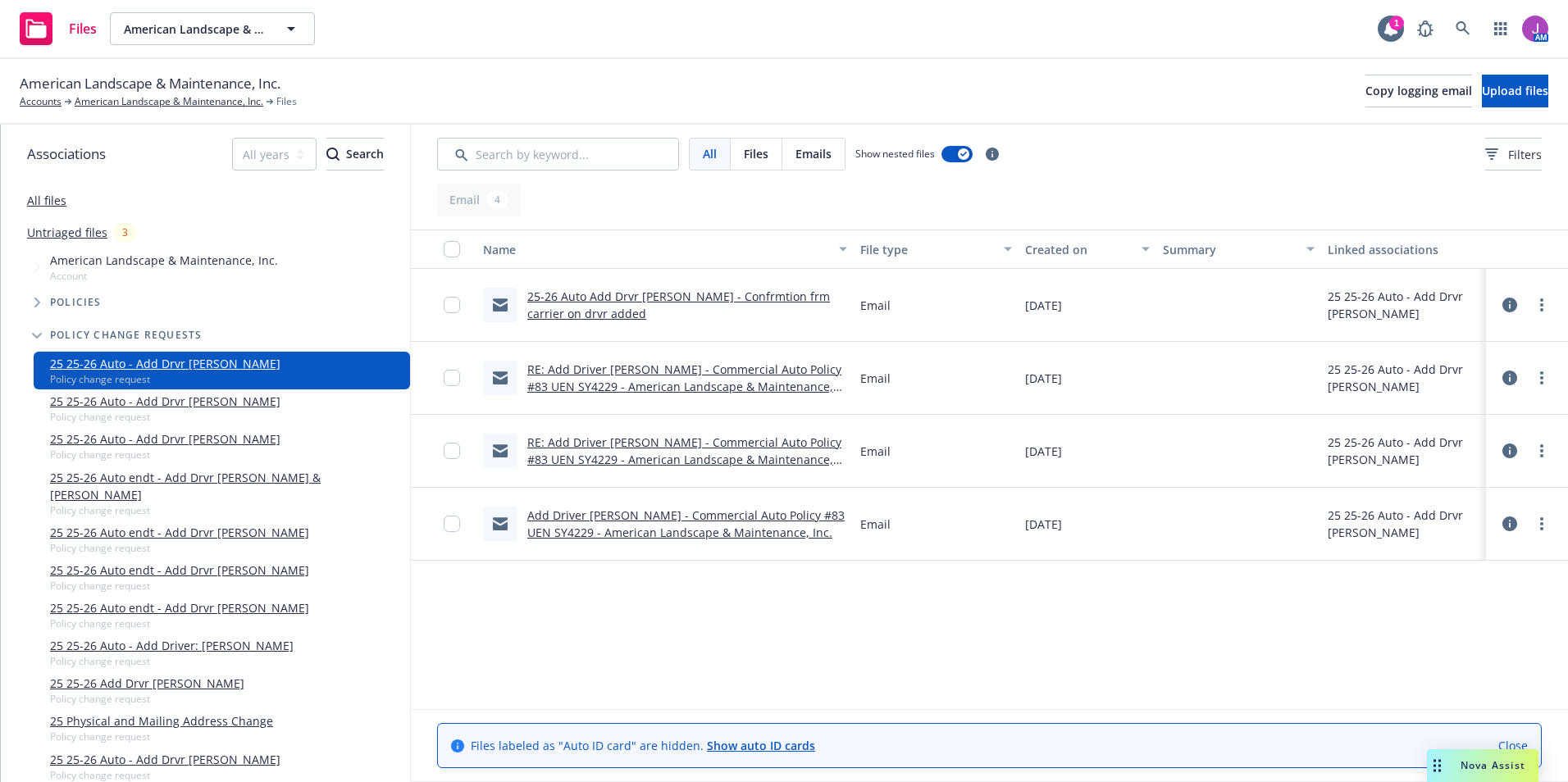
click at [692, 388] on link "RE: Add Driver [PERSON_NAME] - Commercial Auto Policy #83 UEN SY4229 - American…" at bounding box center [684, 387] width 314 height 50
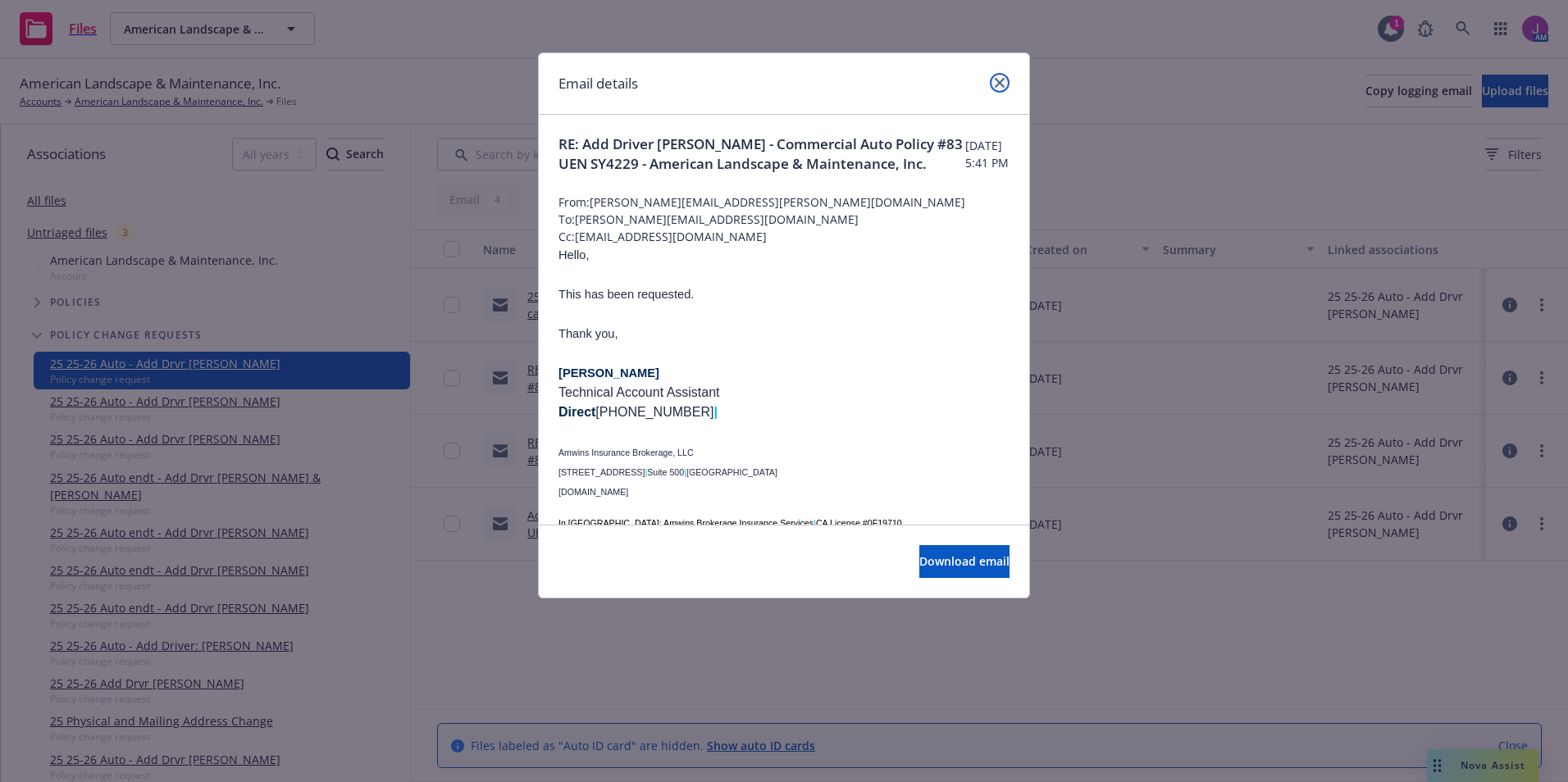
click at [1000, 83] on icon "close" at bounding box center [999, 83] width 10 height 10
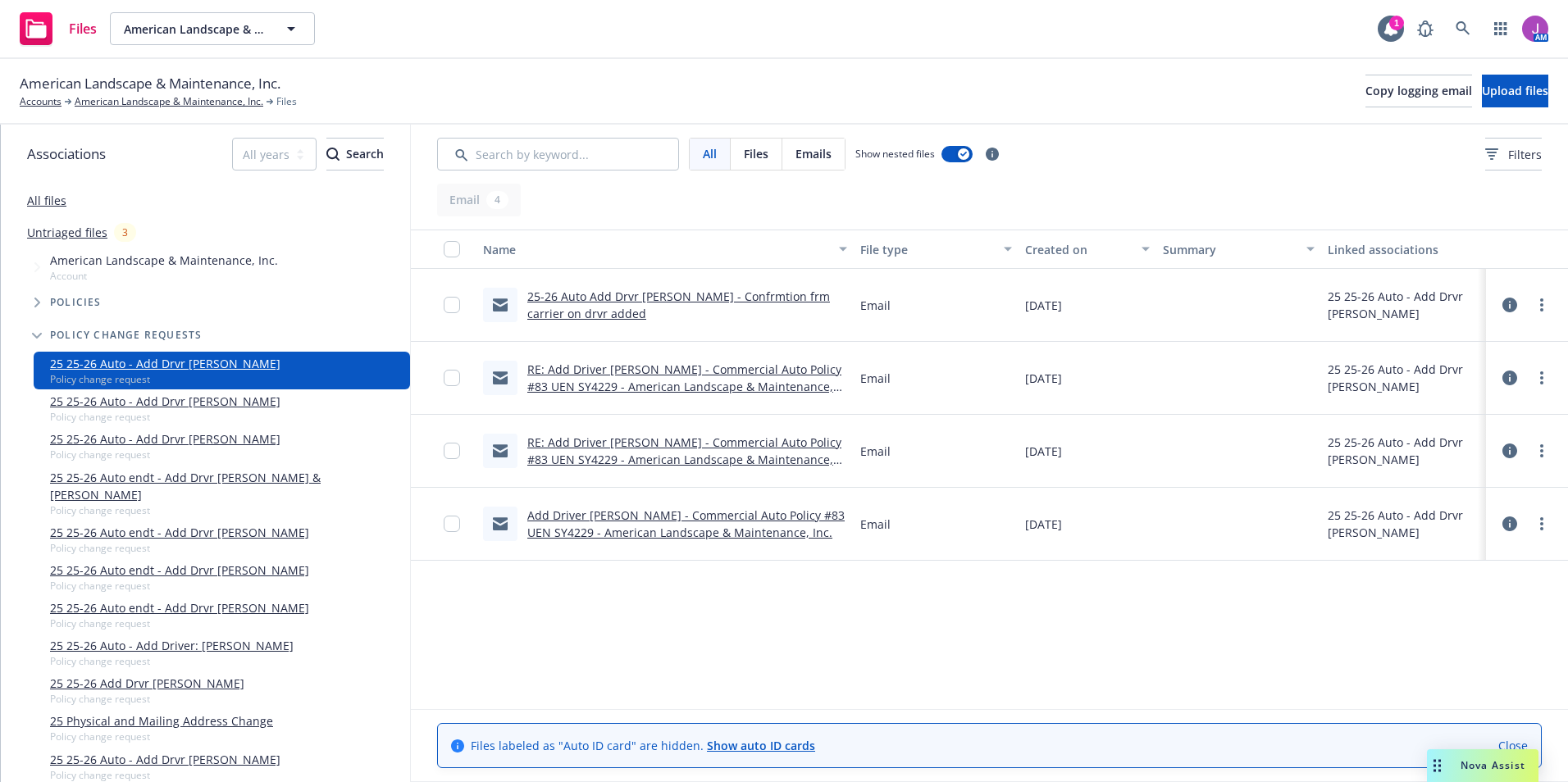
click at [665, 449] on link "RE: Add Driver [PERSON_NAME] - Commercial Auto Policy #83 UEN SY4229 - American…" at bounding box center [684, 460] width 314 height 50
click at [662, 444] on link "RE: Add Driver [PERSON_NAME] - Commercial Auto Policy #83 UEN SY4229 - American…" at bounding box center [684, 460] width 314 height 50
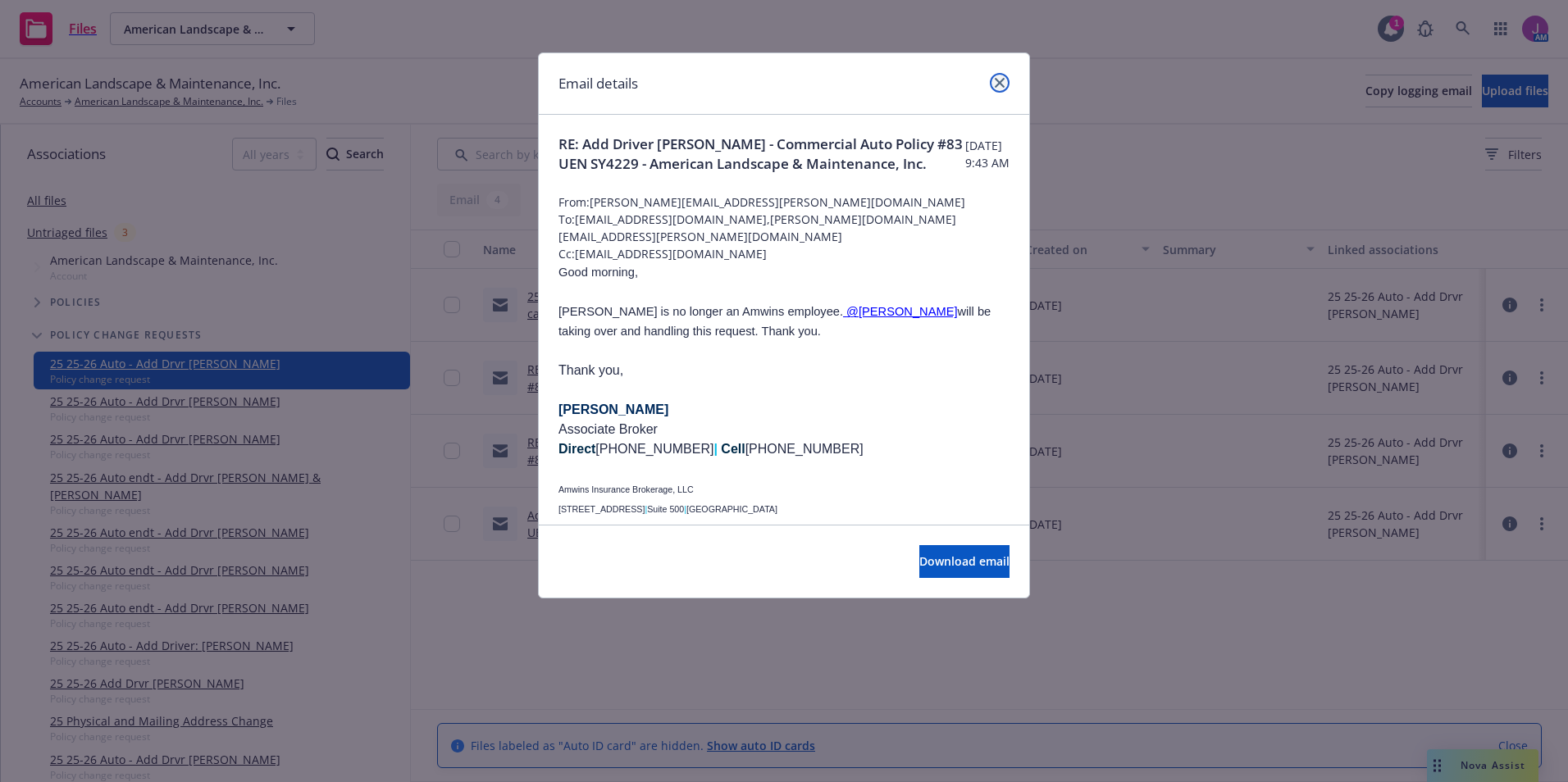
click at [998, 80] on icon "close" at bounding box center [999, 83] width 10 height 10
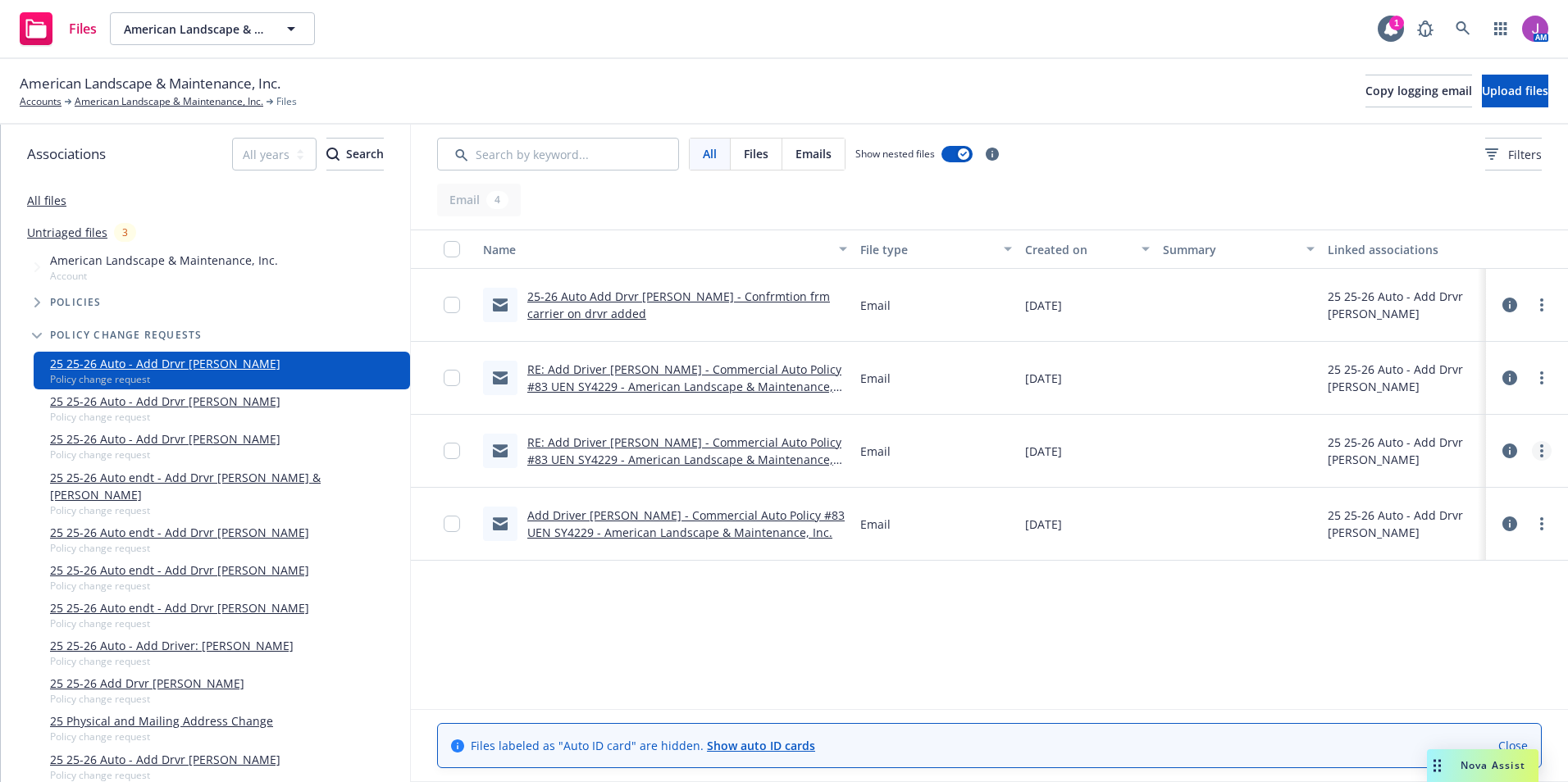
click at [1538, 448] on link "more" at bounding box center [1542, 451] width 19 height 19
click at [1412, 484] on link "Archive" at bounding box center [1470, 484] width 163 height 33
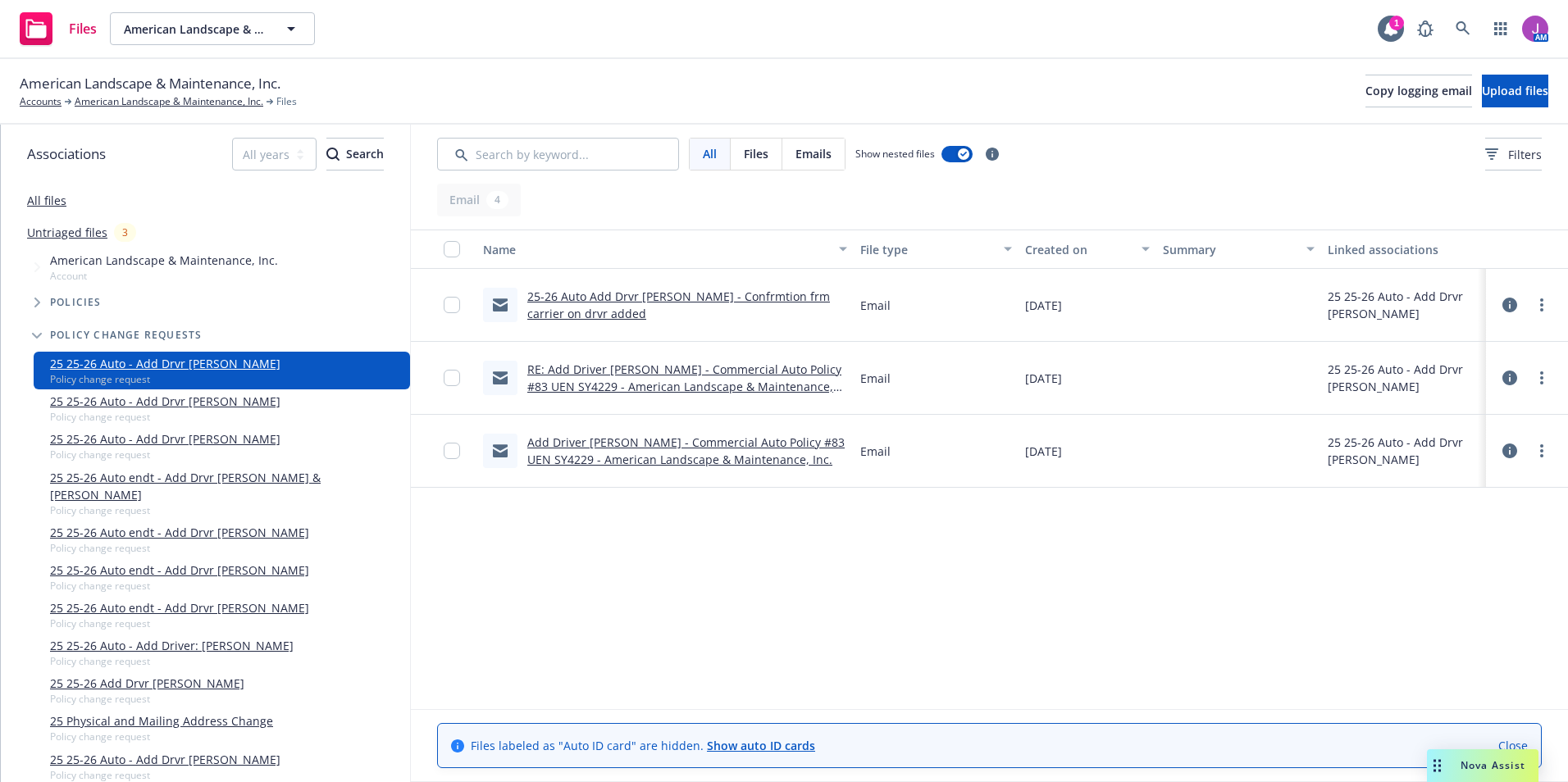
click at [624, 451] on div "Add Driver [PERSON_NAME] - Commercial Auto Policy #83 UEN SY4229 - American Lan…" at bounding box center [687, 451] width 320 height 34
click at [622, 440] on link "Add Driver [PERSON_NAME] - Commercial Auto Policy #83 UEN SY4229 - American Lan…" at bounding box center [686, 451] width 317 height 33
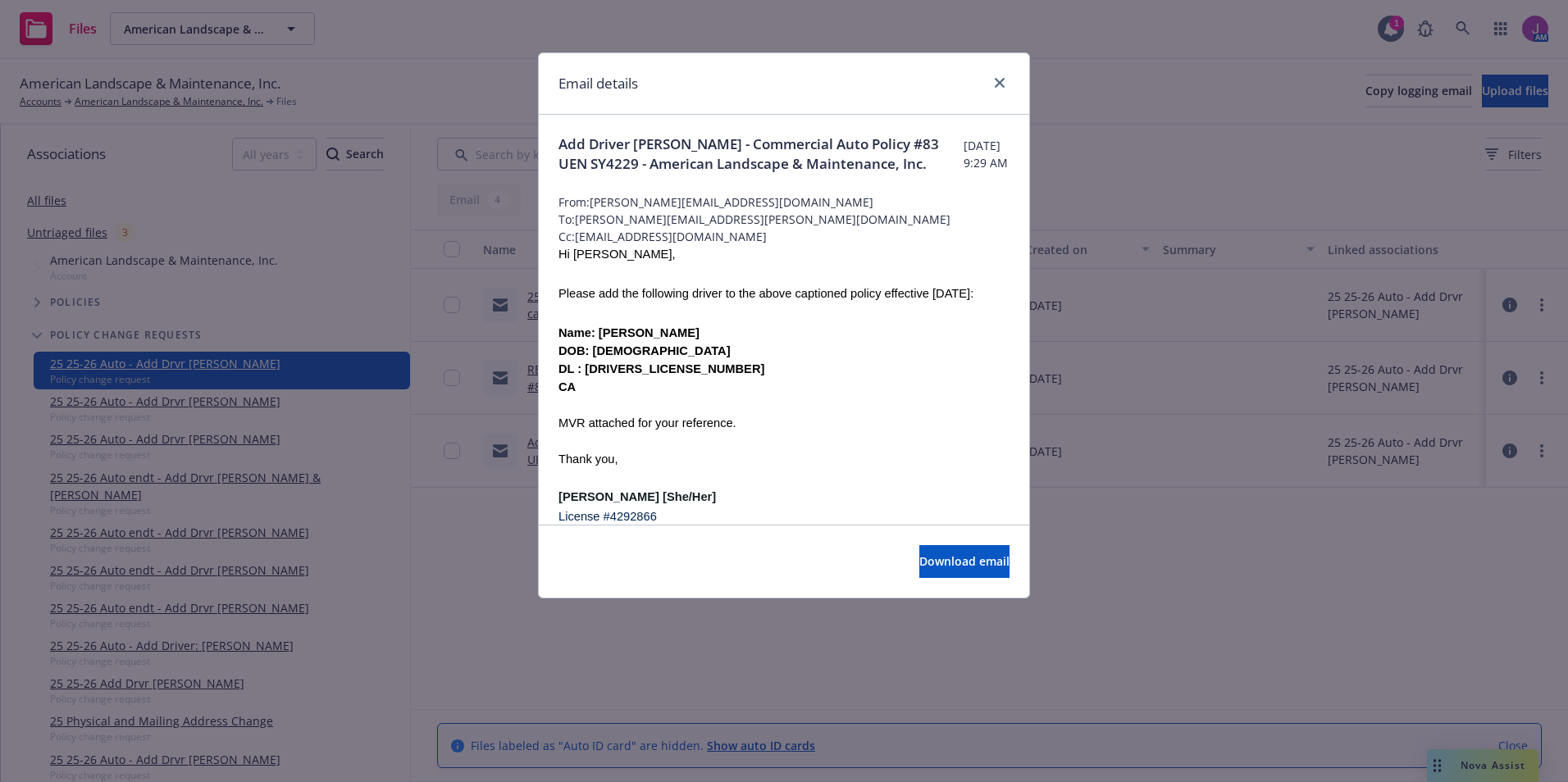
click at [1012, 85] on div "Email details" at bounding box center [784, 84] width 490 height 62
click at [999, 83] on icon "close" at bounding box center [999, 83] width 10 height 10
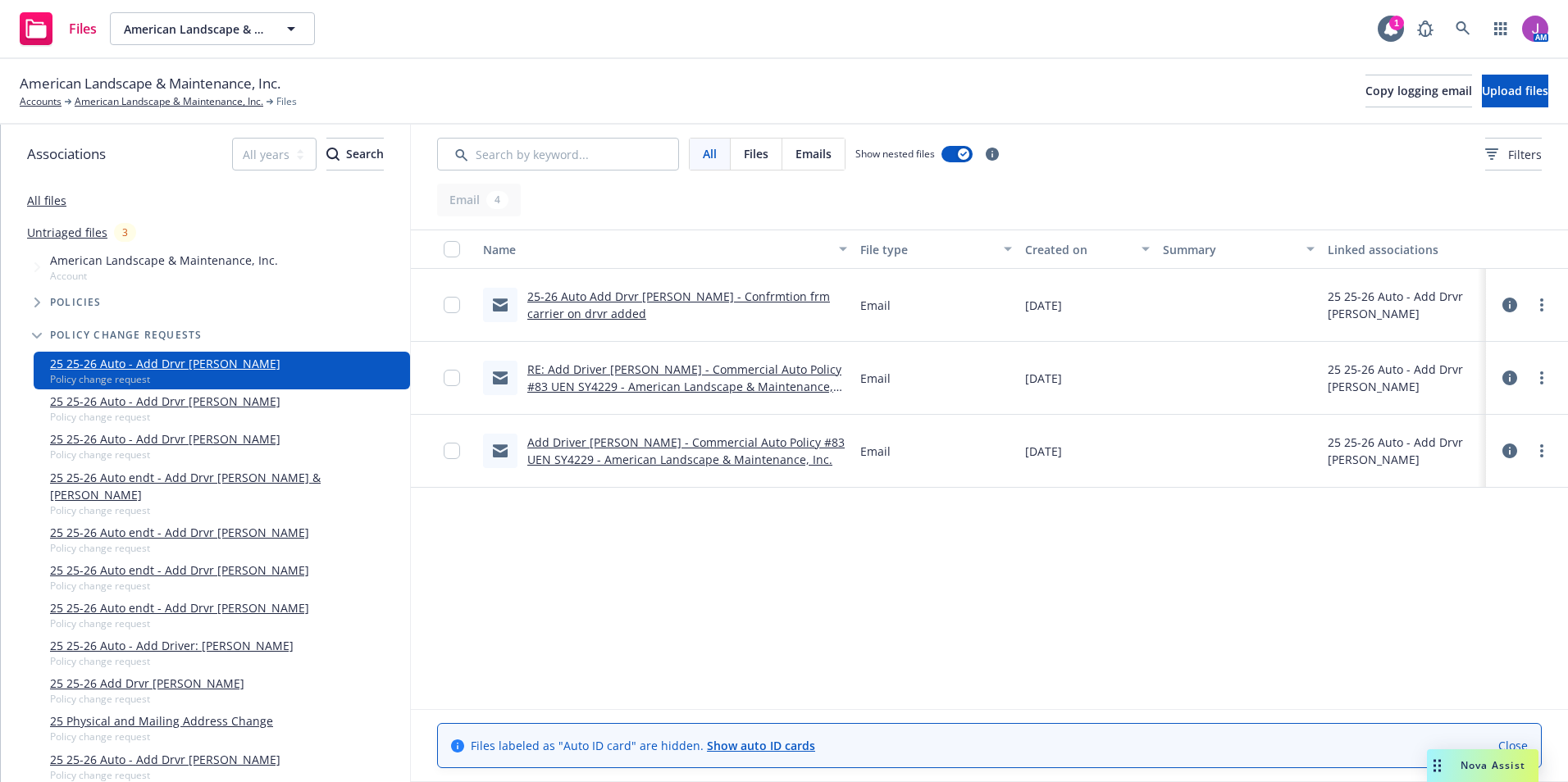
click at [1536, 438] on div at bounding box center [1527, 451] width 49 height 33
click at [1539, 449] on link "more" at bounding box center [1542, 451] width 19 height 19
click at [1445, 554] on link "Edit" at bounding box center [1470, 549] width 163 height 33
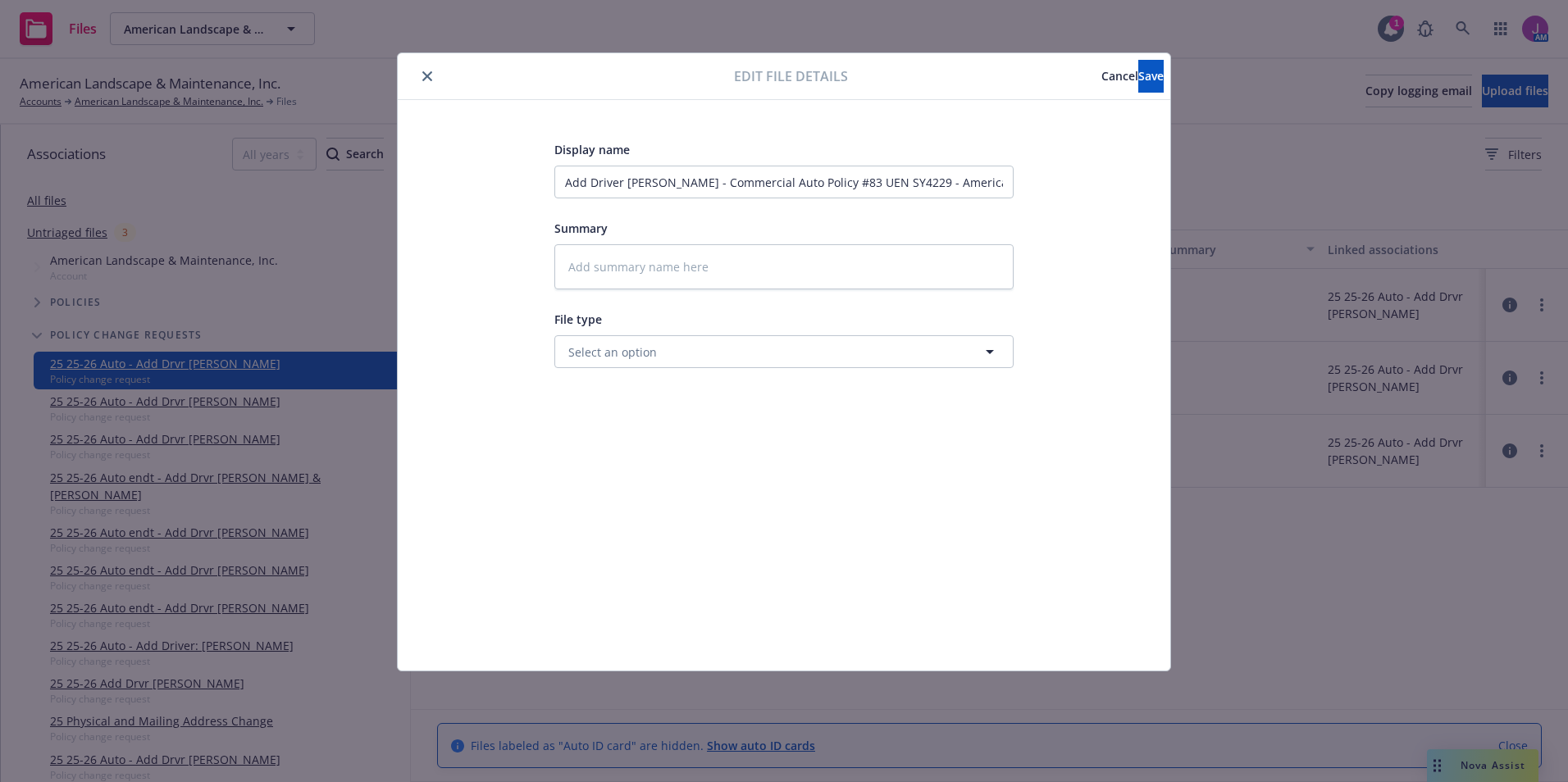
click at [417, 70] on div at bounding box center [569, 76] width 330 height 19
click at [428, 81] on button "close" at bounding box center [427, 76] width 19 height 19
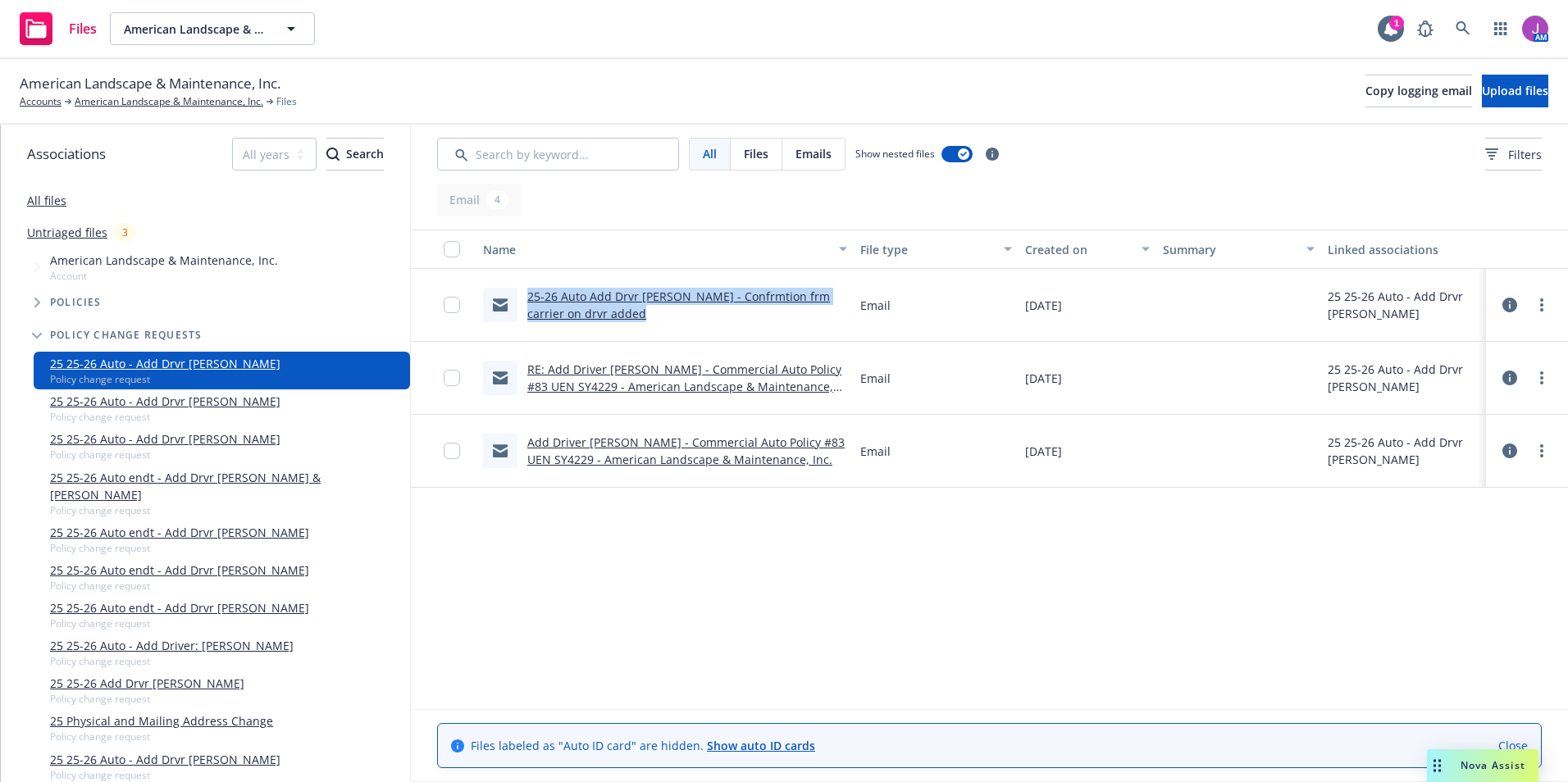
drag, startPoint x: 528, startPoint y: 293, endPoint x: 614, endPoint y: 319, distance: 89.8
click at [614, 319] on div "25-26 Auto Add Drvr [PERSON_NAME] - Confrmtion frm carrier on drvr added" at bounding box center [687, 305] width 320 height 34
copy link "25-26 Auto Add Drvr [PERSON_NAME] - Confrmtion frm carrier on drvr added"
click at [1543, 450] on circle "more" at bounding box center [1542, 451] width 4 height 4
click at [1448, 542] on link "Edit" at bounding box center [1470, 549] width 163 height 33
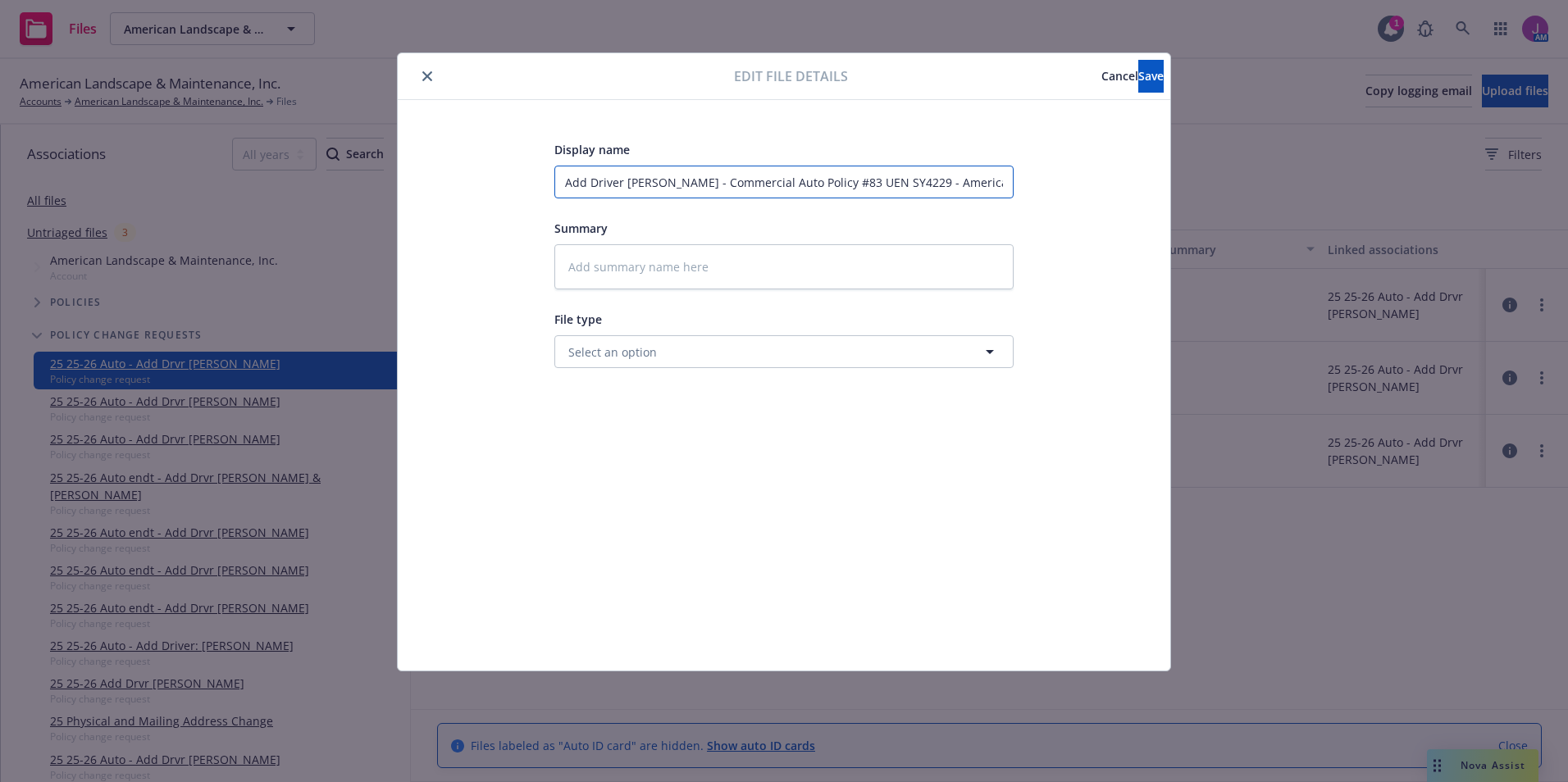
scroll to position [0, 149]
drag, startPoint x: 582, startPoint y: 177, endPoint x: 1181, endPoint y: 185, distance: 599.1
click at [1179, 186] on div "Edit file details Cancel Save Display name Add Driver [PERSON_NAME] - Commercia…" at bounding box center [784, 391] width 1568 height 782
type textarea "x"
type input "Ad"
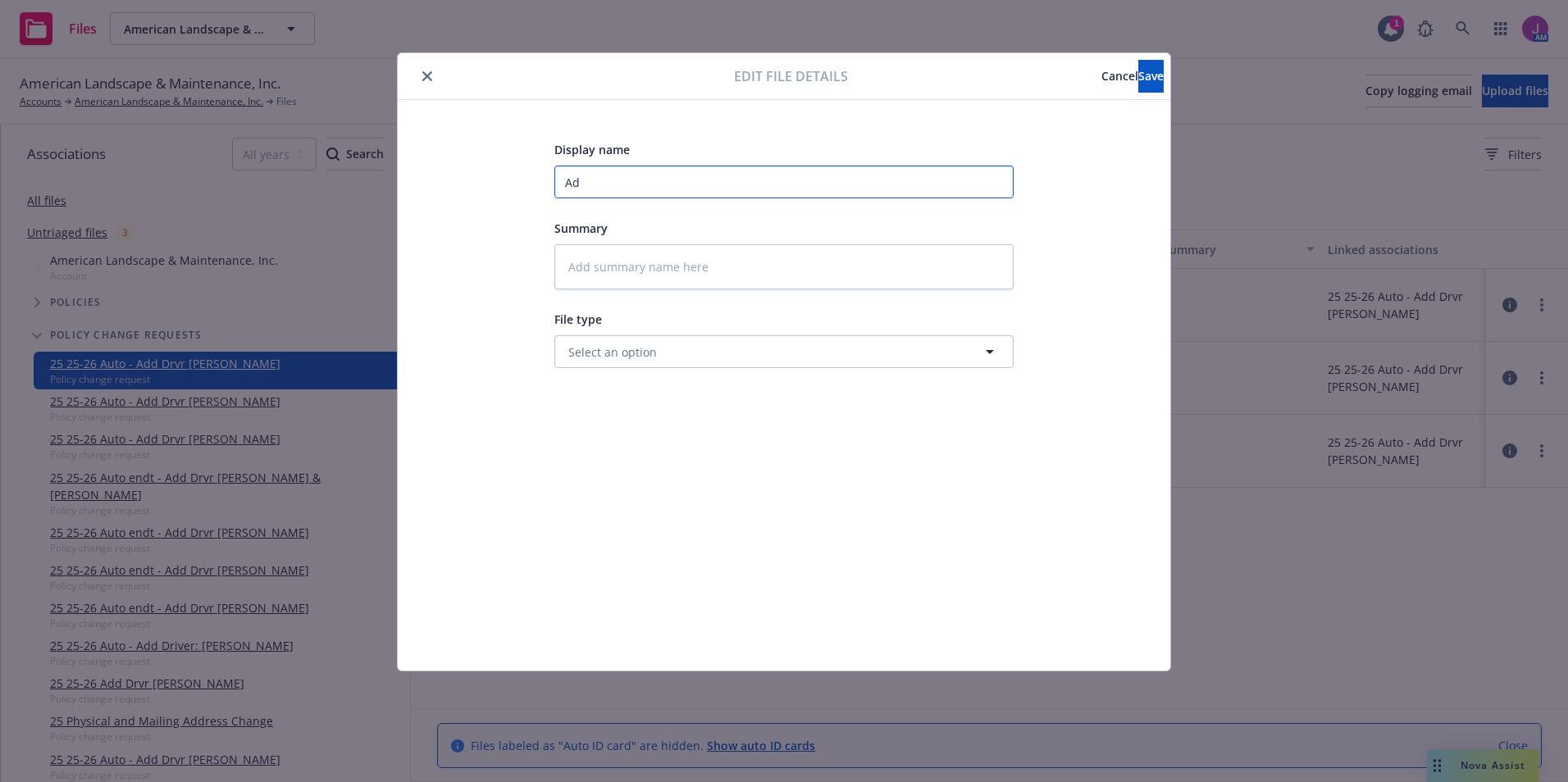
scroll to position [0, 0]
type textarea "x"
type input "A"
type textarea "x"
paste input "25-26 Auto Add Drvr [PERSON_NAME] - Confrmtion frm carrier on drvr added"
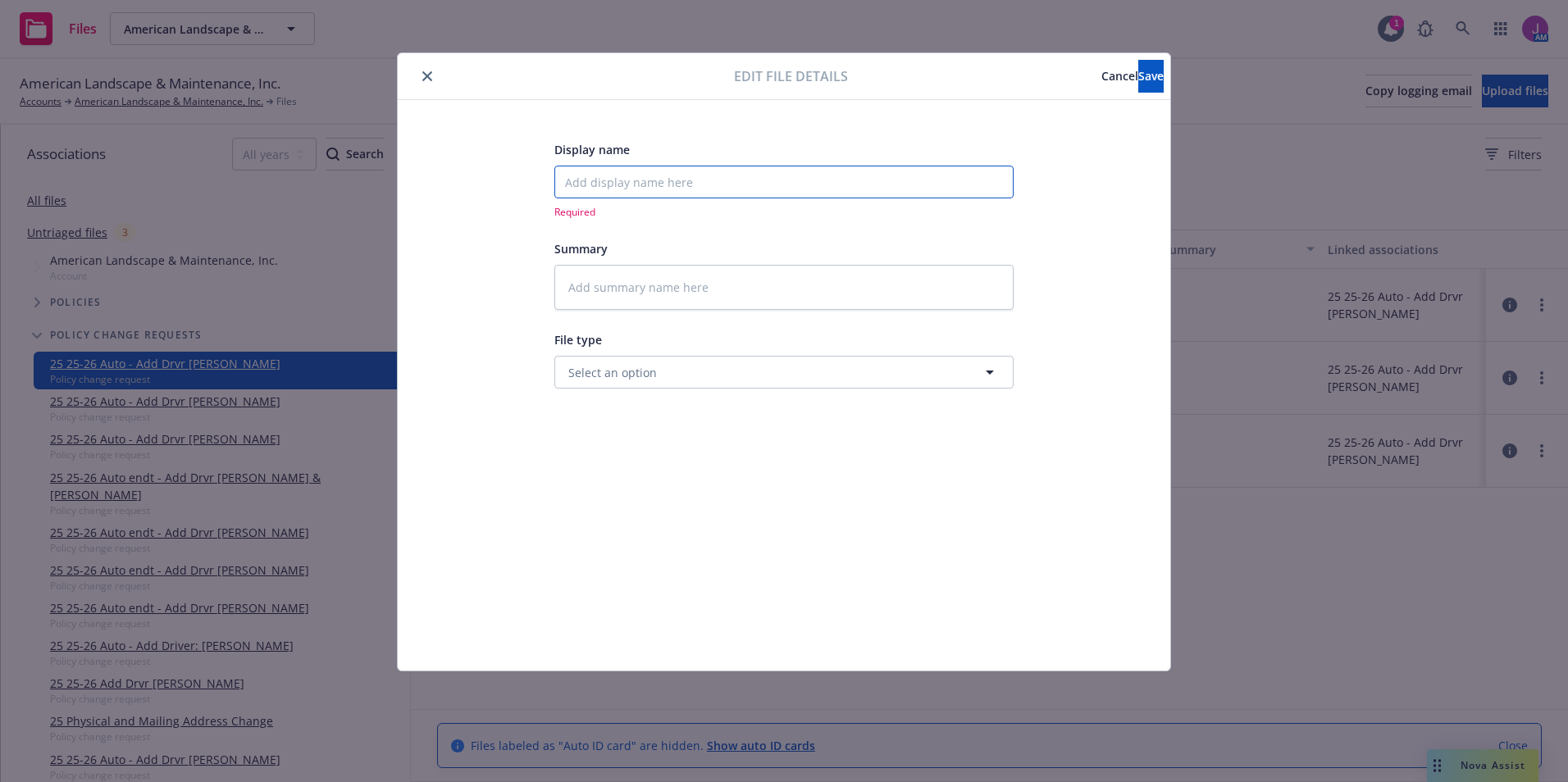
type textarea "x"
type input "25-26 Auto Add Drvr [PERSON_NAME] - Confrmtion frm carrier on drvr added"
drag, startPoint x: 755, startPoint y: 178, endPoint x: 1137, endPoint y: 214, distance: 383.7
click at [1136, 214] on div "Display name 25-26 Auto Add Drvr [PERSON_NAME] - Confrmtion frm carrier on drvr…" at bounding box center [784, 386] width 707 height 492
type textarea "x"
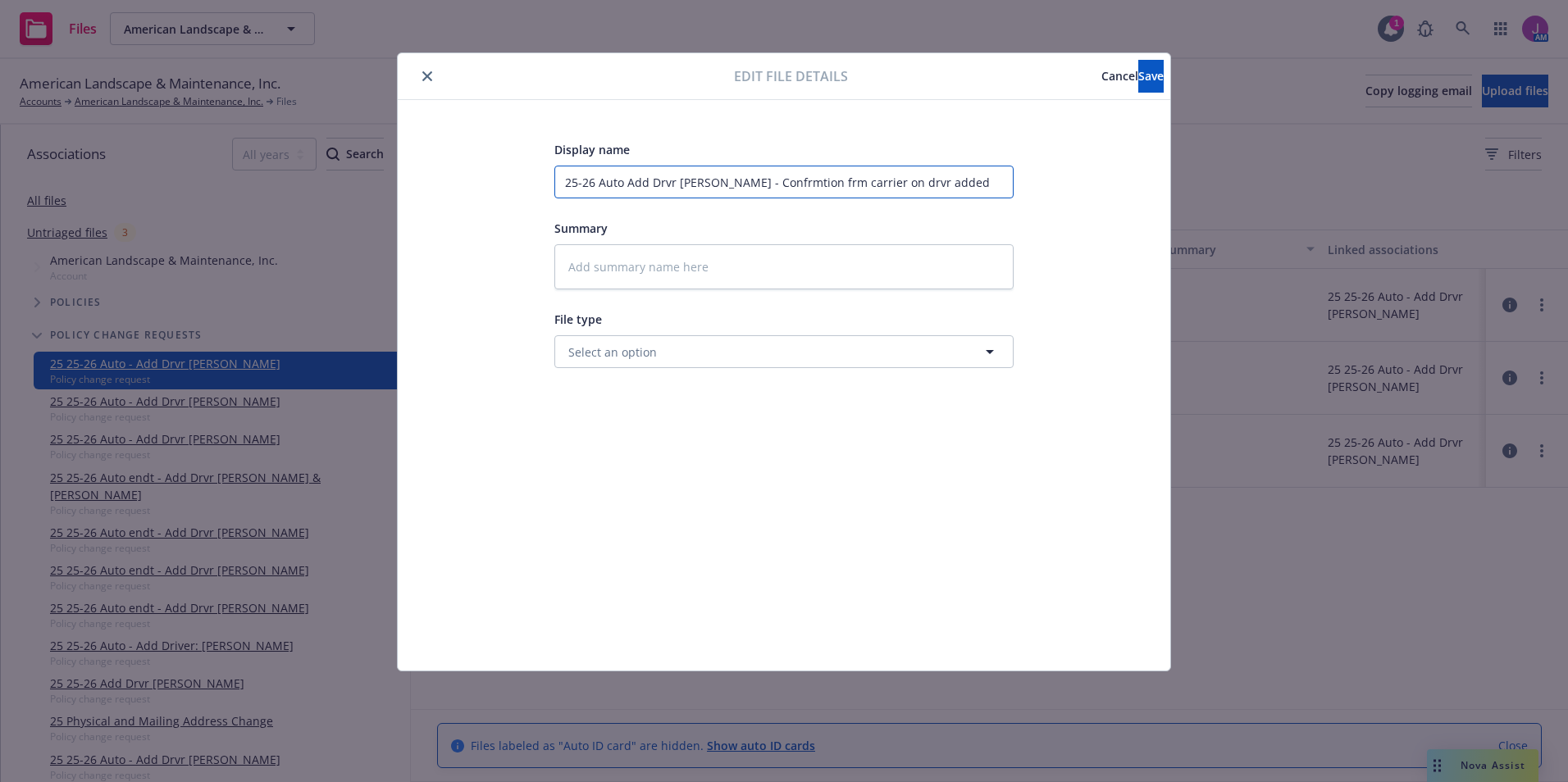
type input "25-26 Auto Add Drvr [PERSON_NAME] -"
type textarea "x"
type input "25-26 Auto Add Drvr [PERSON_NAME] - R"
type textarea "x"
type input "25-26 Auto Add Drvr [PERSON_NAME] - Re"
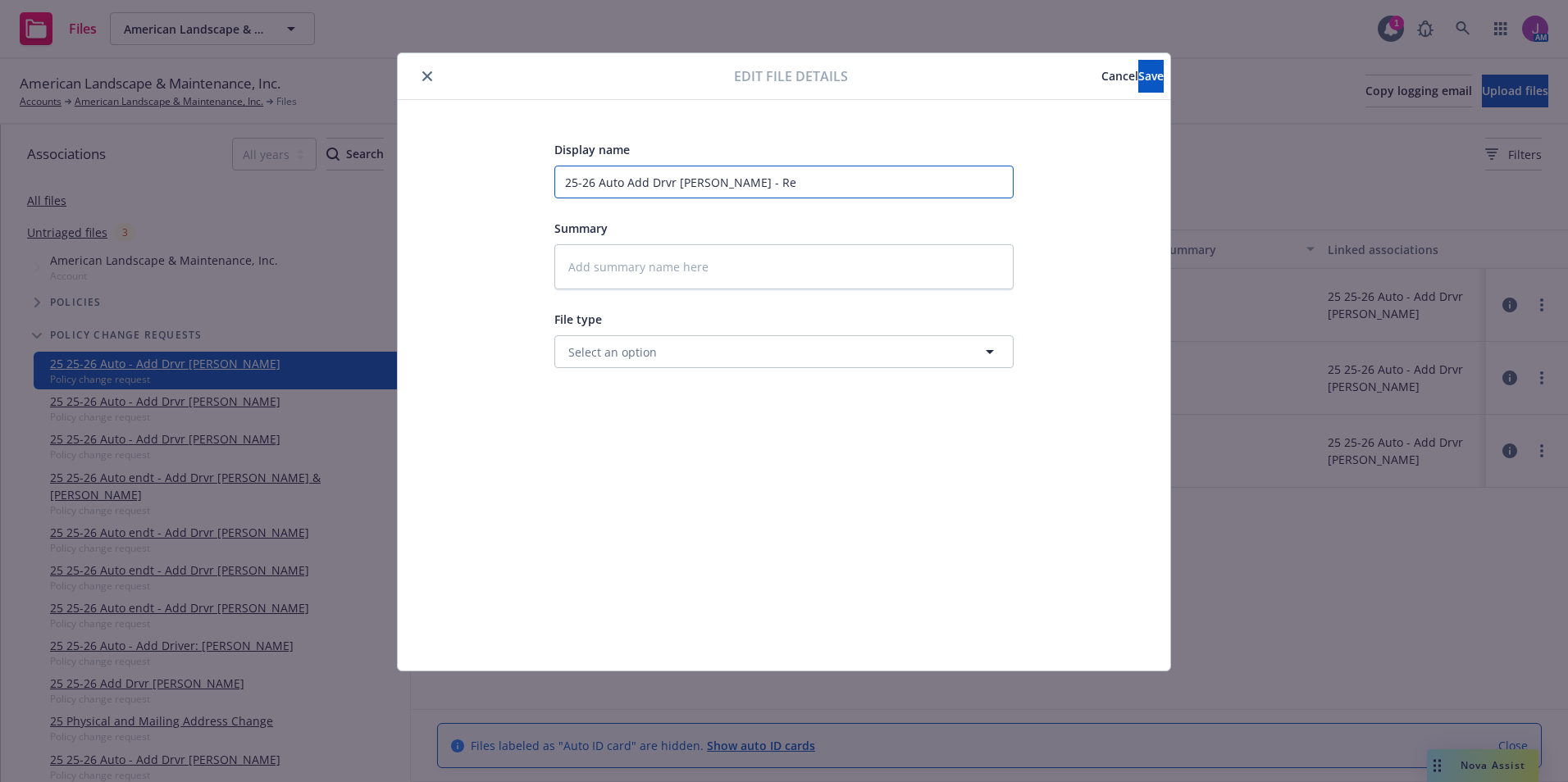
type textarea "x"
type input "25-26 Auto Add Drvr [PERSON_NAME] - Req"
type textarea "x"
type input "25-26 Auto Add Drvr [PERSON_NAME] - Req"
type textarea "x"
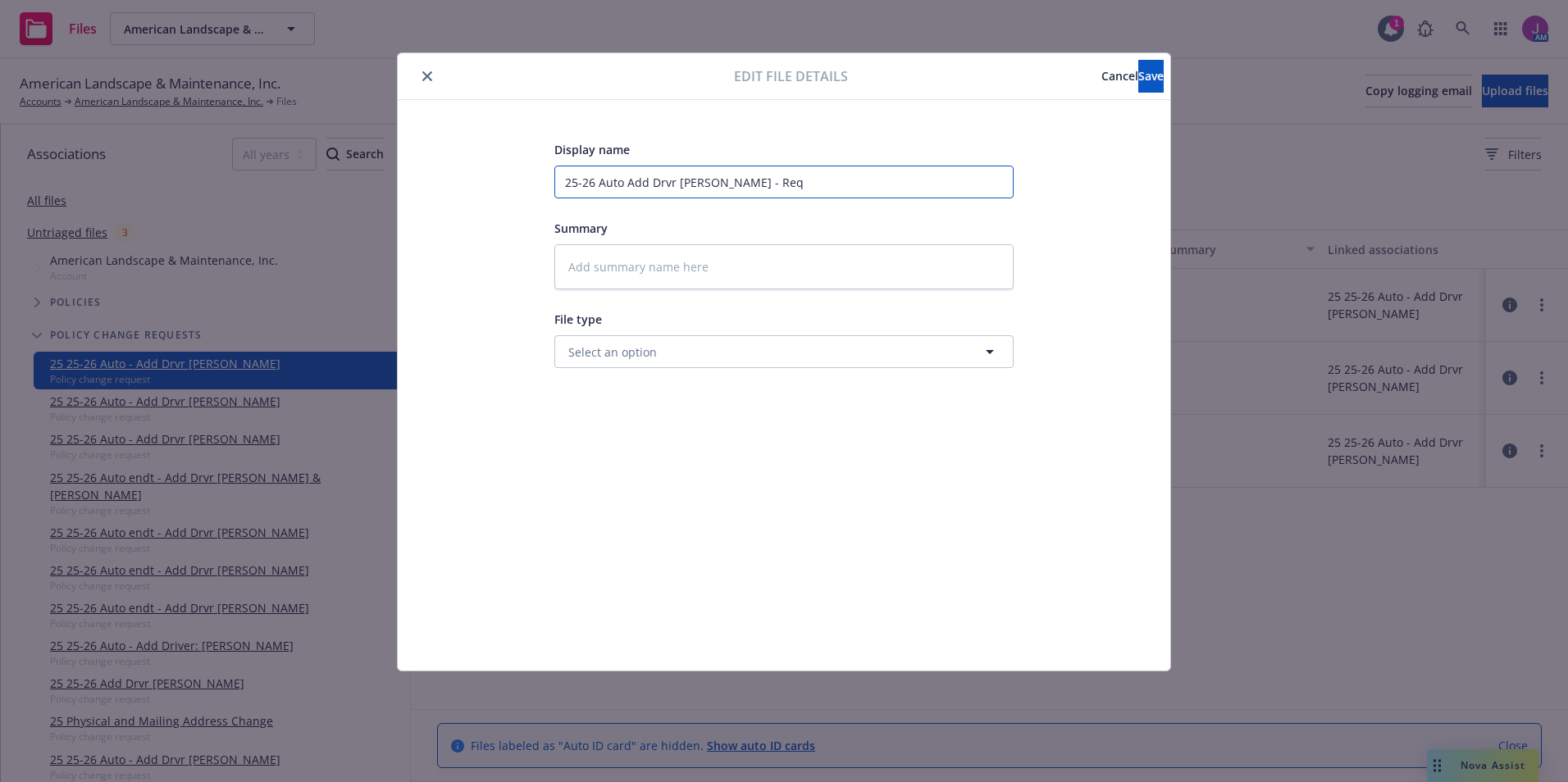
type input "25-26 Auto Add Drvr [PERSON_NAME] - Req t"
type textarea "x"
type input "25-26 Auto Add Drvr [PERSON_NAME] - Req to"
type textarea "x"
type input "25-26 Auto Add Drvr [PERSON_NAME] - Req to"
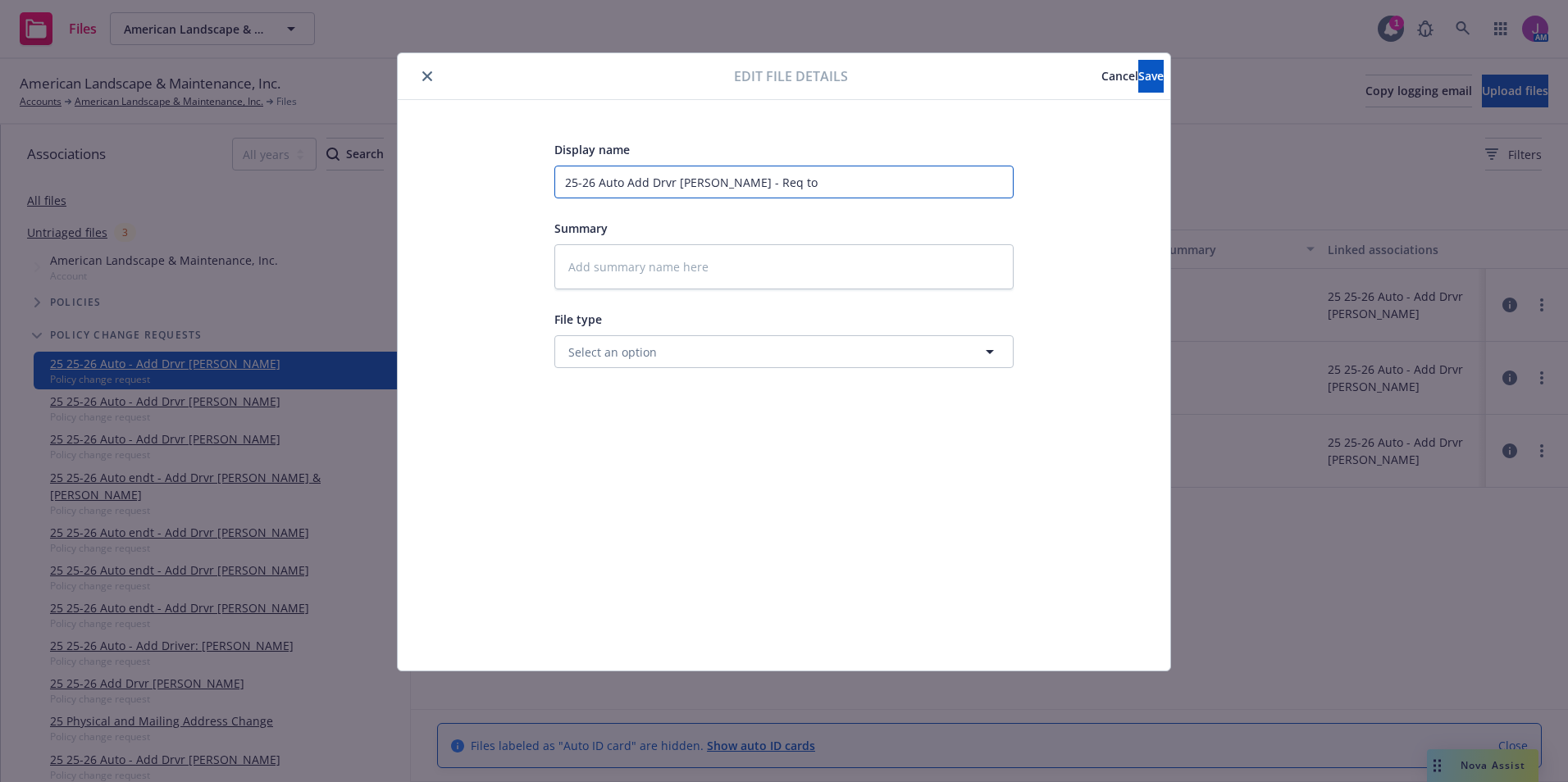
type textarea "x"
type input "25-26 Auto Add Drvr [PERSON_NAME] - Req to c"
type textarea "x"
type input "25-26 Auto Add Drvr [PERSON_NAME] - Req to ca"
type textarea "x"
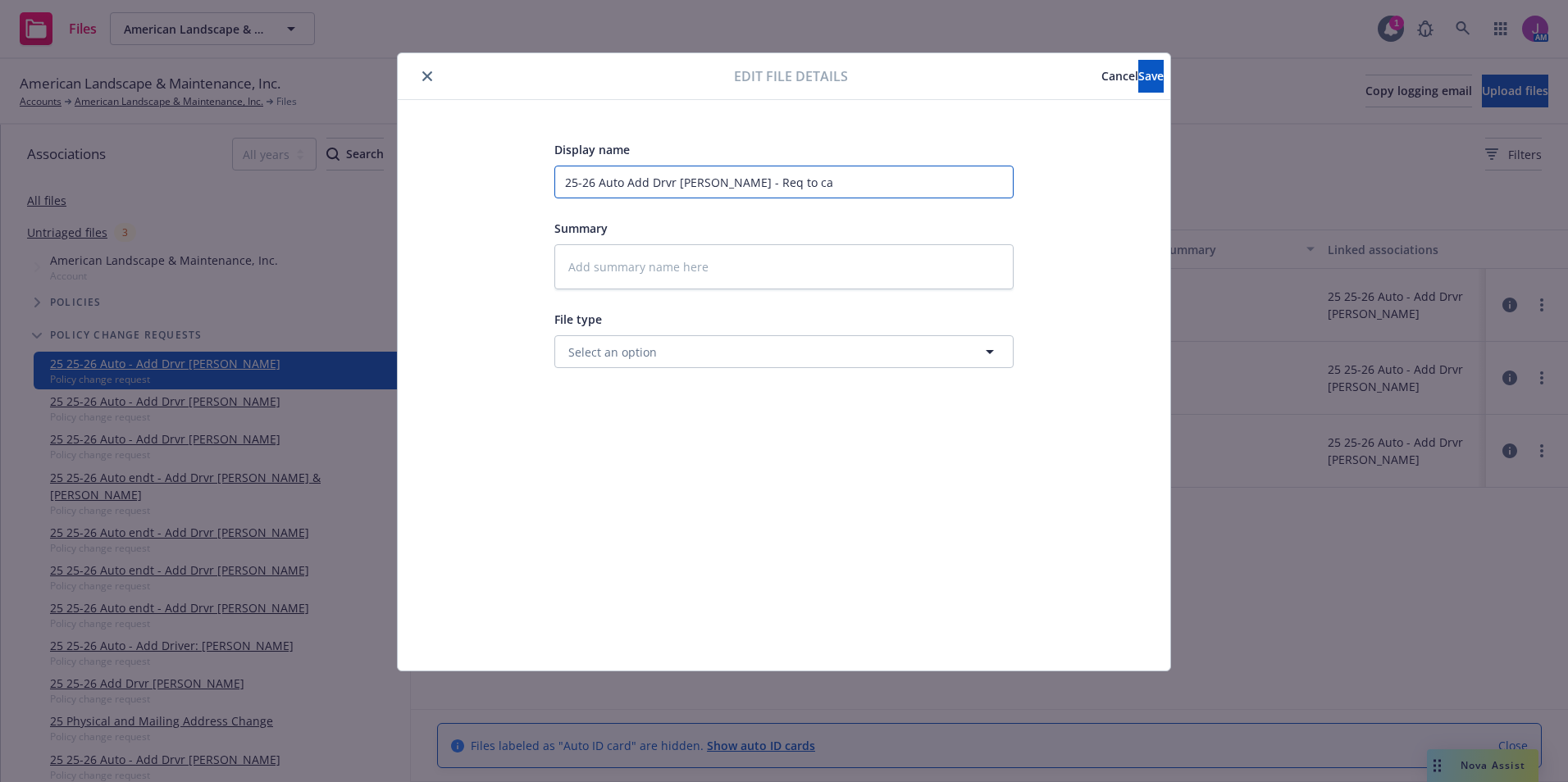
type input "25-26 Auto Add Drvr [PERSON_NAME] - Req to car"
type textarea "x"
type input "25-26 Auto Add Drvr [PERSON_NAME] - Req to [PERSON_NAME]"
type textarea "x"
type input "25-26 Auto Add Drvr [PERSON_NAME] - Req to [PERSON_NAME]"
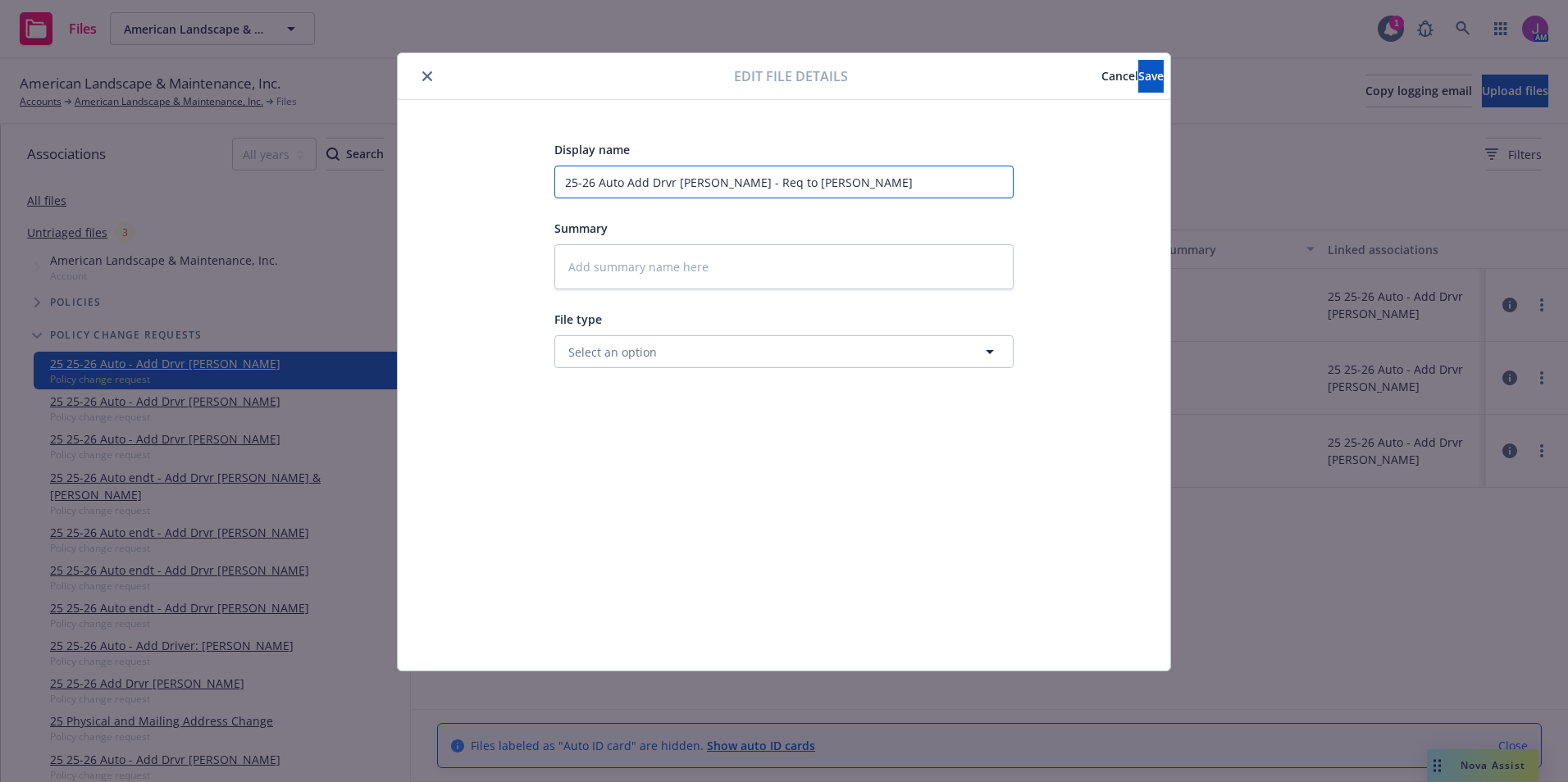
type textarea "x"
type input "25-26 Auto Add Drvr [PERSON_NAME] - Req to carrir"
type textarea "x"
type input "25-26 Auto Add Drvr [PERSON_NAME] - Req to [PERSON_NAME]"
type textarea "x"
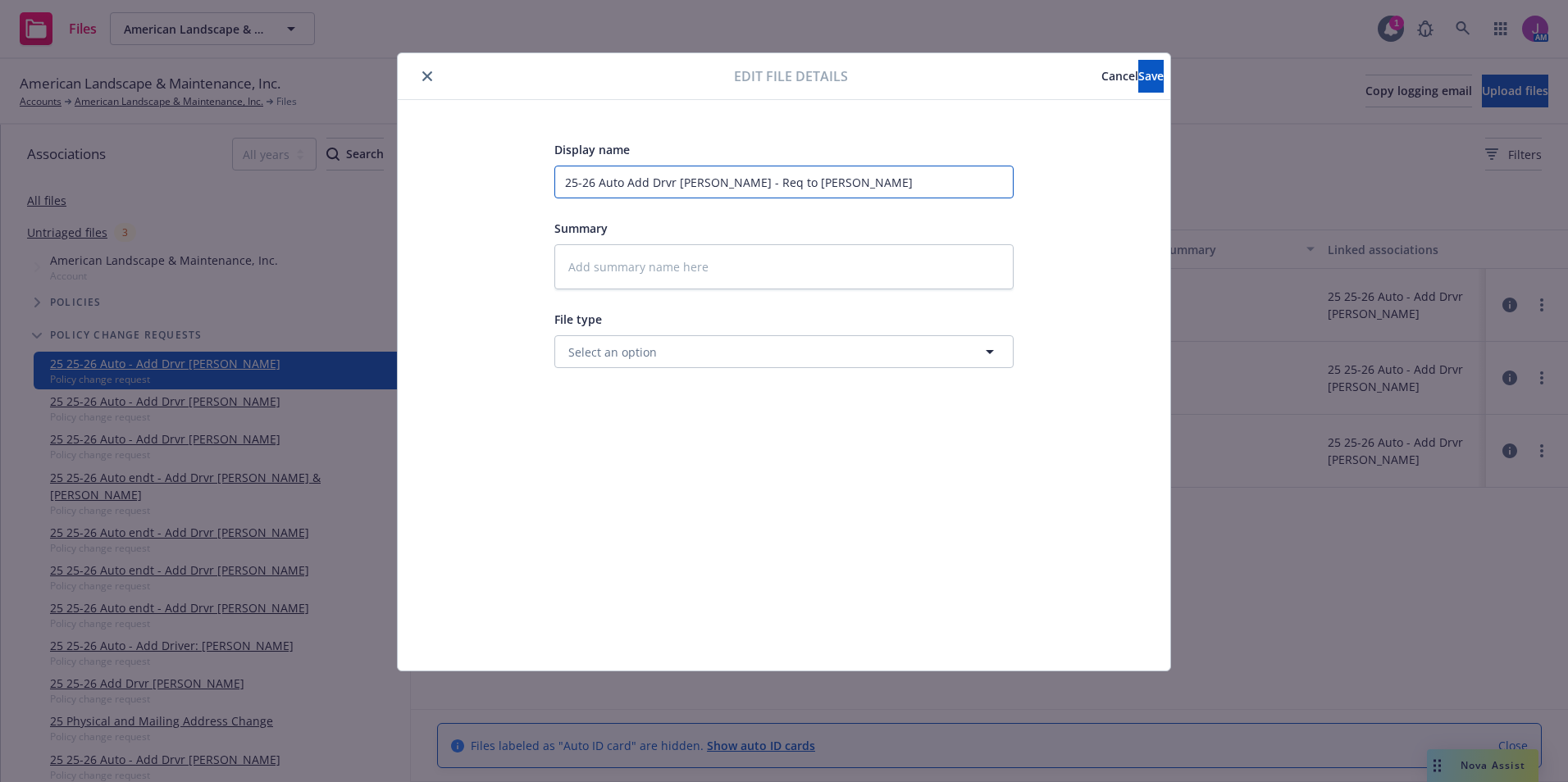
type input "25-26 Auto Add Drvr [PERSON_NAME] - Req to [PERSON_NAME]"
type textarea "x"
type input "25-26 Auto Add Drvr [PERSON_NAME] - Req to carrr"
type textarea "x"
type input "25-26 Auto Add Drvr [PERSON_NAME] - Req to [PERSON_NAME]"
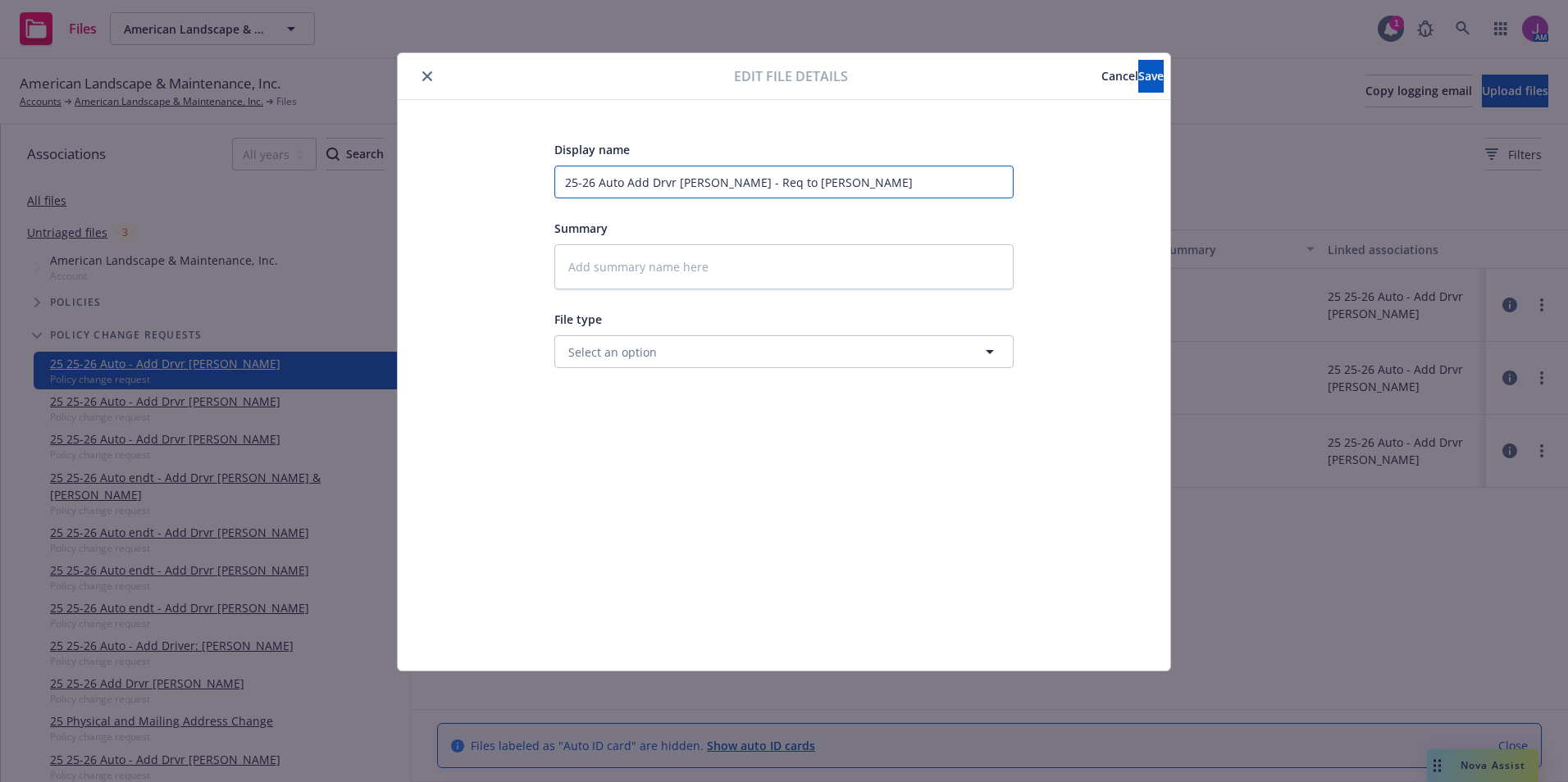
type textarea "x"
type input "25-26 Auto Add Drvr [PERSON_NAME] - Req to [PERSON_NAME]"
type textarea "x"
type input "25-26 Auto Add Drvr [PERSON_NAME] - Req to carrir"
type textarea "x"
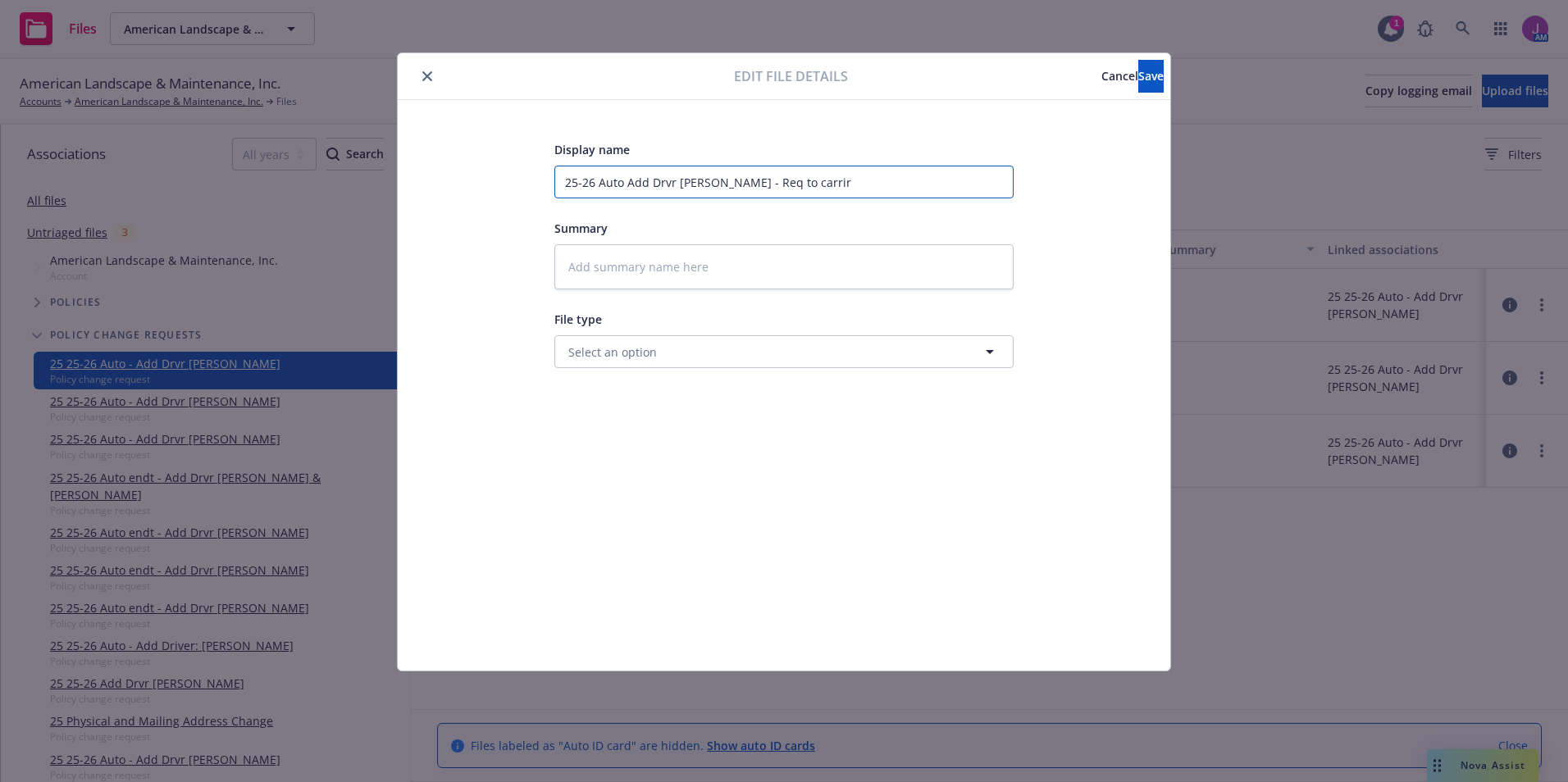
type input "25-26 Auto Add Drvr [PERSON_NAME] - Req to [PERSON_NAME]"
type textarea "x"
type input "25-26 Auto Add Drvr [PERSON_NAME] - Req to [PERSON_NAME]"
type textarea "x"
type input "25-26 Auto Add Drvr [PERSON_NAME] - Req to carre"
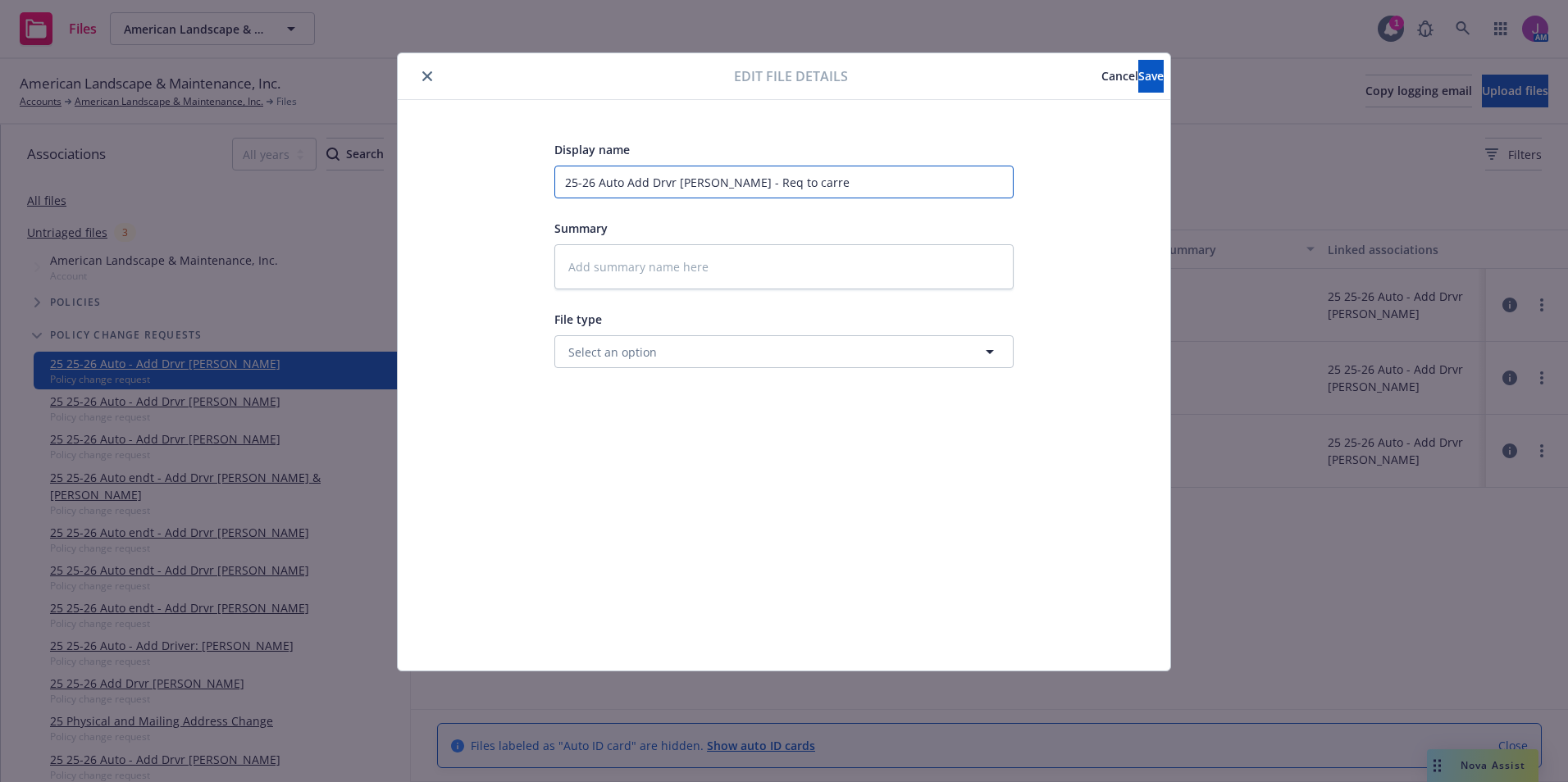
type textarea "x"
type input "25-26 Auto Add Drvr [PERSON_NAME] - Req to carrer"
type textarea "x"
type input "25-26 Auto Add Drvr [PERSON_NAME] - Req to carre"
type textarea "x"
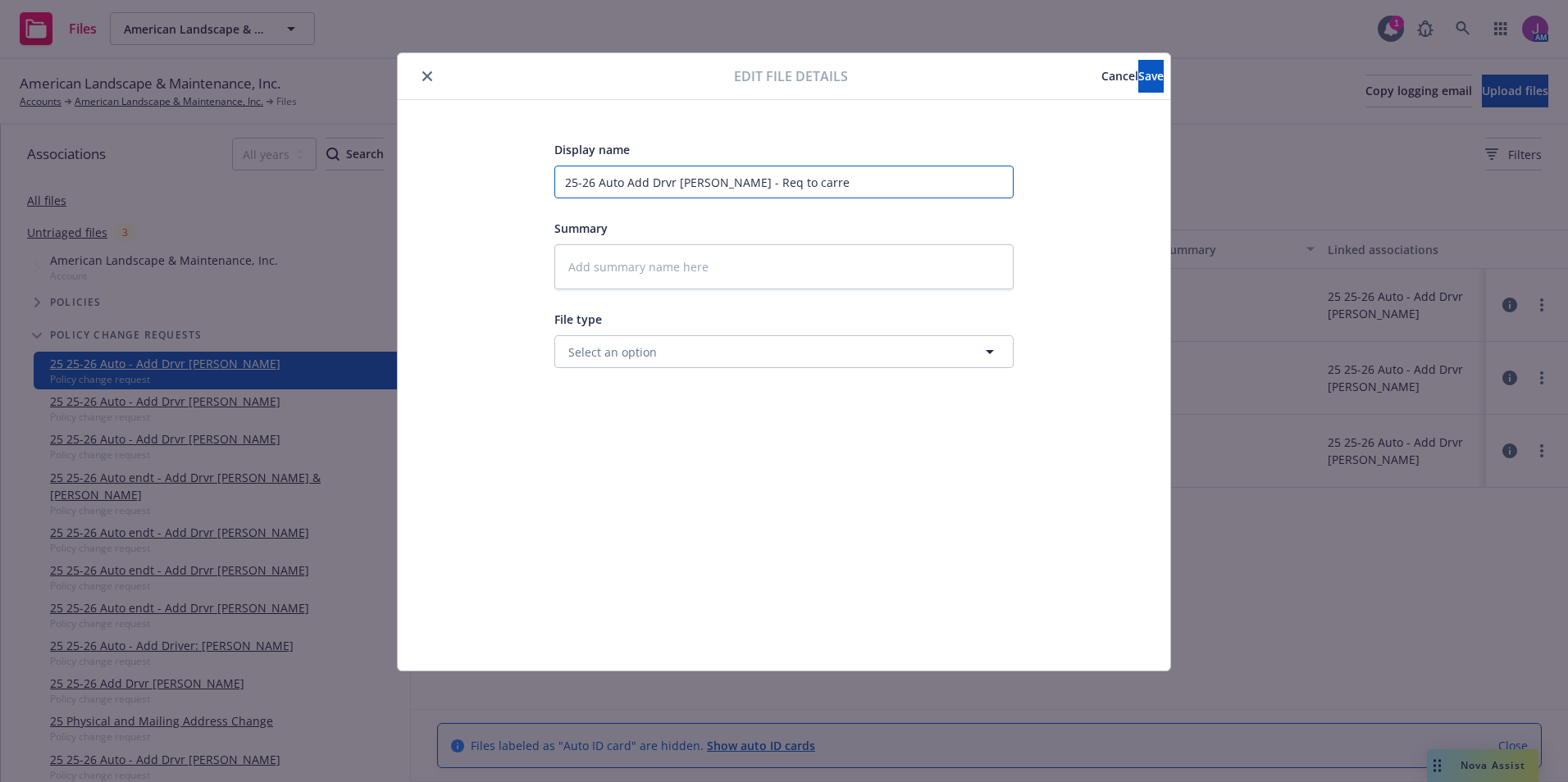
type input "25-26 Auto Add Drvr [PERSON_NAME] - Req to carreo"
type textarea "x"
click at [588, 351] on span "Select an option" at bounding box center [613, 352] width 89 height 18
click at [606, 397] on div "Email" at bounding box center [784, 397] width 438 height 24
click at [1138, 64] on button "Save" at bounding box center [1151, 76] width 25 height 33
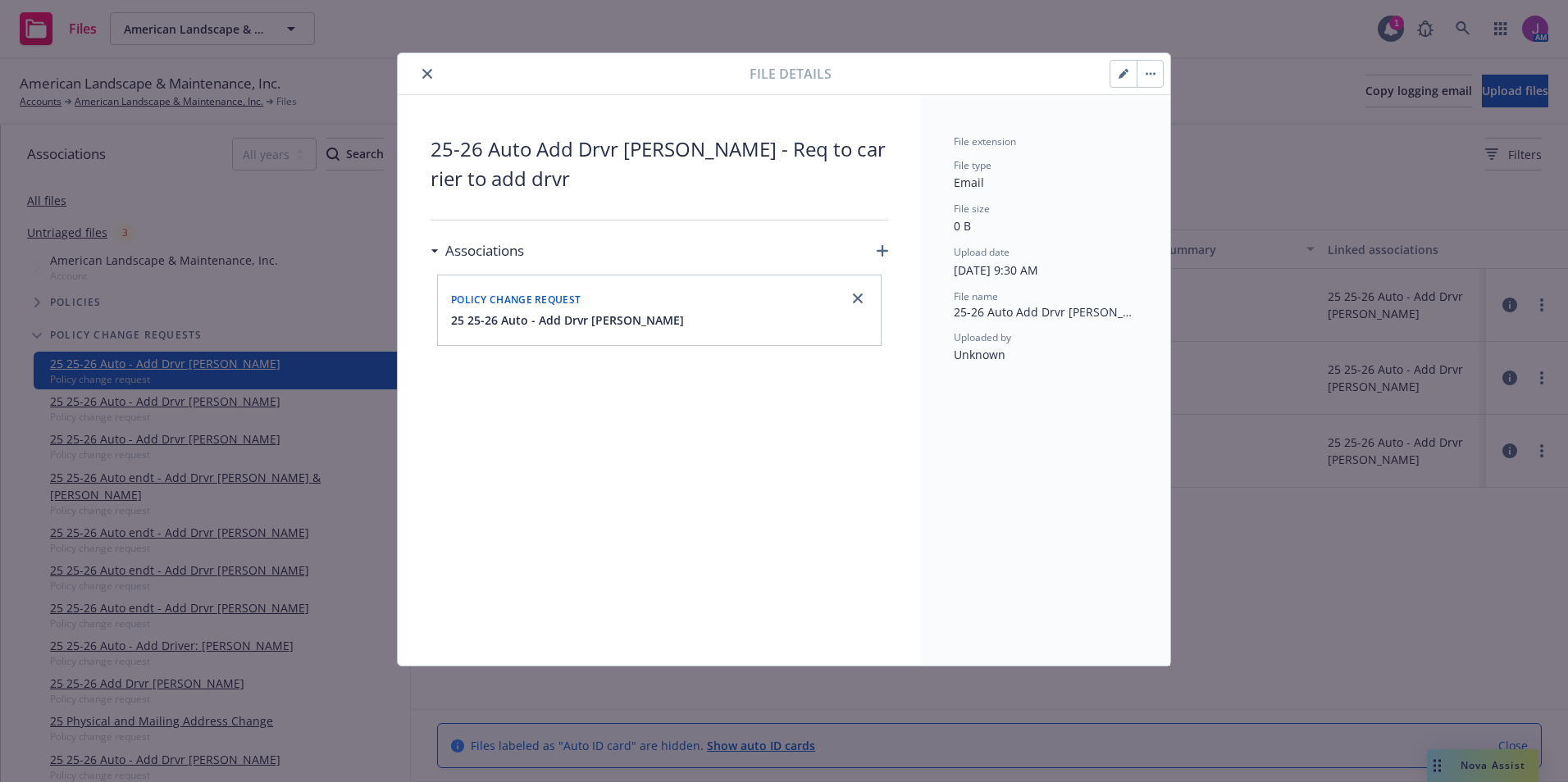
click at [431, 80] on button "close" at bounding box center [427, 74] width 19 height 19
